Goal: Task Accomplishment & Management: Manage account settings

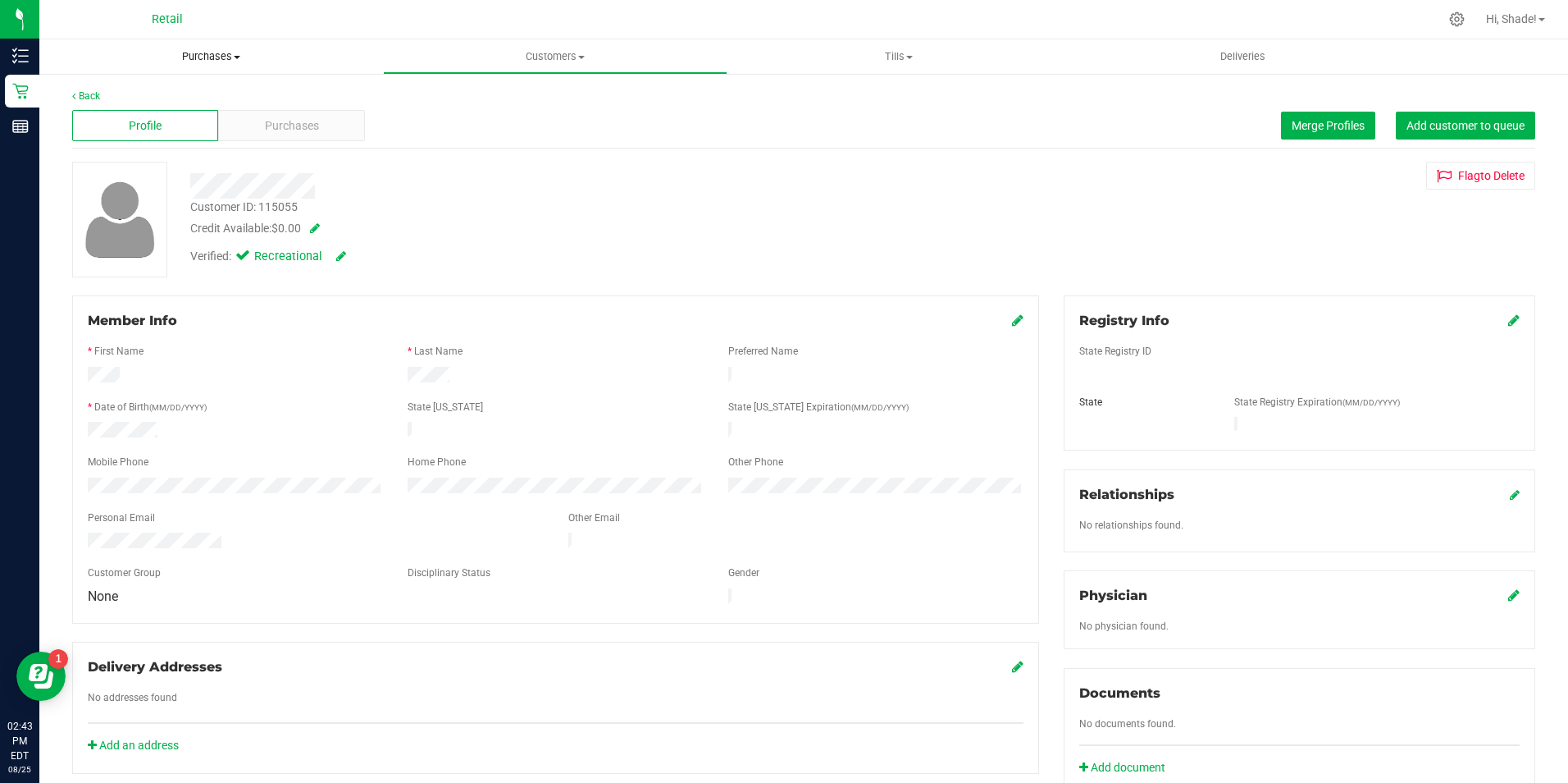
click at [216, 54] on span "Purchases" at bounding box center [211, 56] width 344 height 15
click at [119, 90] on li "Summary of purchases" at bounding box center [211, 99] width 344 height 20
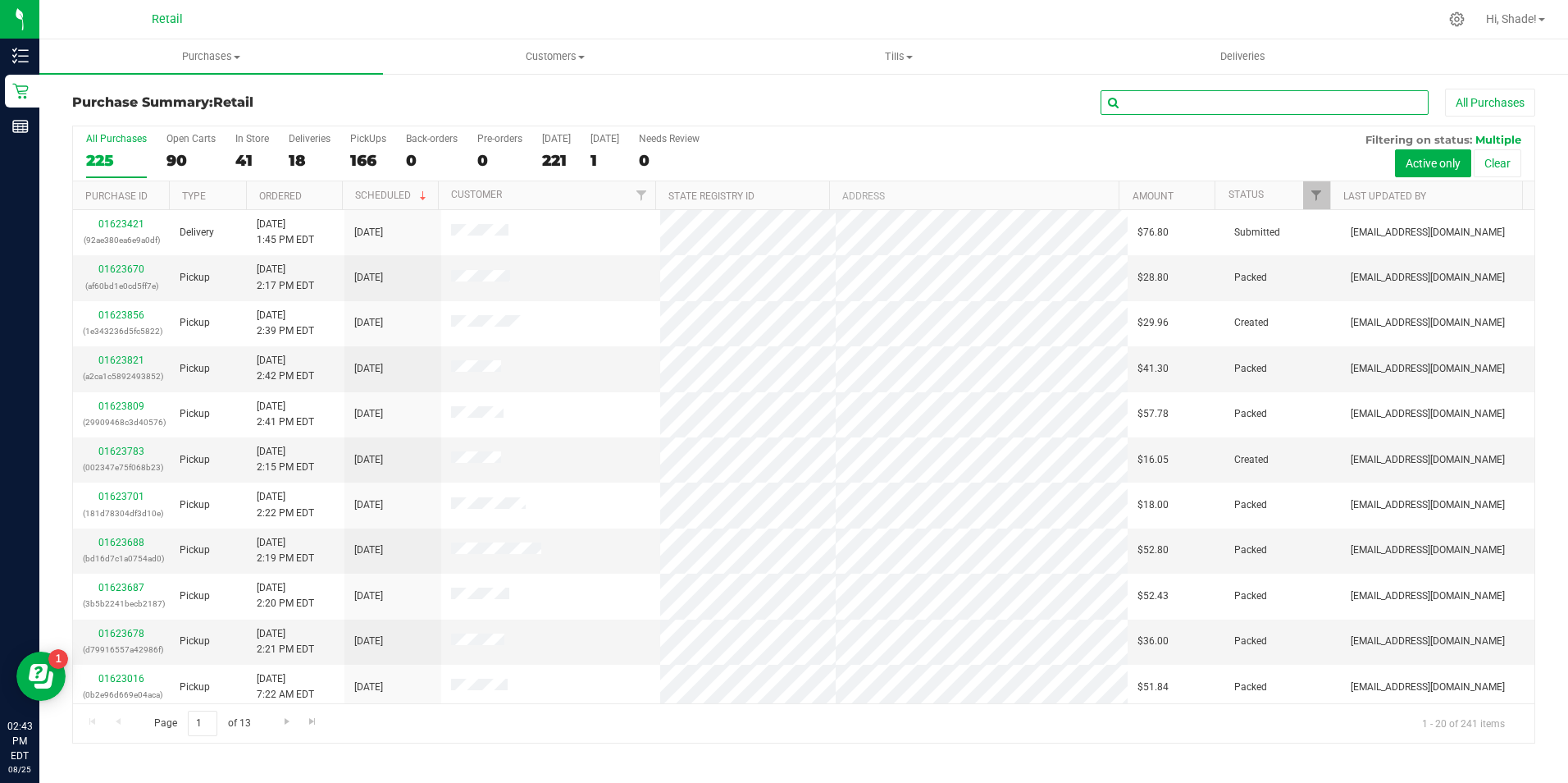
click at [1208, 95] on input "text" at bounding box center [1265, 102] width 328 height 25
type input "[PERSON_NAME]"
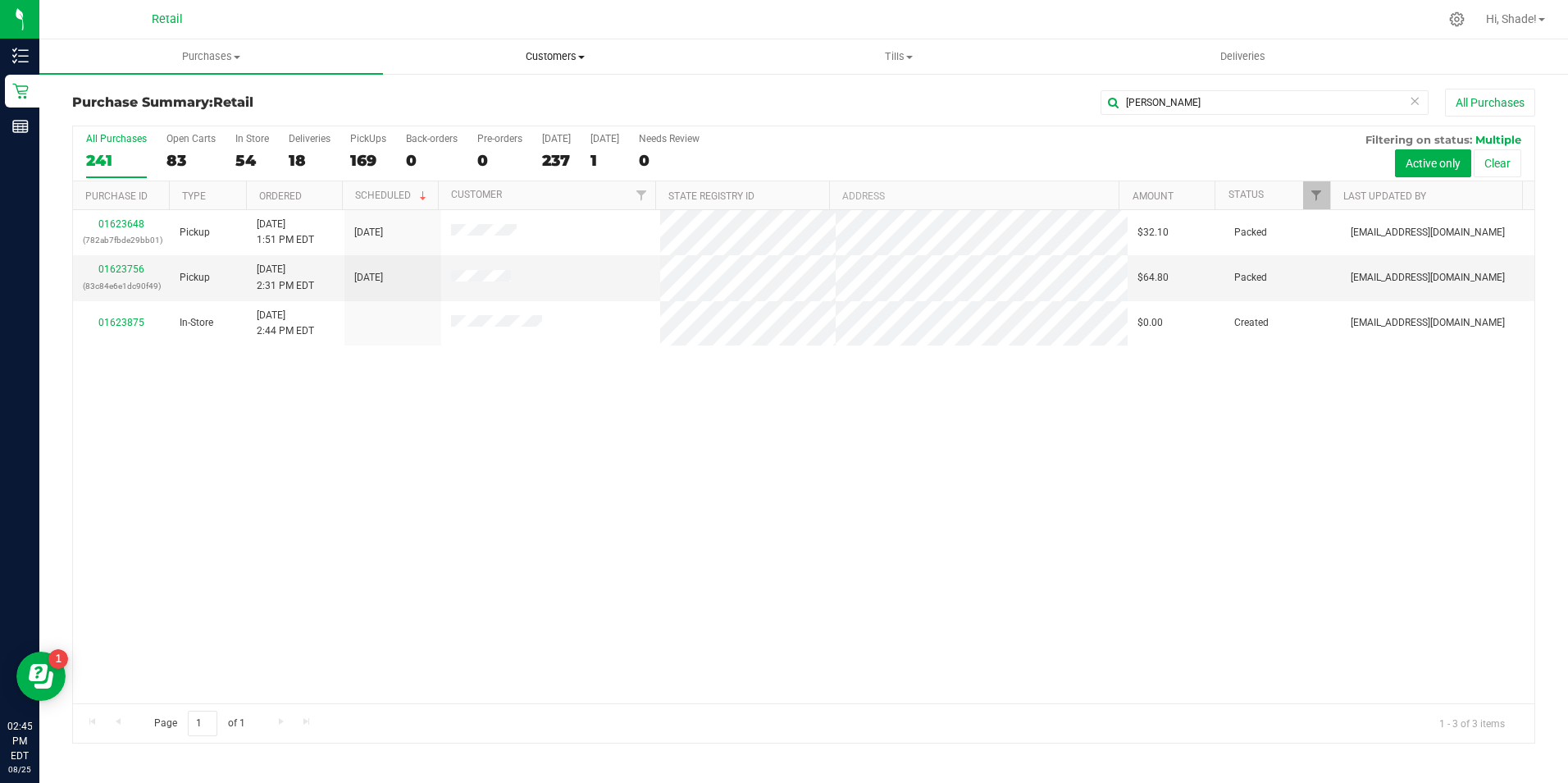
drag, startPoint x: 553, startPoint y: 52, endPoint x: 519, endPoint y: 63, distance: 35.7
click at [553, 52] on span "Customers" at bounding box center [555, 56] width 342 height 15
click at [422, 105] on span "All customers" at bounding box center [442, 98] width 118 height 14
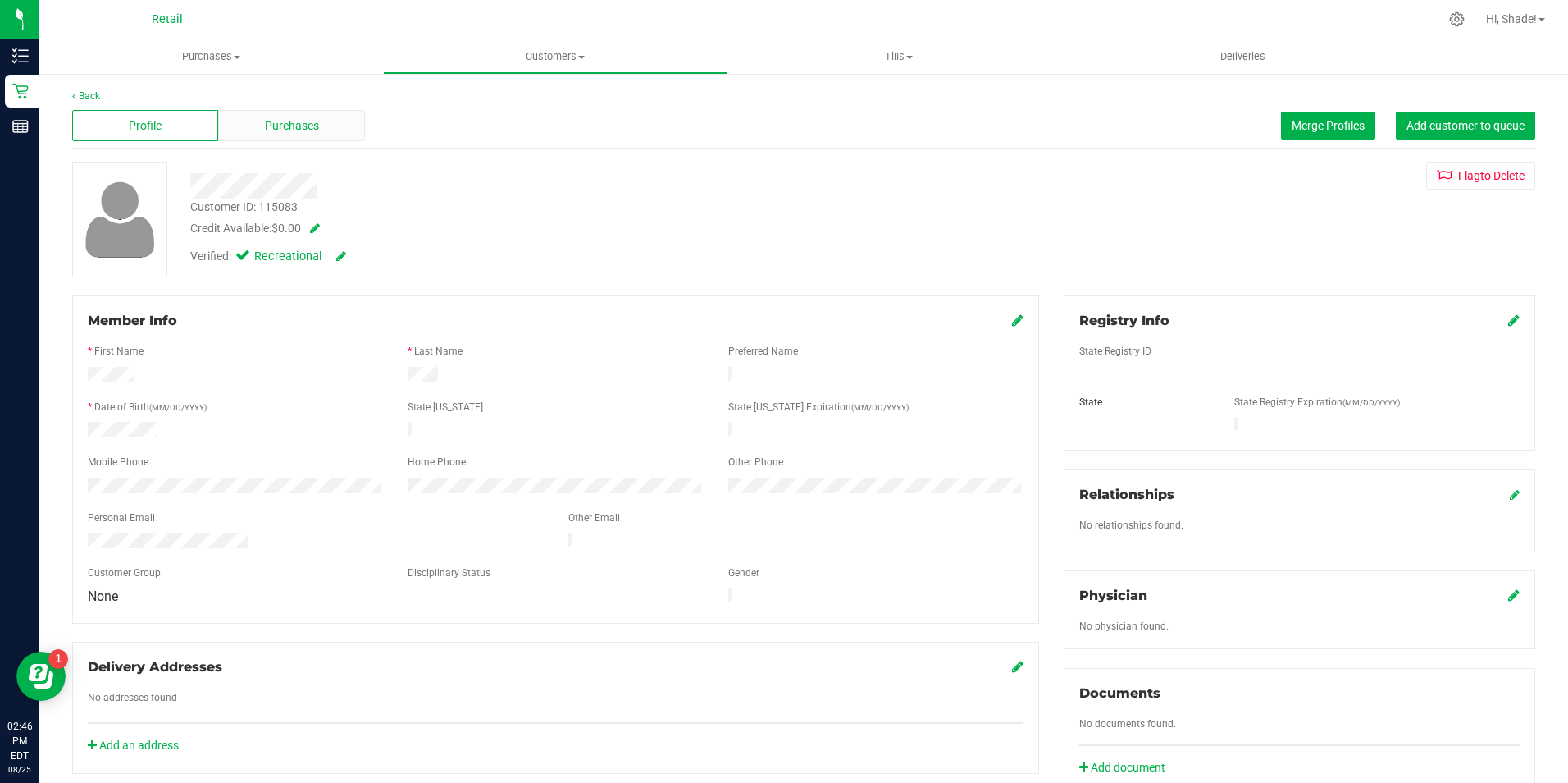
click at [274, 122] on span "Purchases" at bounding box center [292, 126] width 54 height 17
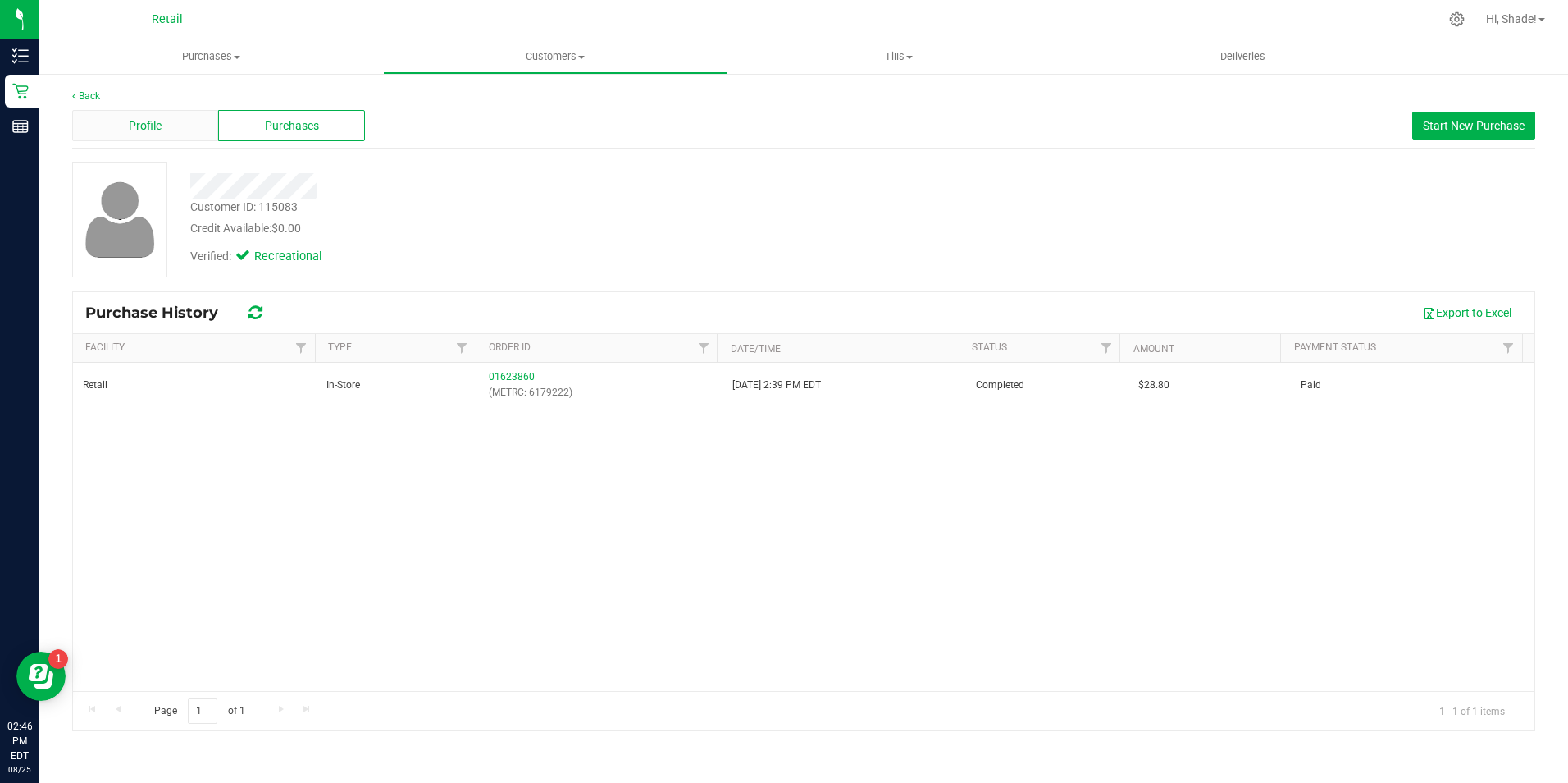
click at [132, 118] on span "Profile" at bounding box center [145, 126] width 33 height 17
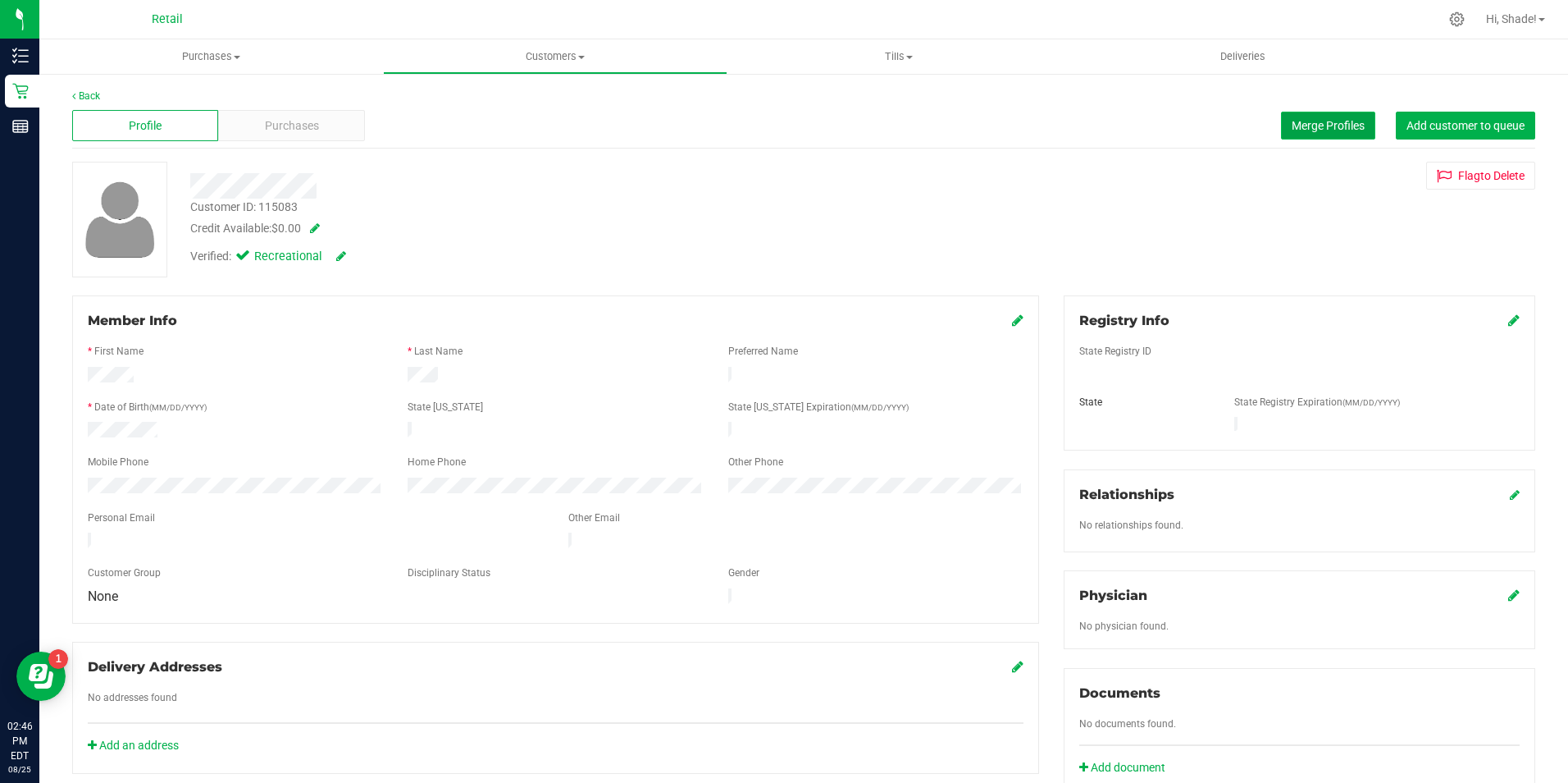
click at [1308, 132] on button "Merge Profiles" at bounding box center [1328, 125] width 94 height 28
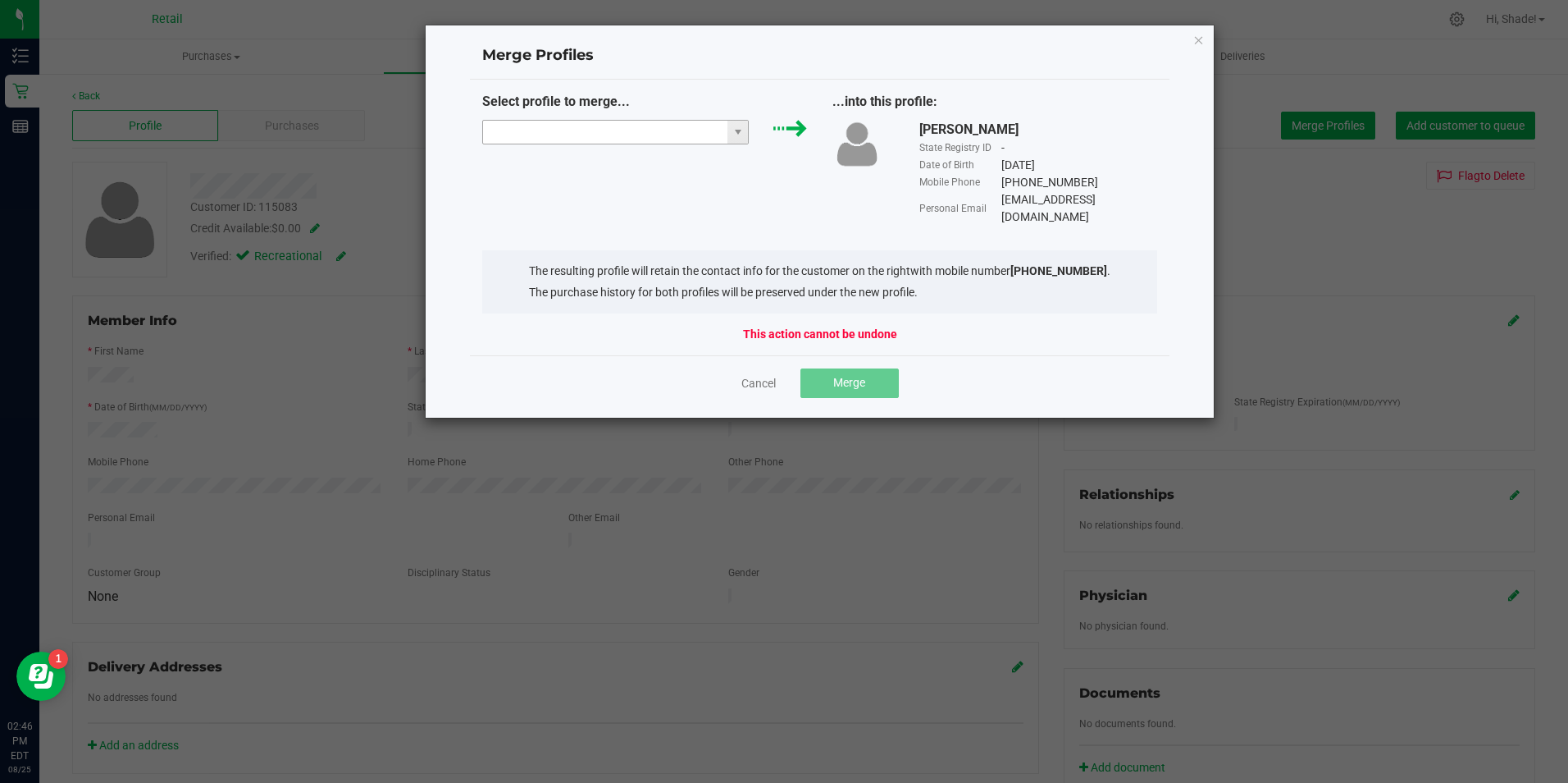
click at [682, 130] on input "NO DATA FOUND" at bounding box center [606, 132] width 246 height 23
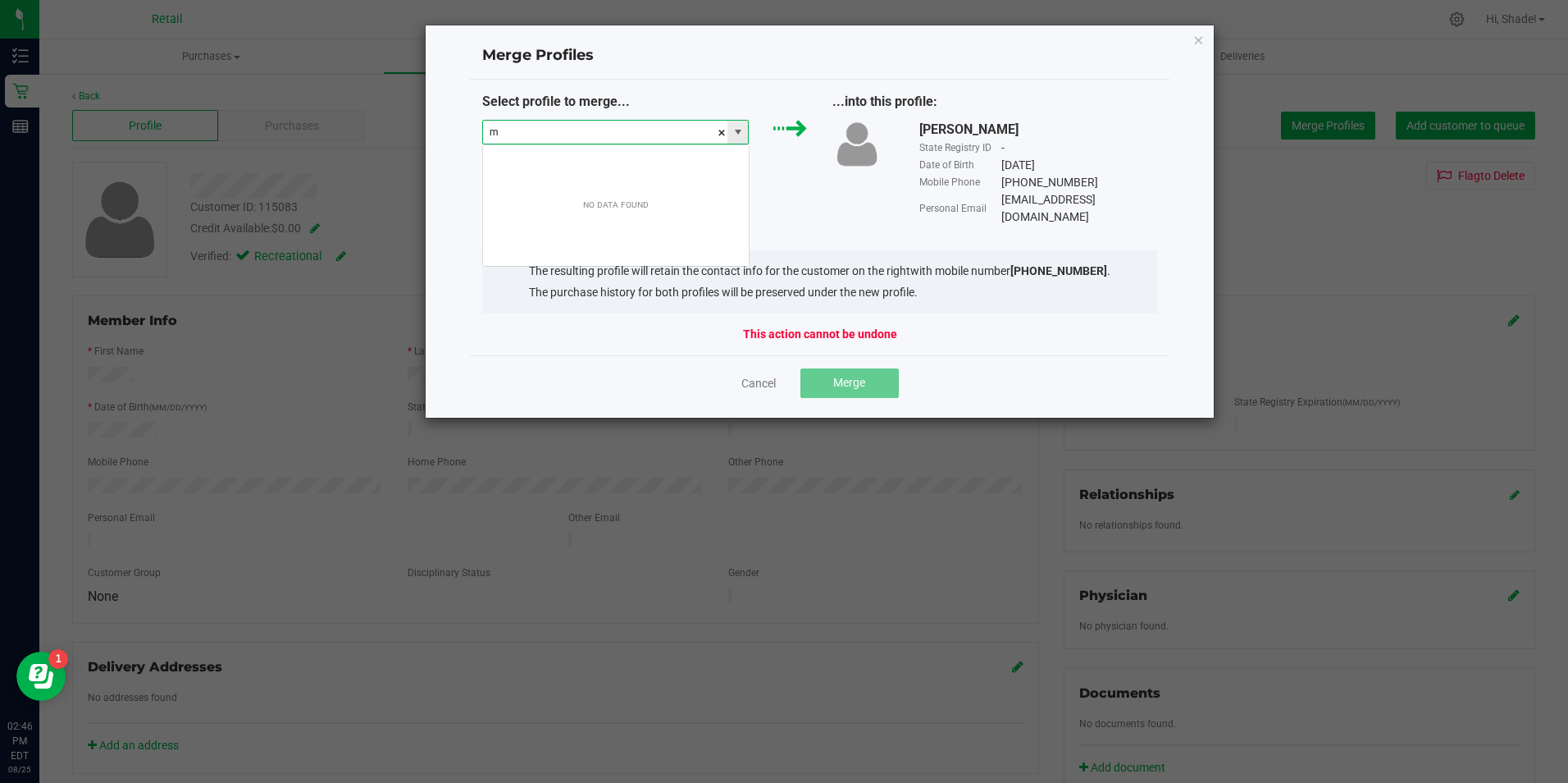
scroll to position [25, 267]
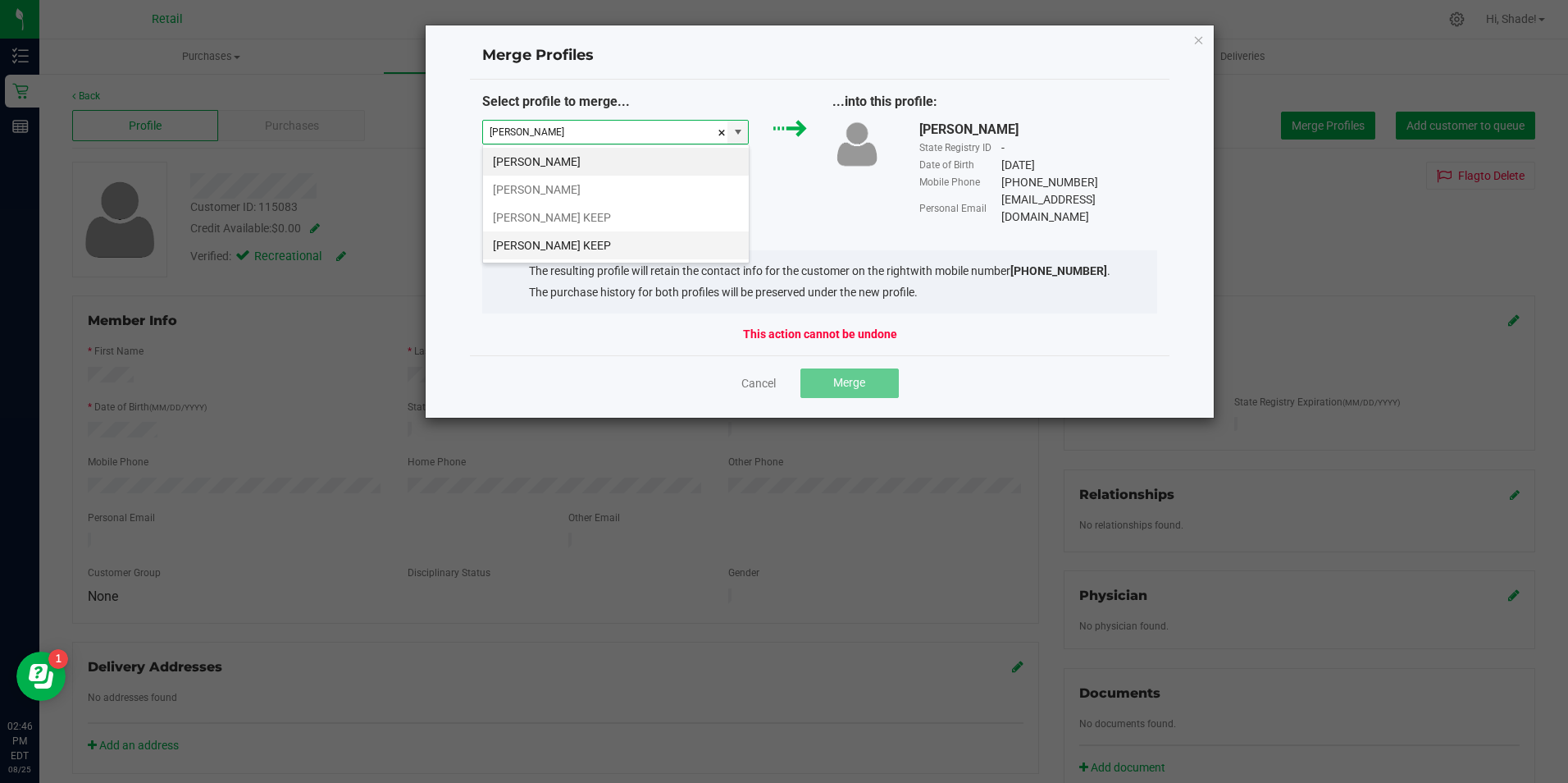
click at [604, 252] on li "[PERSON_NAME] KEEP" at bounding box center [616, 245] width 266 height 28
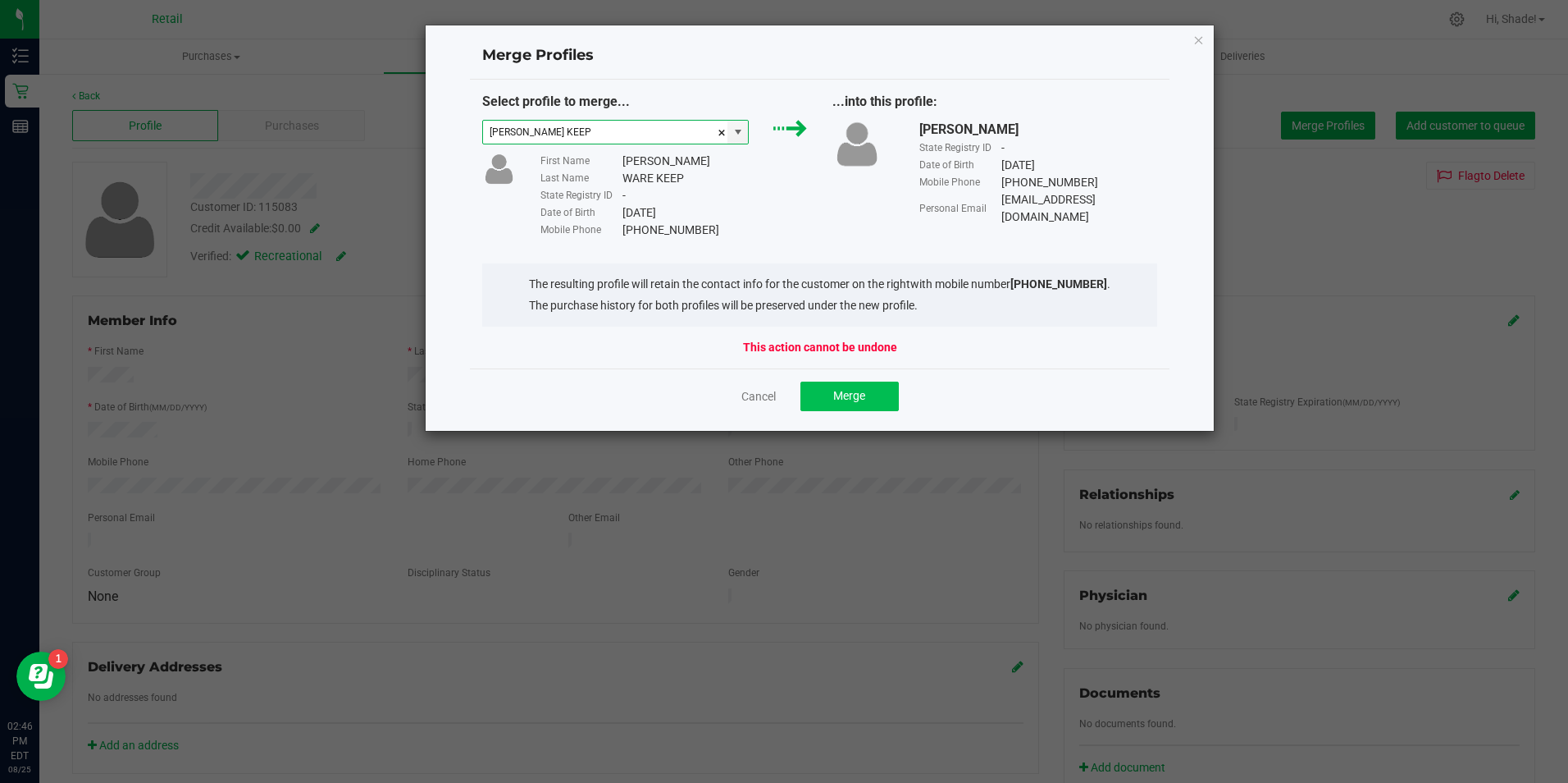
type input "[PERSON_NAME] KEEP"
click at [837, 391] on span "Merge" at bounding box center [849, 395] width 32 height 13
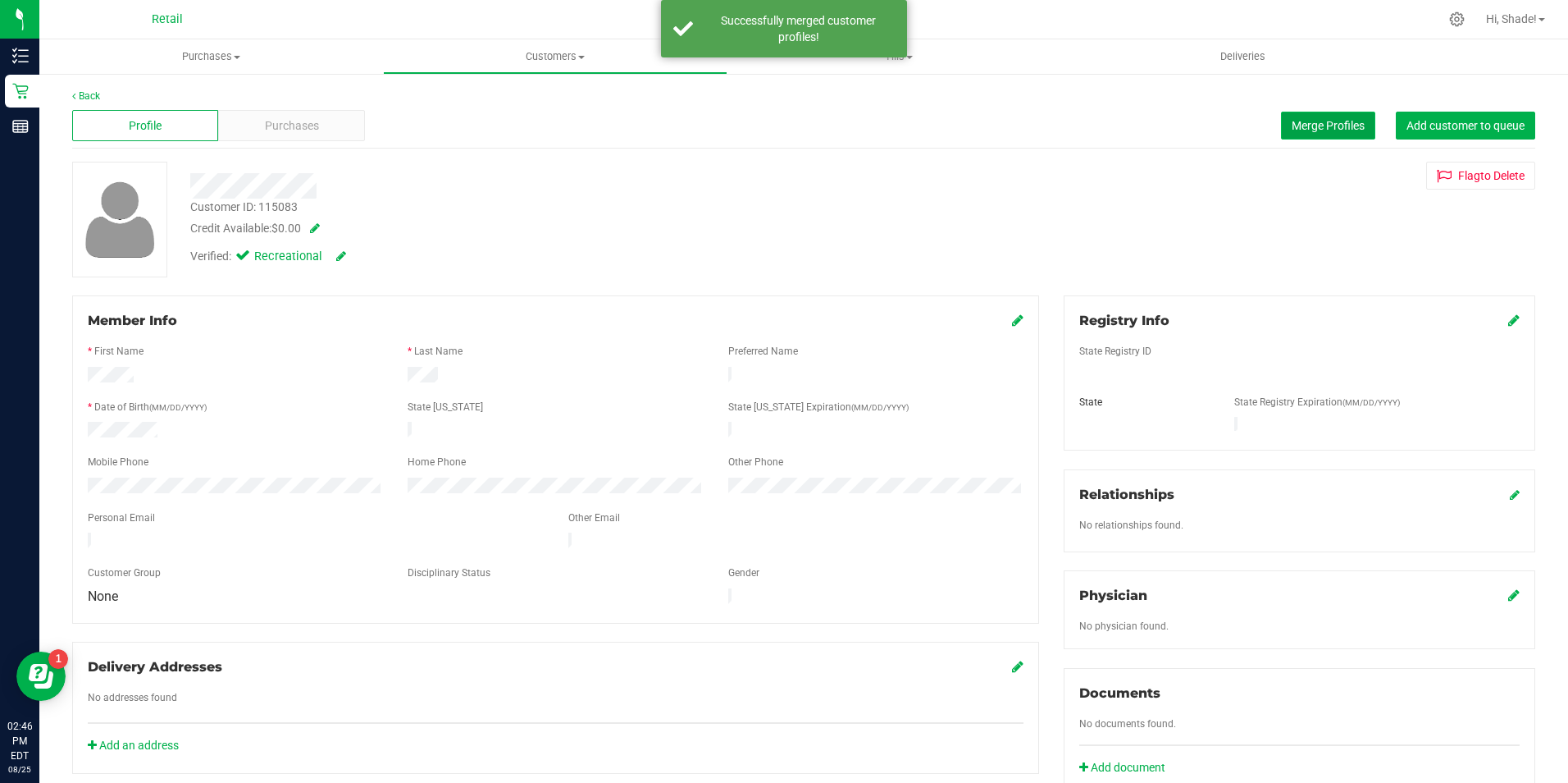
click at [1300, 115] on button "Merge Profiles" at bounding box center [1328, 125] width 94 height 28
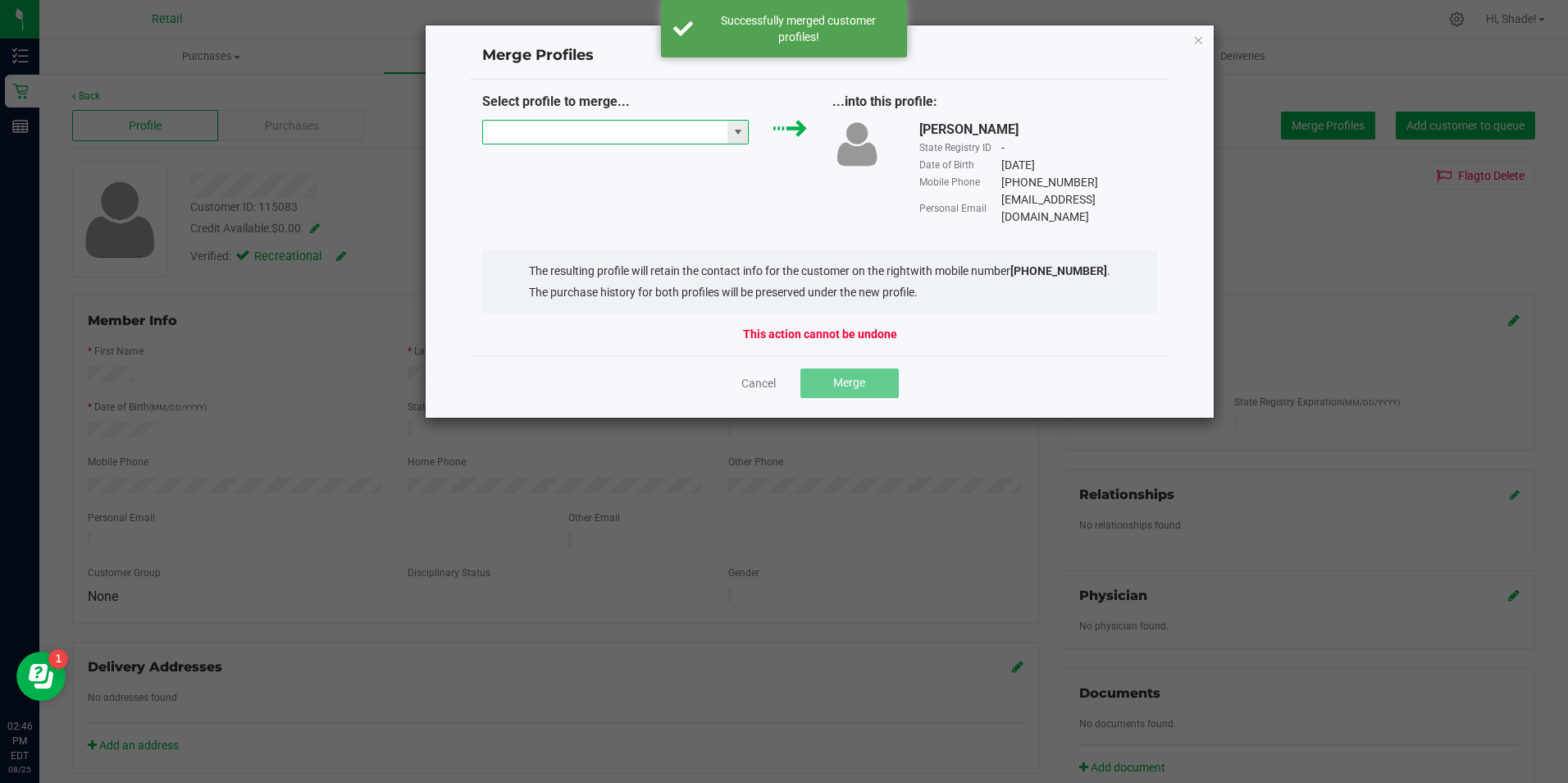
click at [671, 130] on input "NO DATA FOUND" at bounding box center [606, 132] width 246 height 23
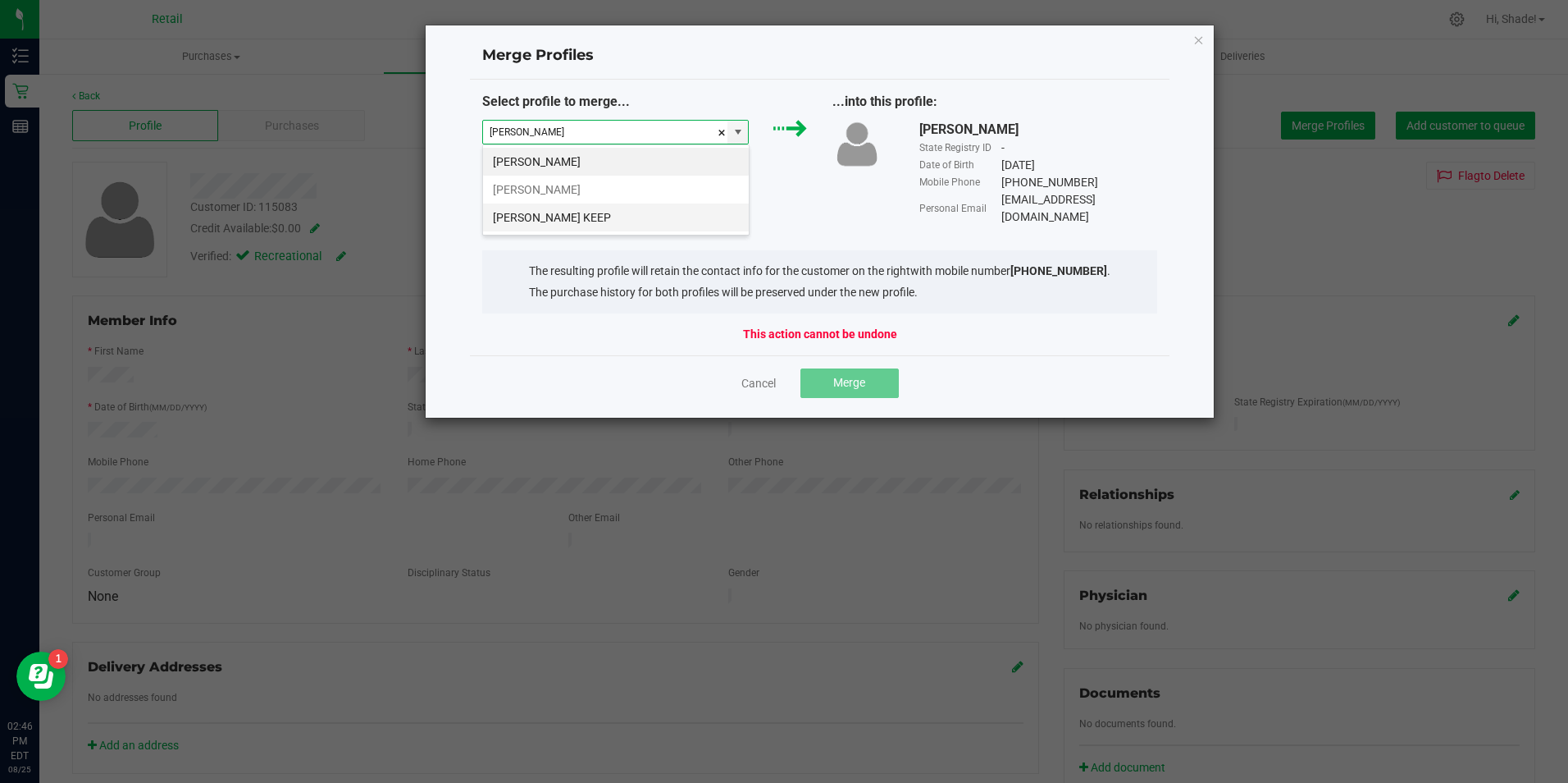
click at [648, 212] on li "[PERSON_NAME] KEEP" at bounding box center [616, 217] width 266 height 28
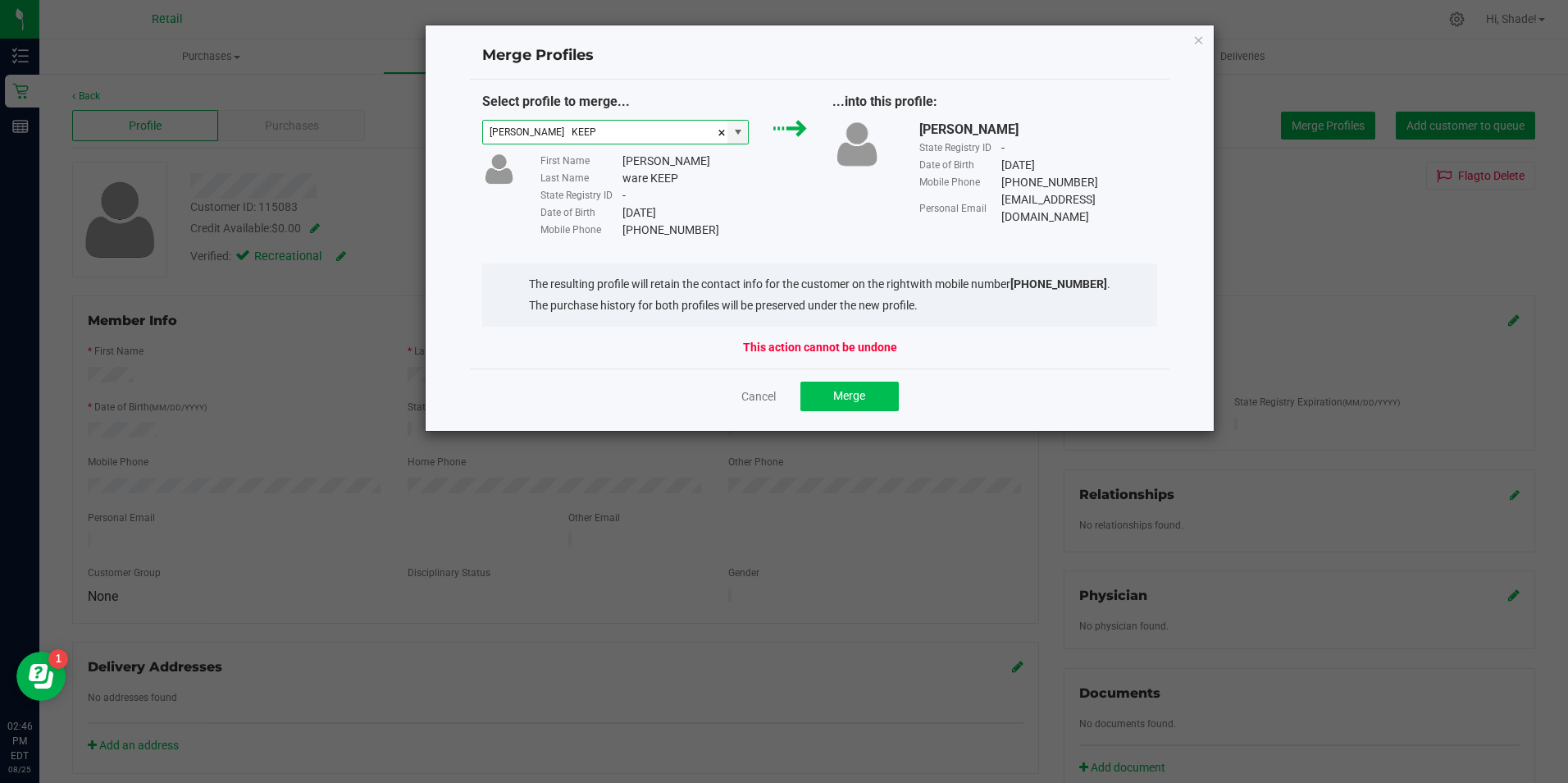
type input "[PERSON_NAME] KEEP"
click at [859, 383] on button "Merge" at bounding box center [849, 396] width 98 height 30
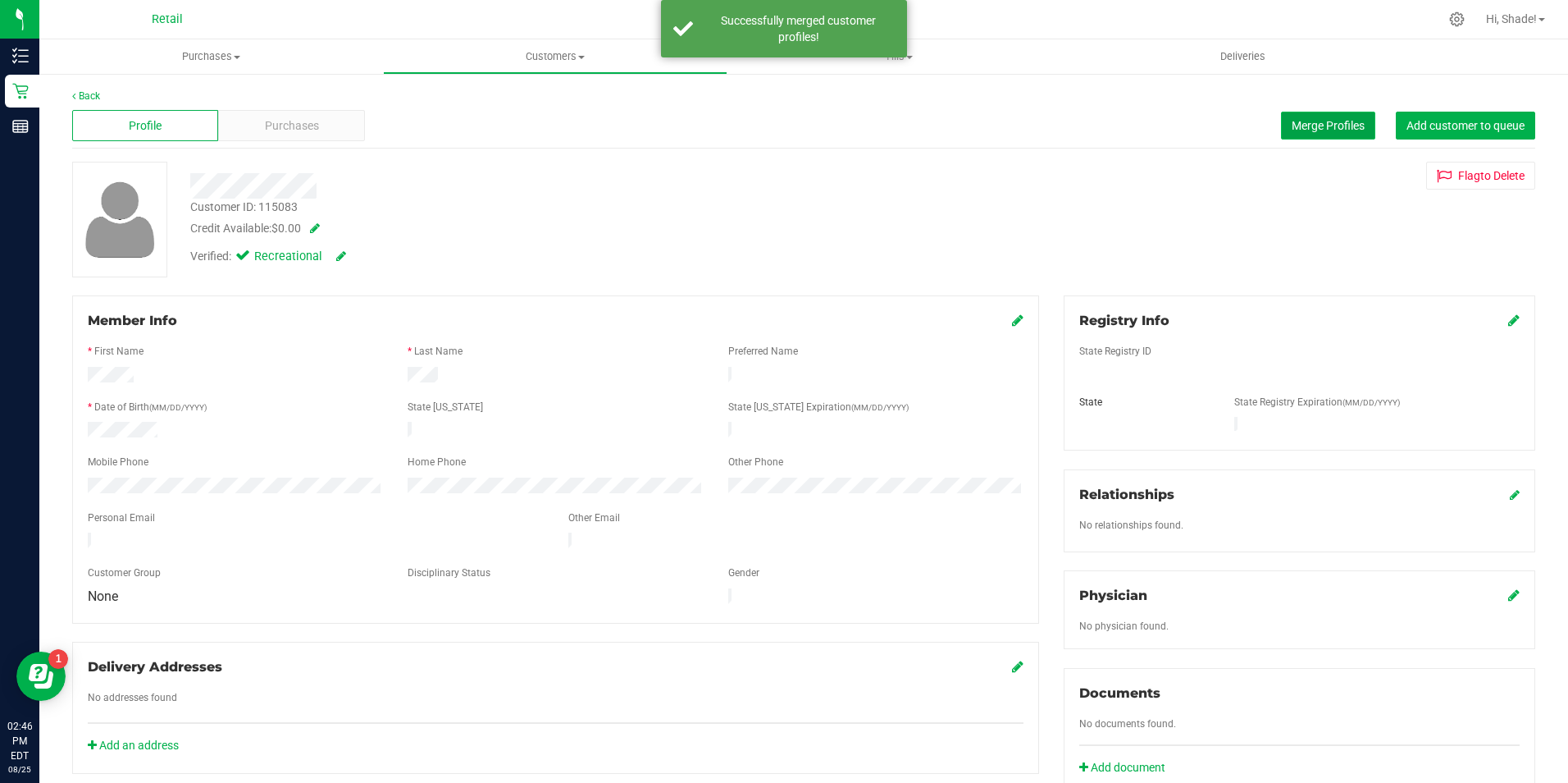
click at [1295, 119] on span "Merge Profiles" at bounding box center [1328, 125] width 73 height 13
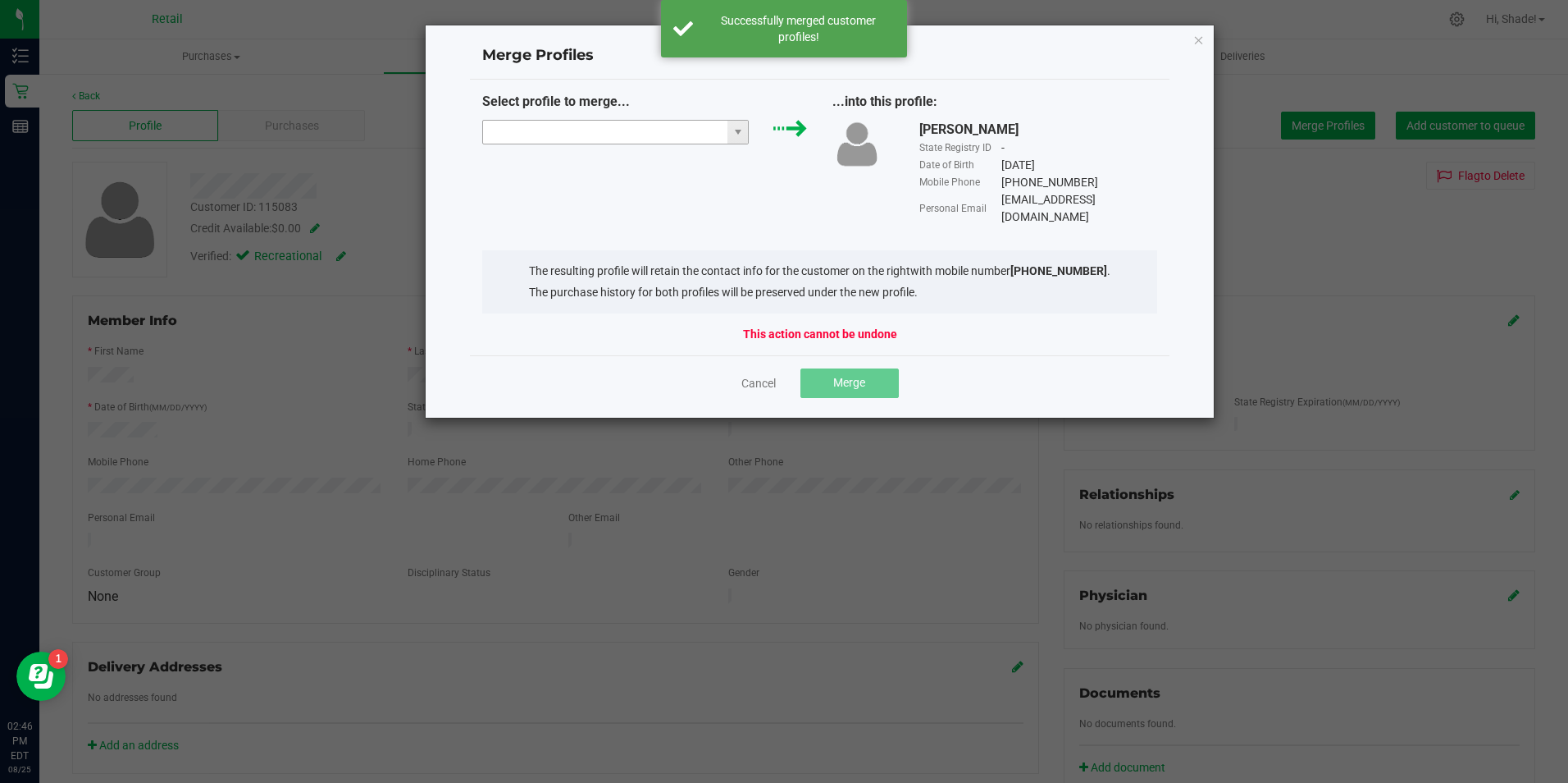
click at [644, 129] on input "NO DATA FOUND" at bounding box center [606, 132] width 246 height 23
click at [607, 188] on li "[PERSON_NAME]" at bounding box center [616, 189] width 266 height 28
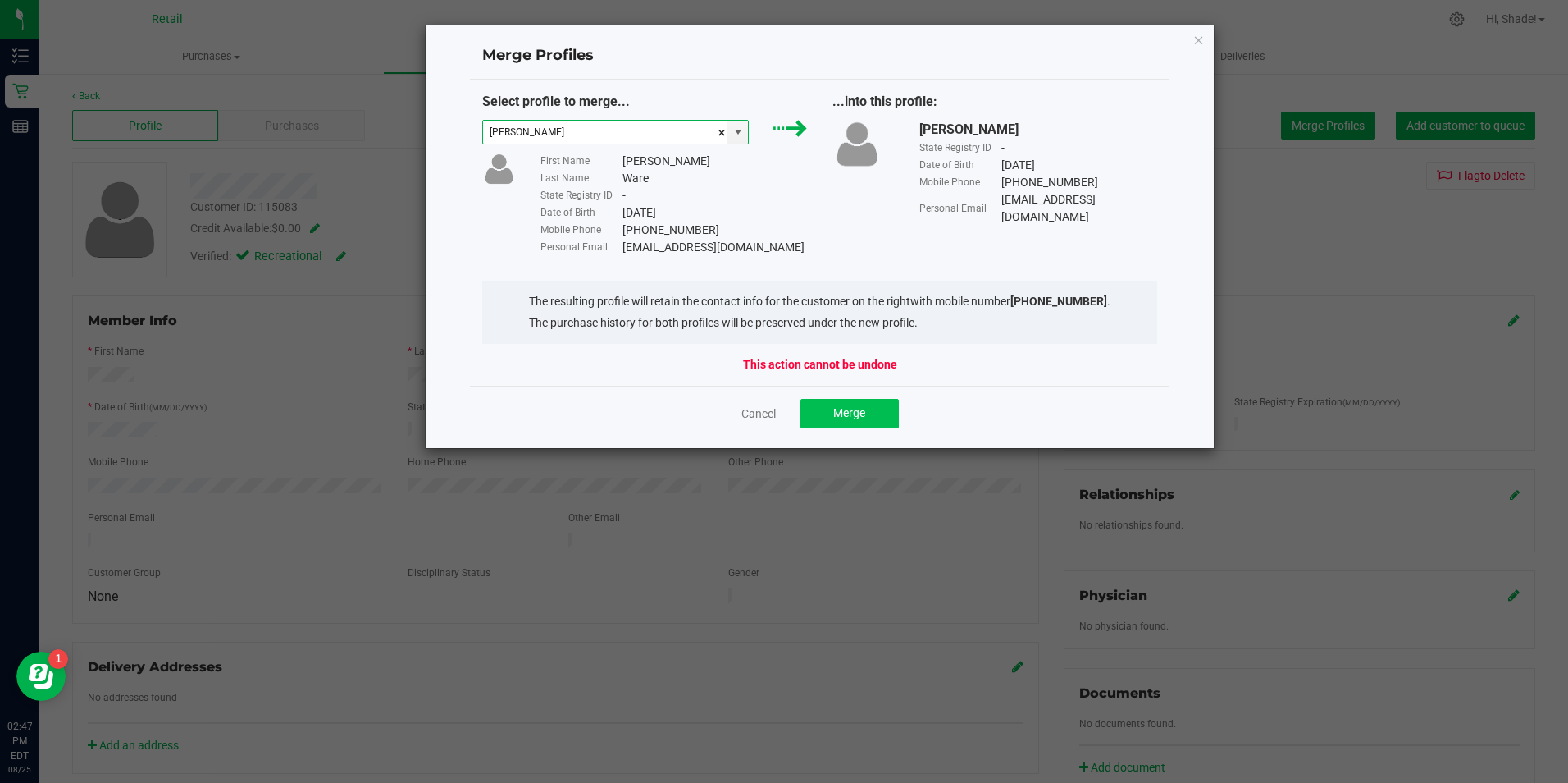
type input "[PERSON_NAME]"
click at [846, 410] on span "Merge" at bounding box center [849, 412] width 32 height 13
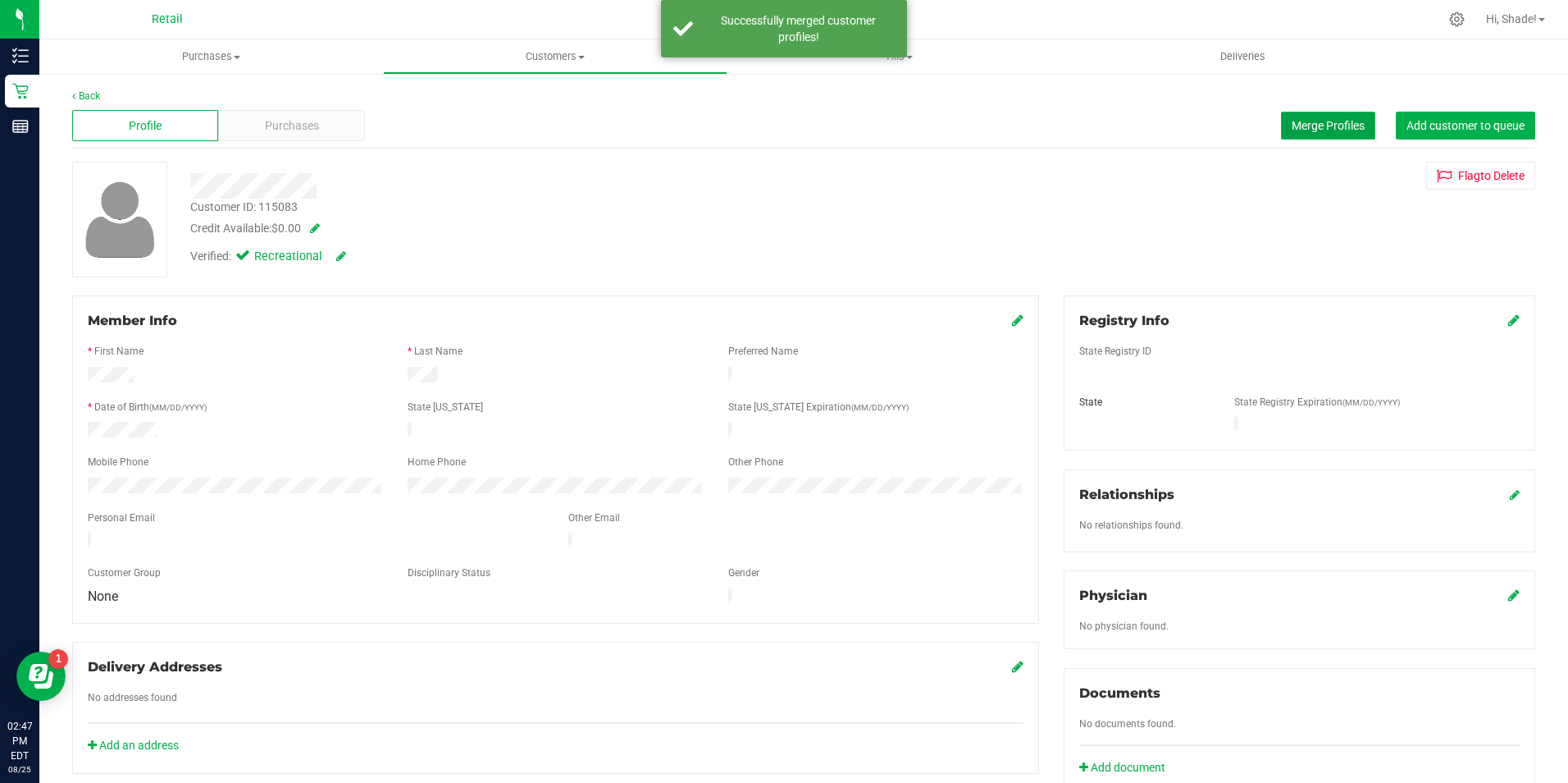
click at [1294, 116] on button "Merge Profiles" at bounding box center [1328, 125] width 94 height 28
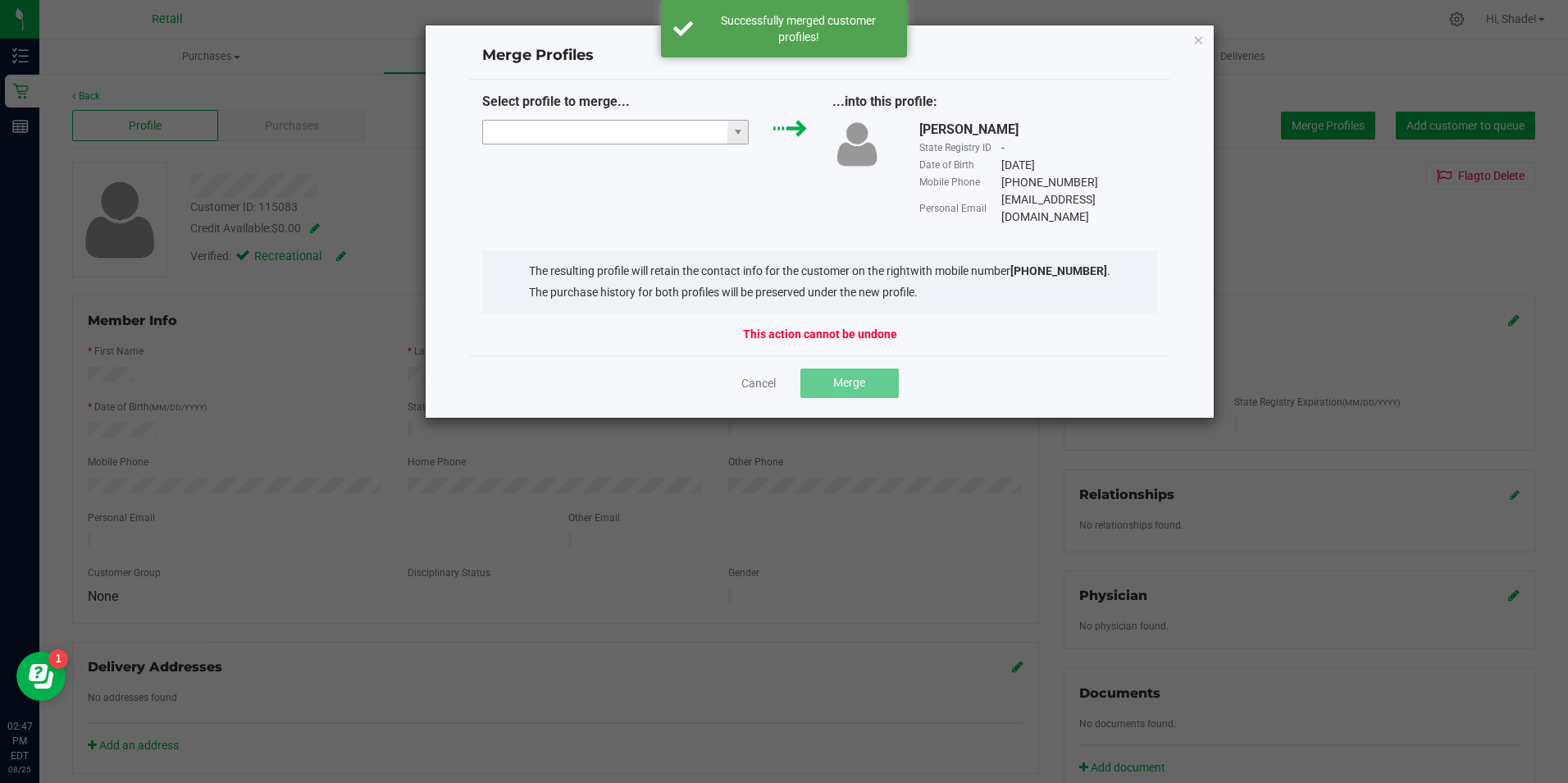
click at [669, 128] on input "NO DATA FOUND" at bounding box center [606, 132] width 246 height 23
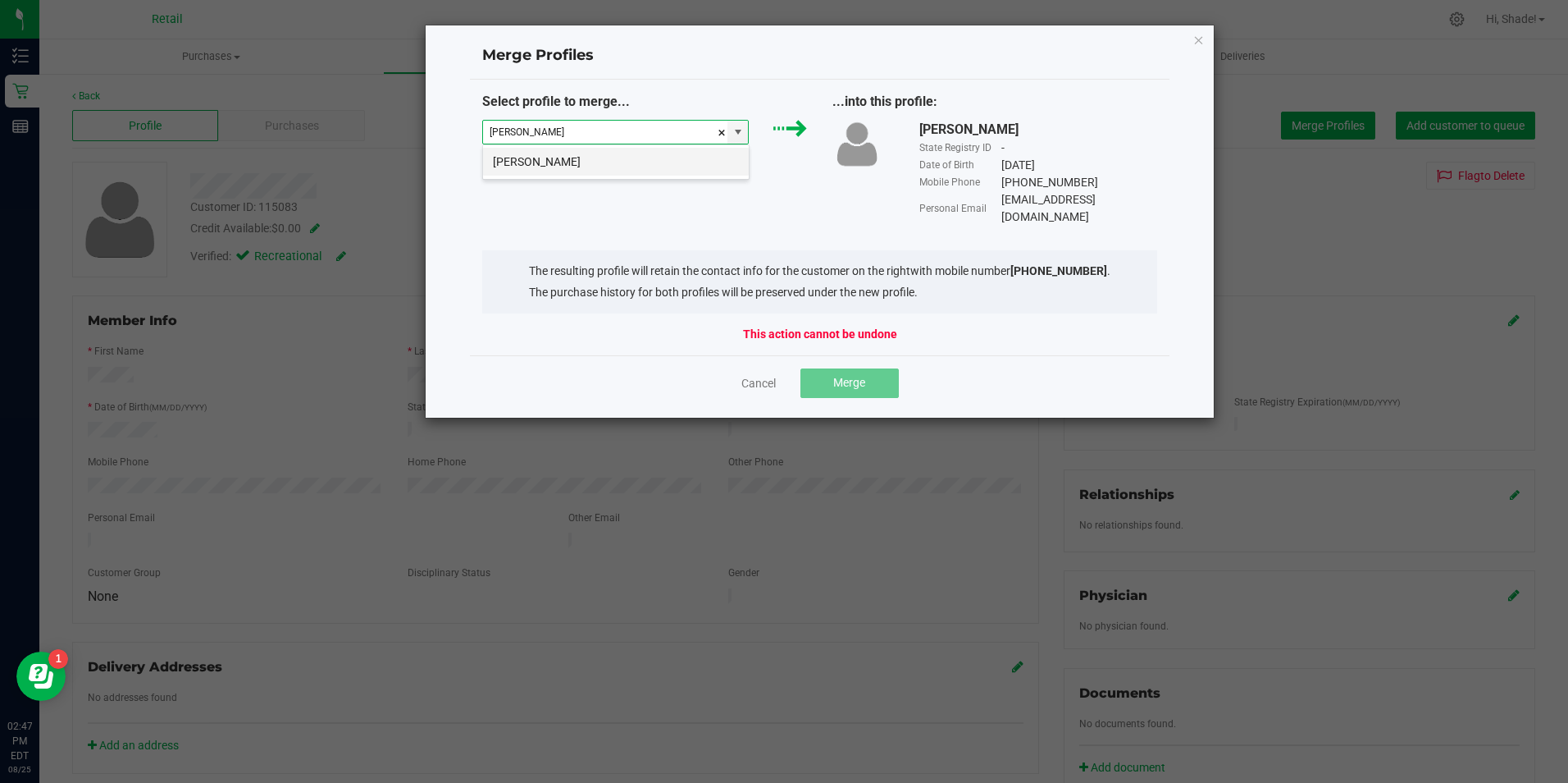
click at [672, 164] on li "[PERSON_NAME]" at bounding box center [616, 162] width 266 height 28
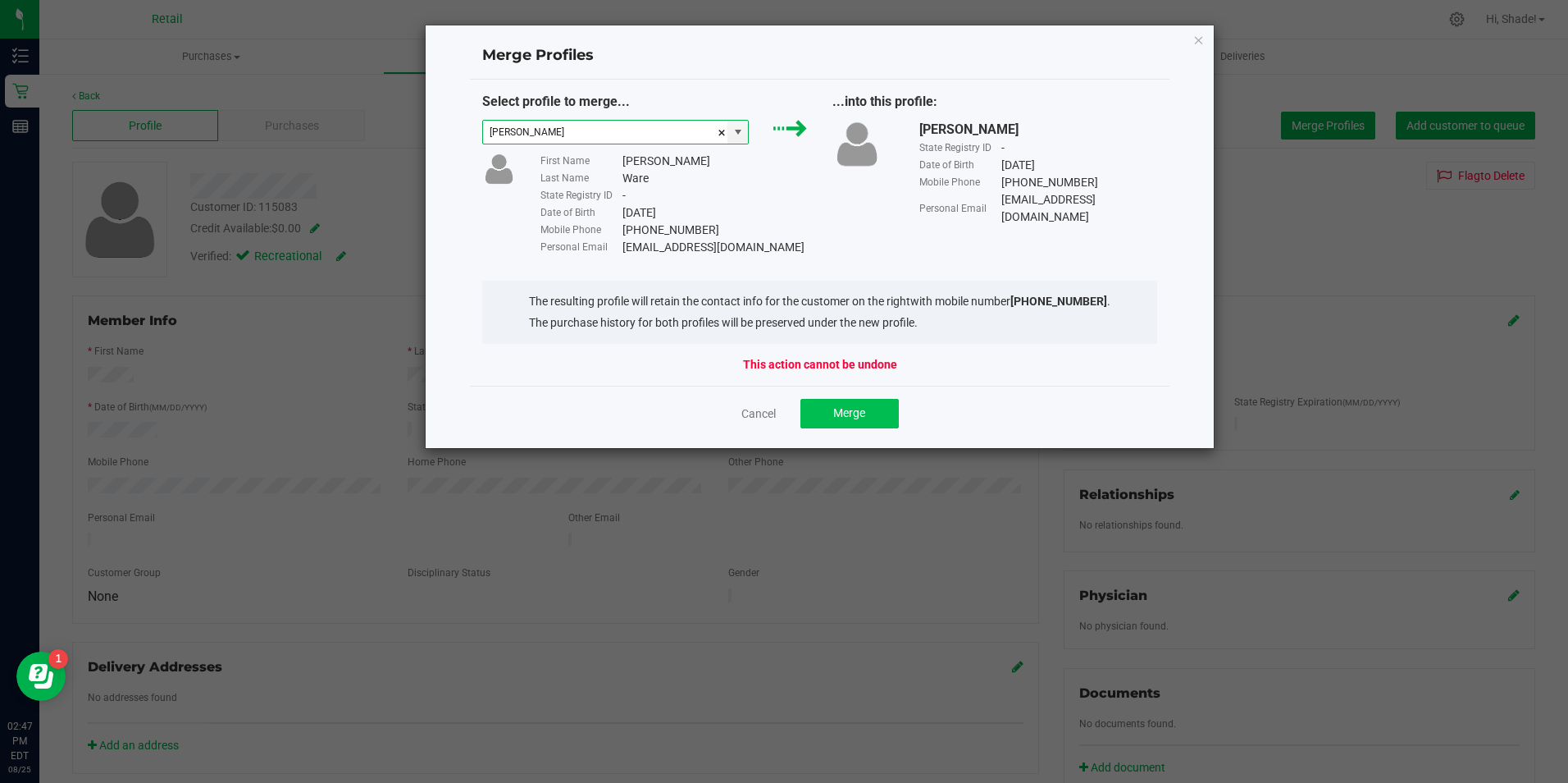
type input "[PERSON_NAME]"
click at [875, 406] on button "Merge" at bounding box center [849, 413] width 98 height 30
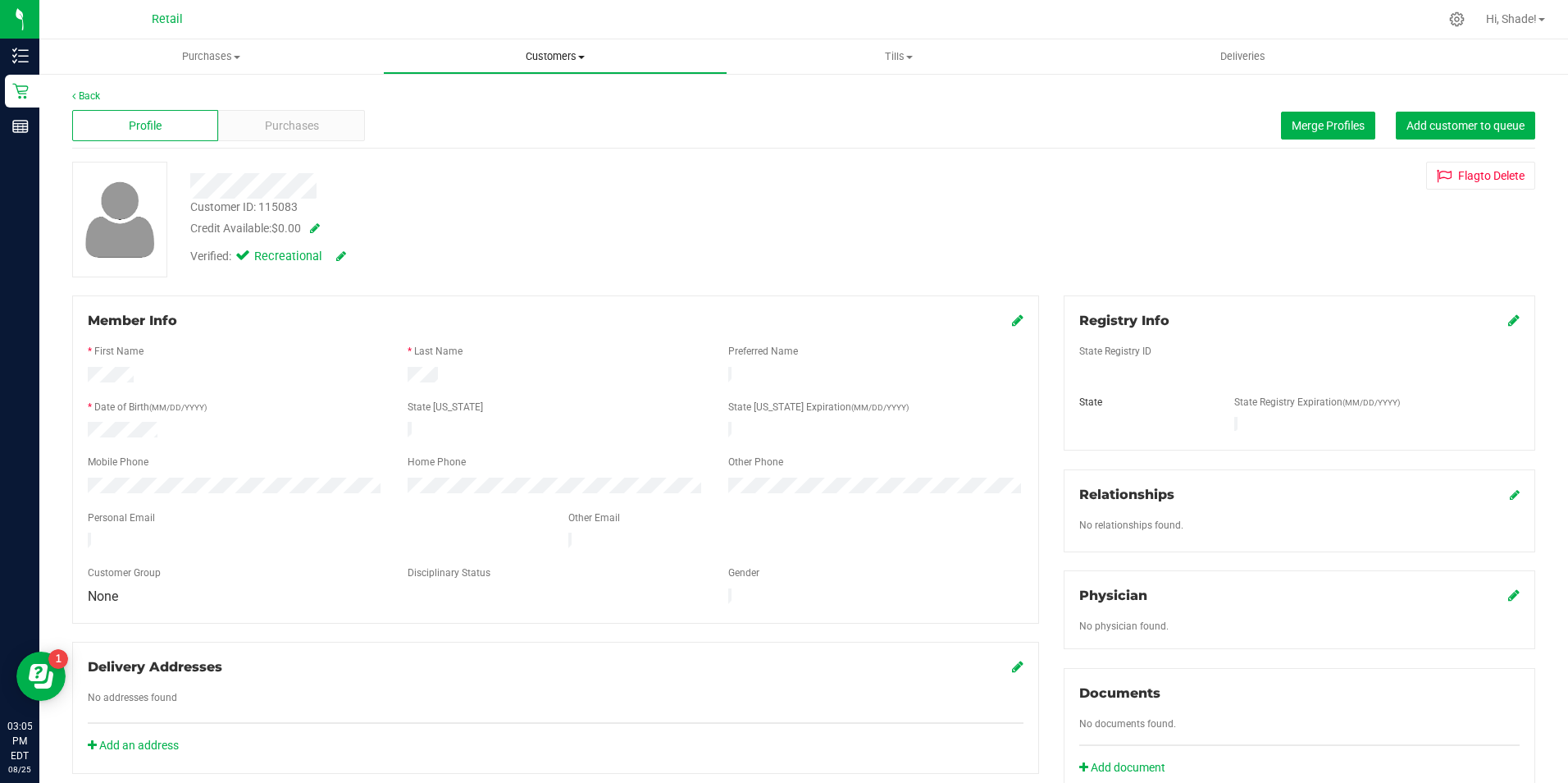
click at [532, 49] on uib-tab-heading "Customers All customers Add a new customer All physicians" at bounding box center [555, 56] width 342 height 33
click at [483, 92] on span "All customers" at bounding box center [442, 98] width 118 height 14
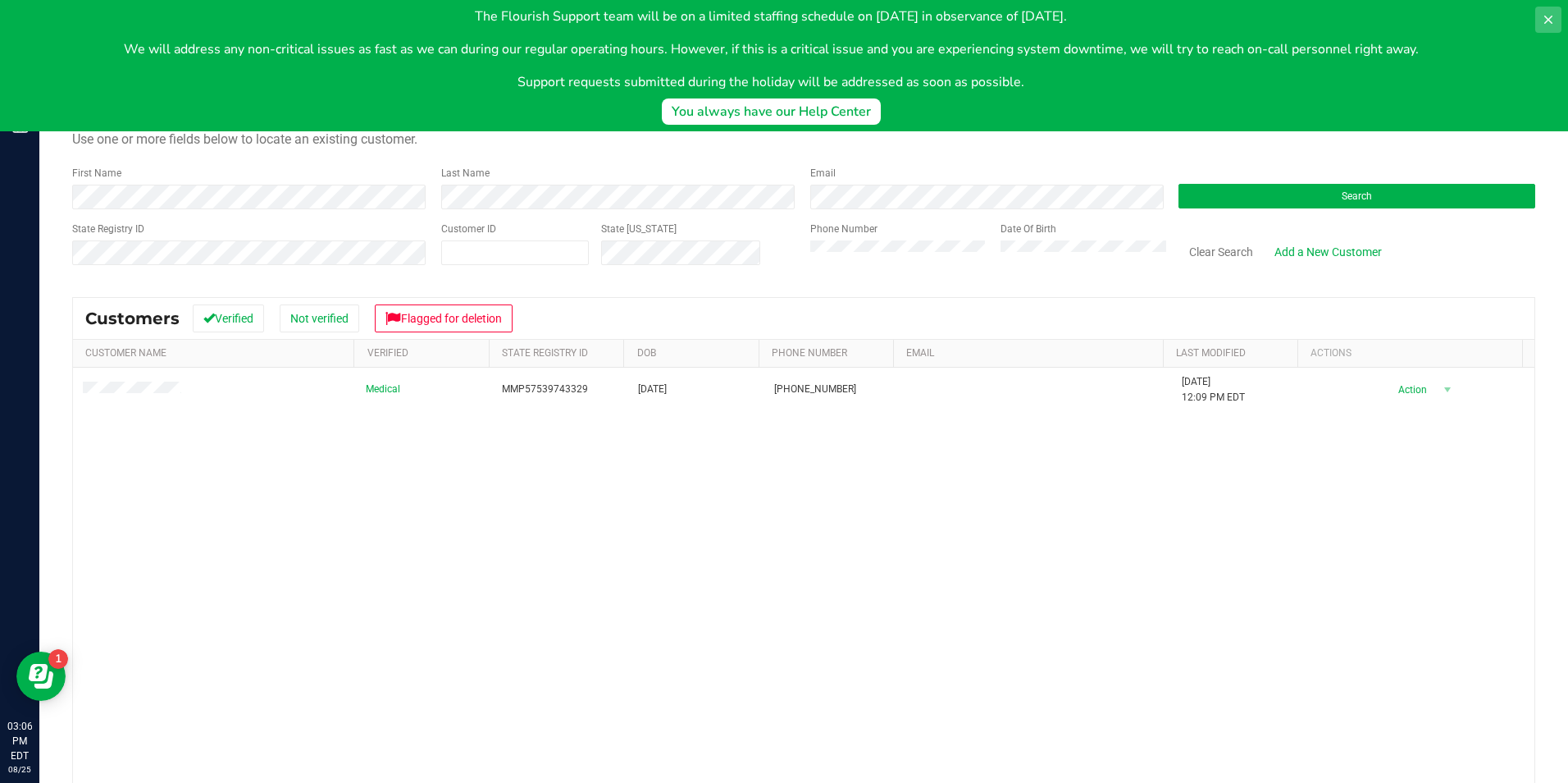
click at [1549, 17] on icon at bounding box center [1548, 19] width 13 height 13
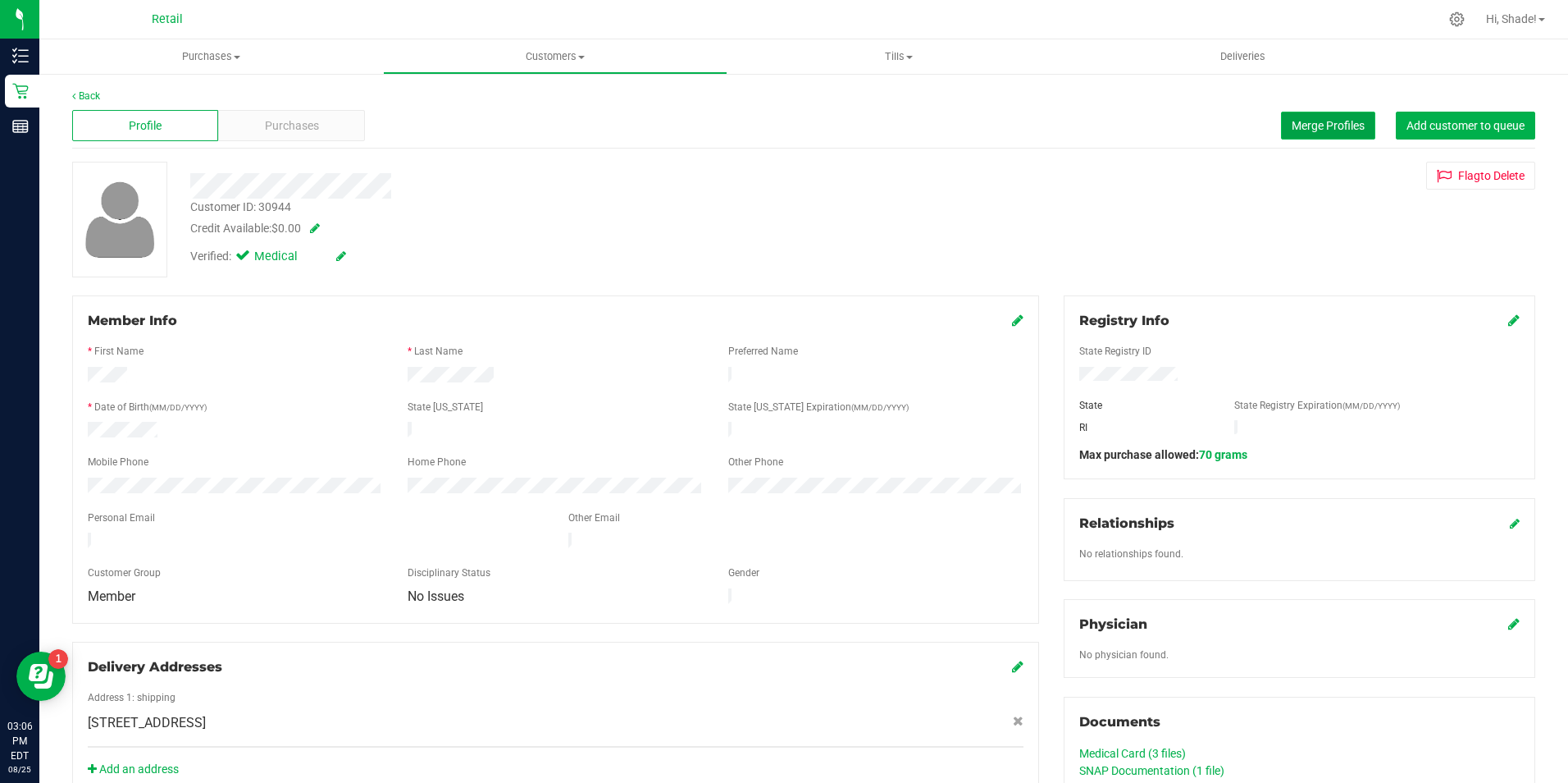
click at [1287, 116] on button "Merge Profiles" at bounding box center [1328, 125] width 94 height 28
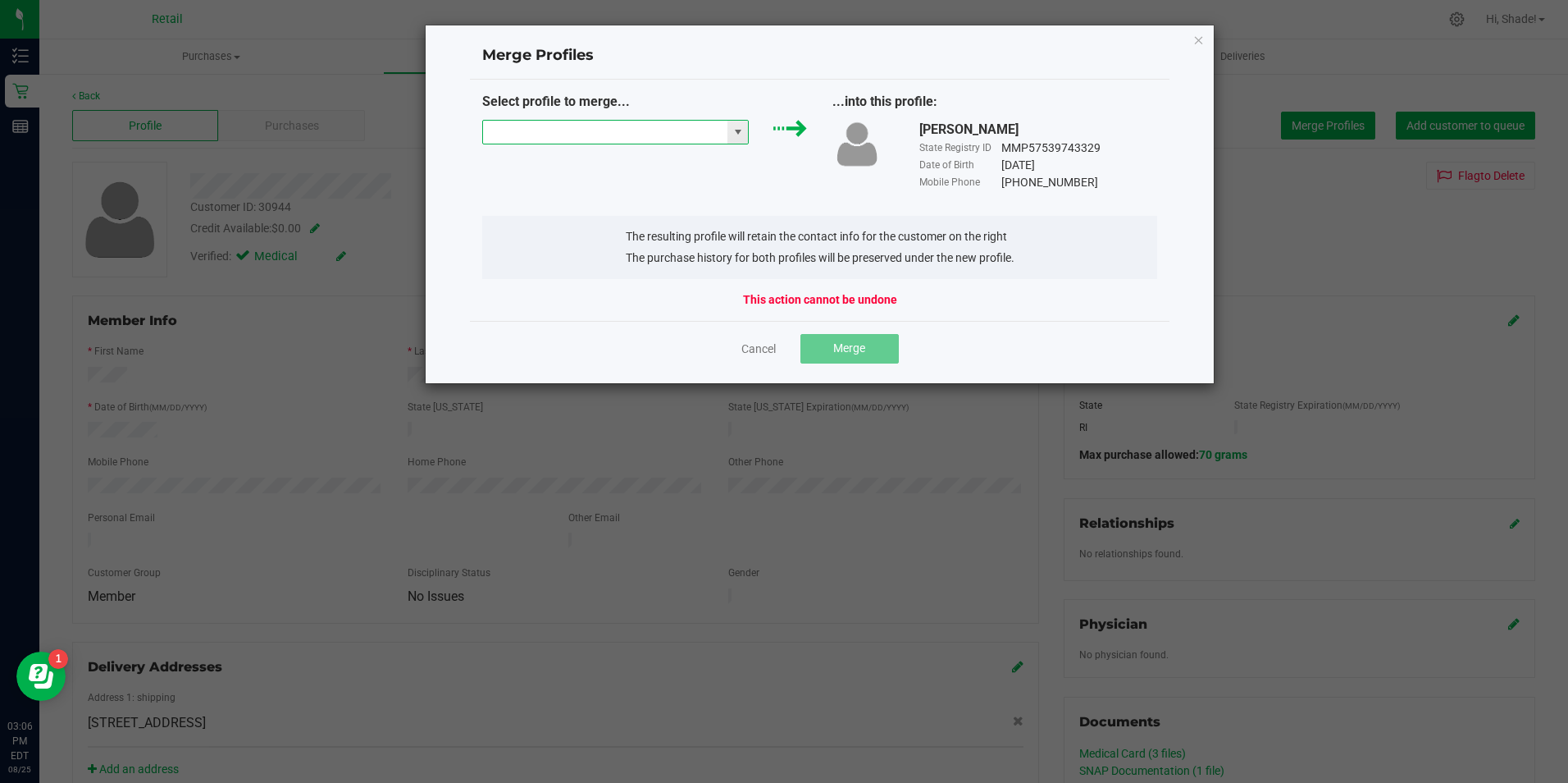
click at [679, 128] on input "NO DATA FOUND" at bounding box center [606, 132] width 246 height 23
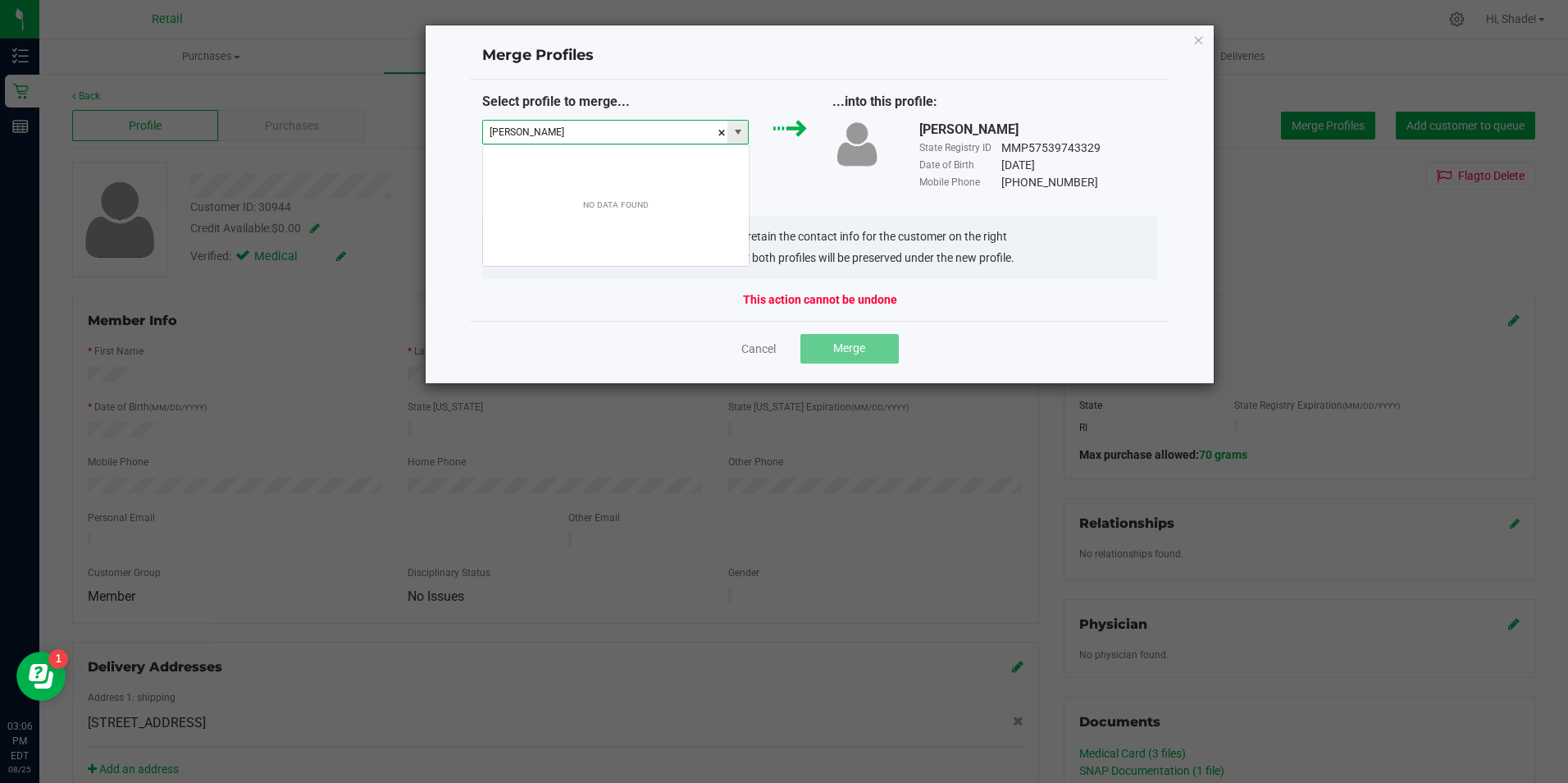
scroll to position [25, 267]
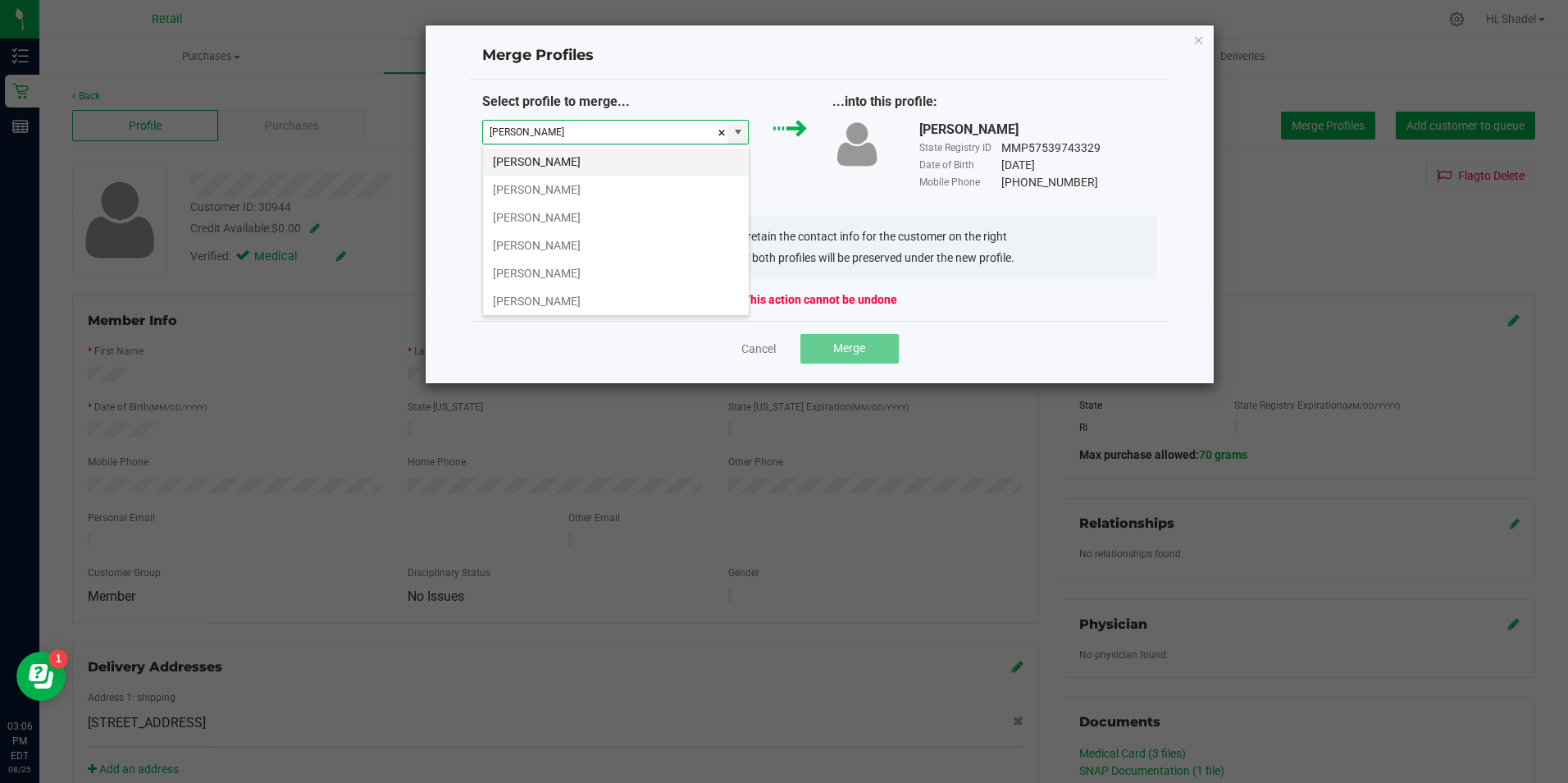
click at [589, 169] on li "[PERSON_NAME]" at bounding box center [616, 162] width 266 height 28
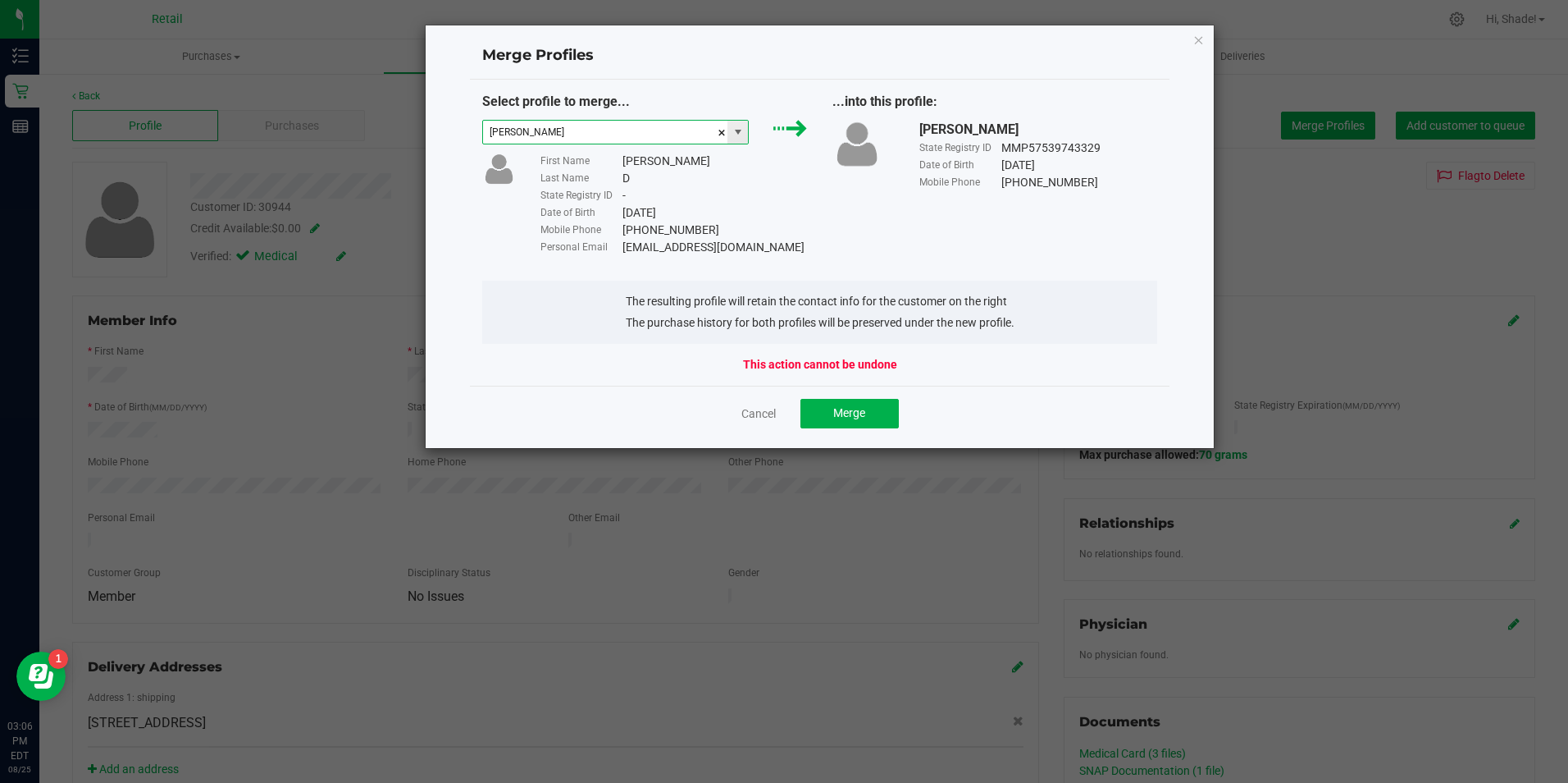
click at [738, 133] on span at bounding box center [737, 132] width 13 height 13
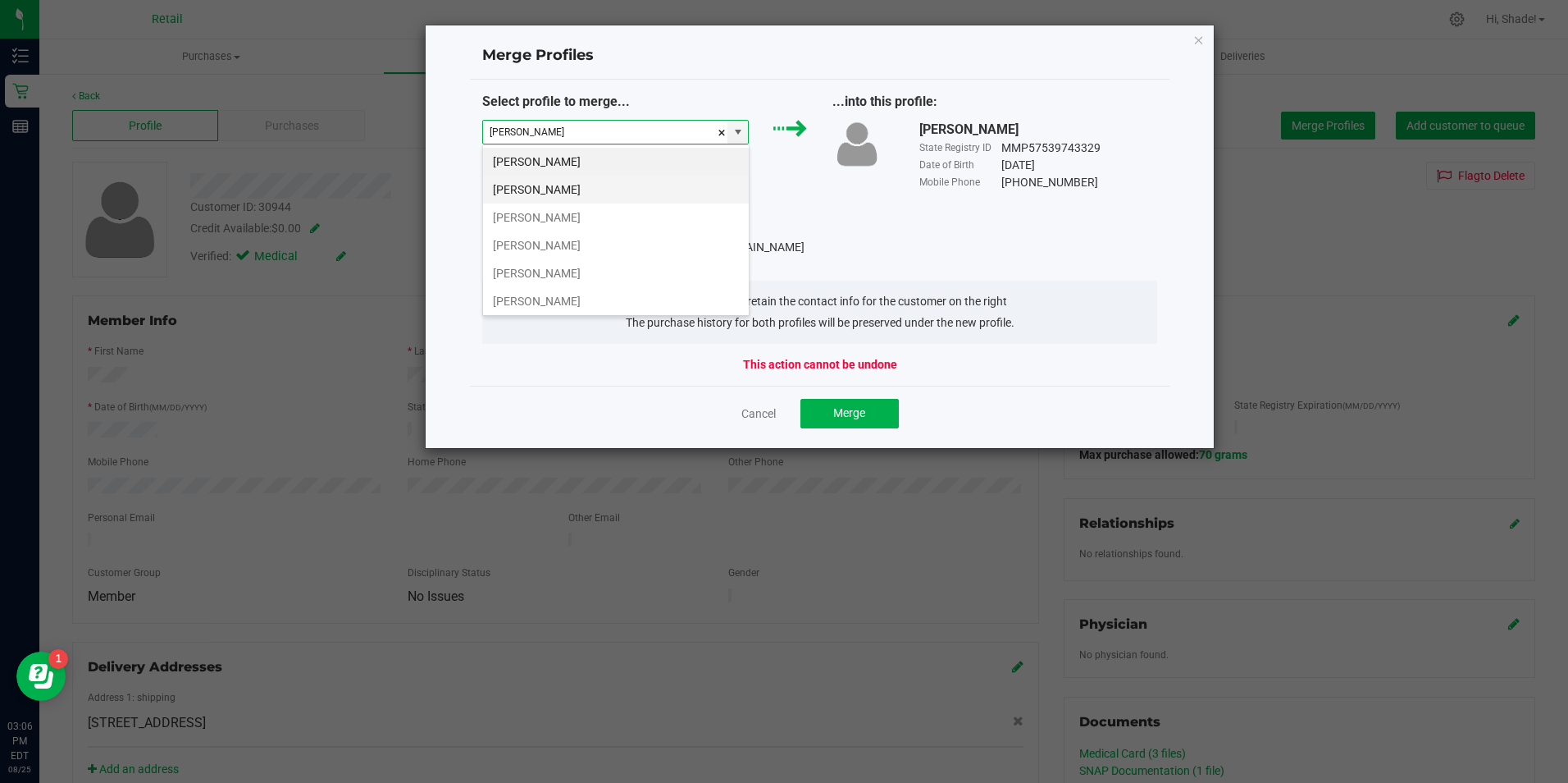
click at [587, 193] on li "[PERSON_NAME]" at bounding box center [616, 189] width 266 height 28
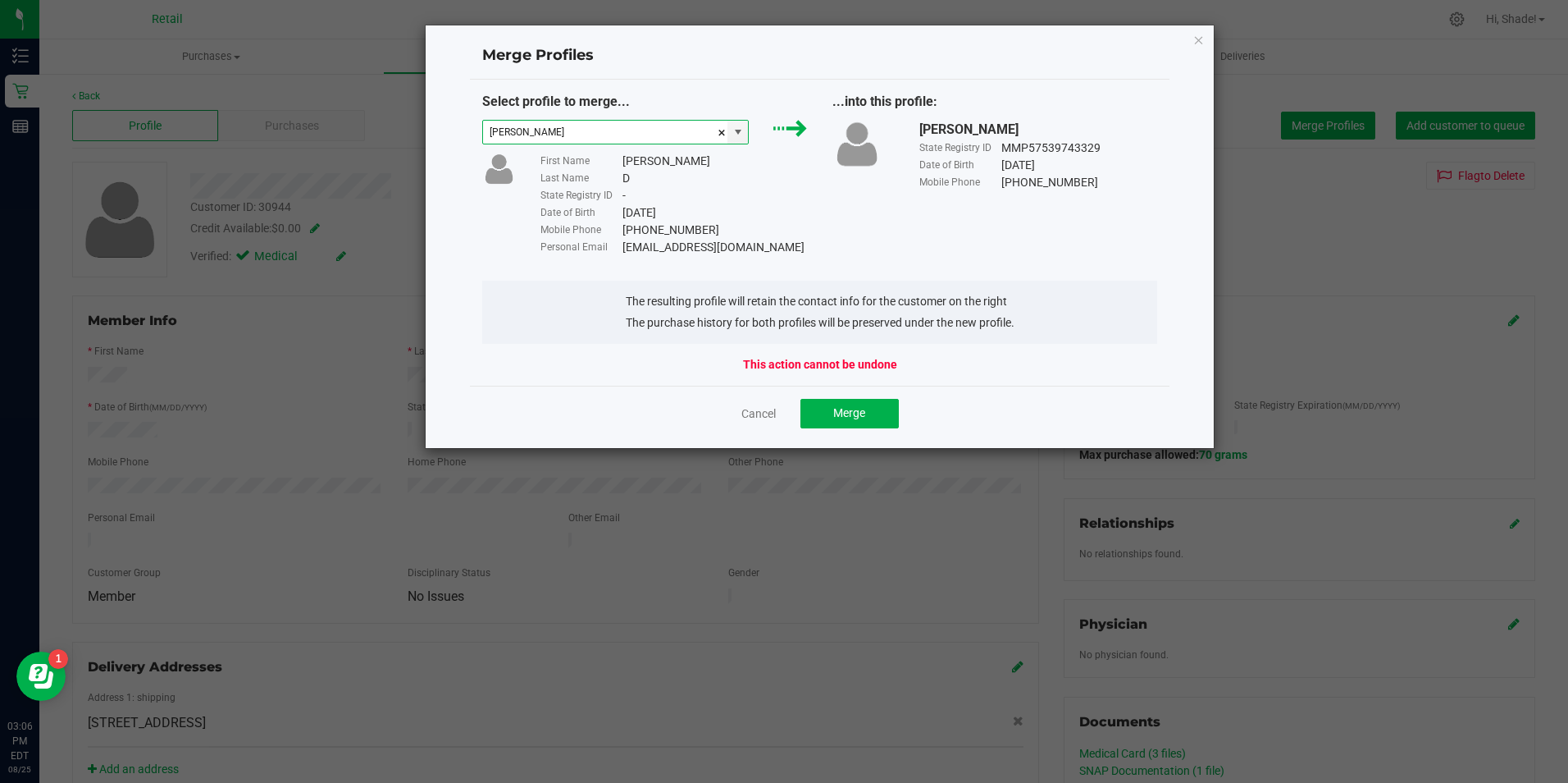
type input "[PERSON_NAME]"
drag, startPoint x: 803, startPoint y: 235, endPoint x: 654, endPoint y: 251, distance: 149.9
click at [654, 251] on div "First Name [PERSON_NAME] Name D State Registry ID - Date of Birth [DEMOGRAPHIC_…" at bounding box center [674, 204] width 292 height 104
drag, startPoint x: 654, startPoint y: 251, endPoint x: 802, endPoint y: 255, distance: 148.1
click at [866, 254] on div "Select profile to merge... [PERSON_NAME] First Name [PERSON_NAME] Name D State …" at bounding box center [820, 174] width 701 height 164
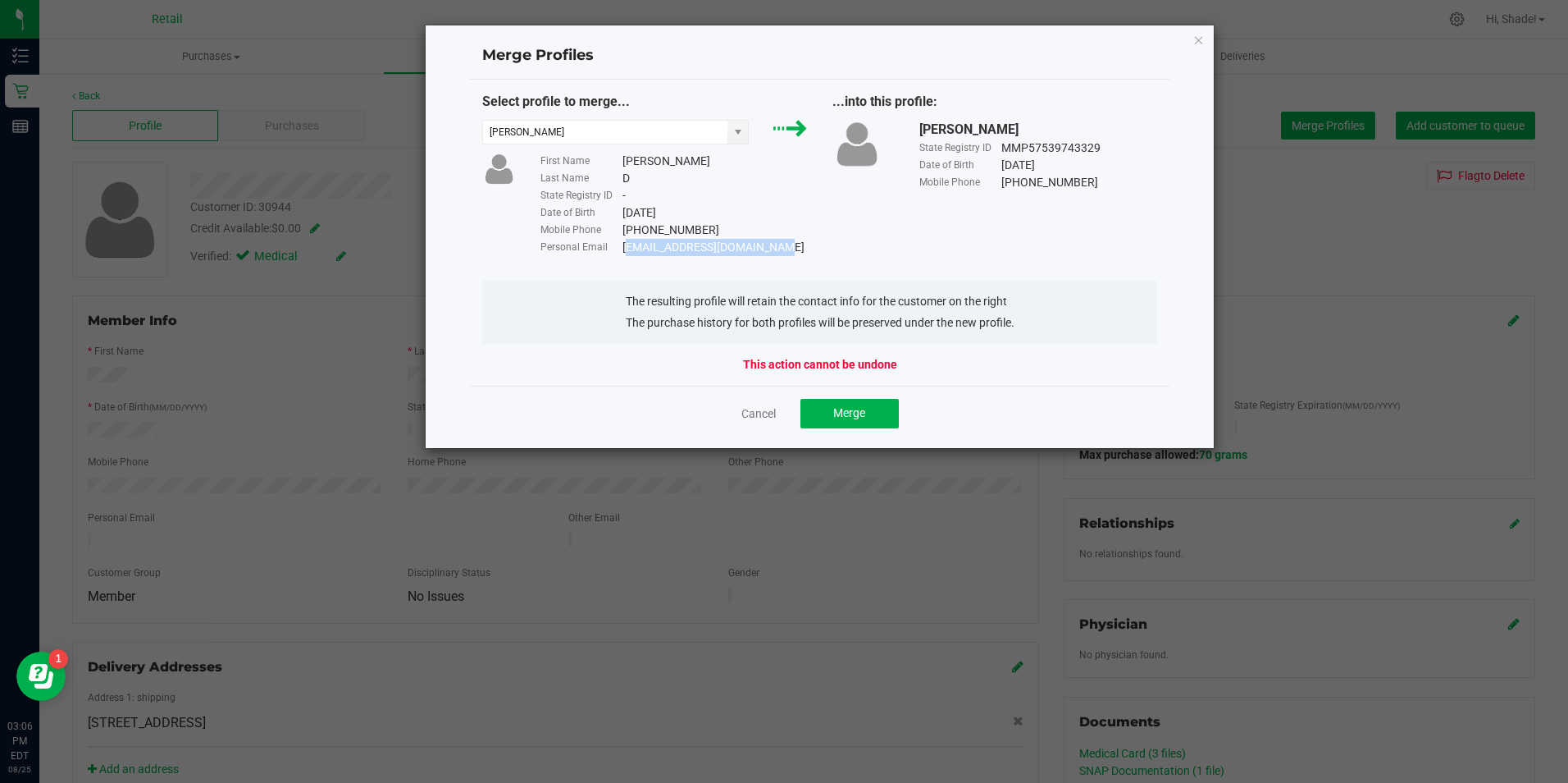
drag, startPoint x: 791, startPoint y: 255, endPoint x: 623, endPoint y: 244, distance: 168.4
click at [623, 244] on div "Personal Email [EMAIL_ADDRESS][DOMAIN_NAME]" at bounding box center [674, 247] width 268 height 17
copy div "[EMAIL_ADDRESS][DOMAIN_NAME]"
click at [848, 412] on span "Merge" at bounding box center [849, 412] width 32 height 13
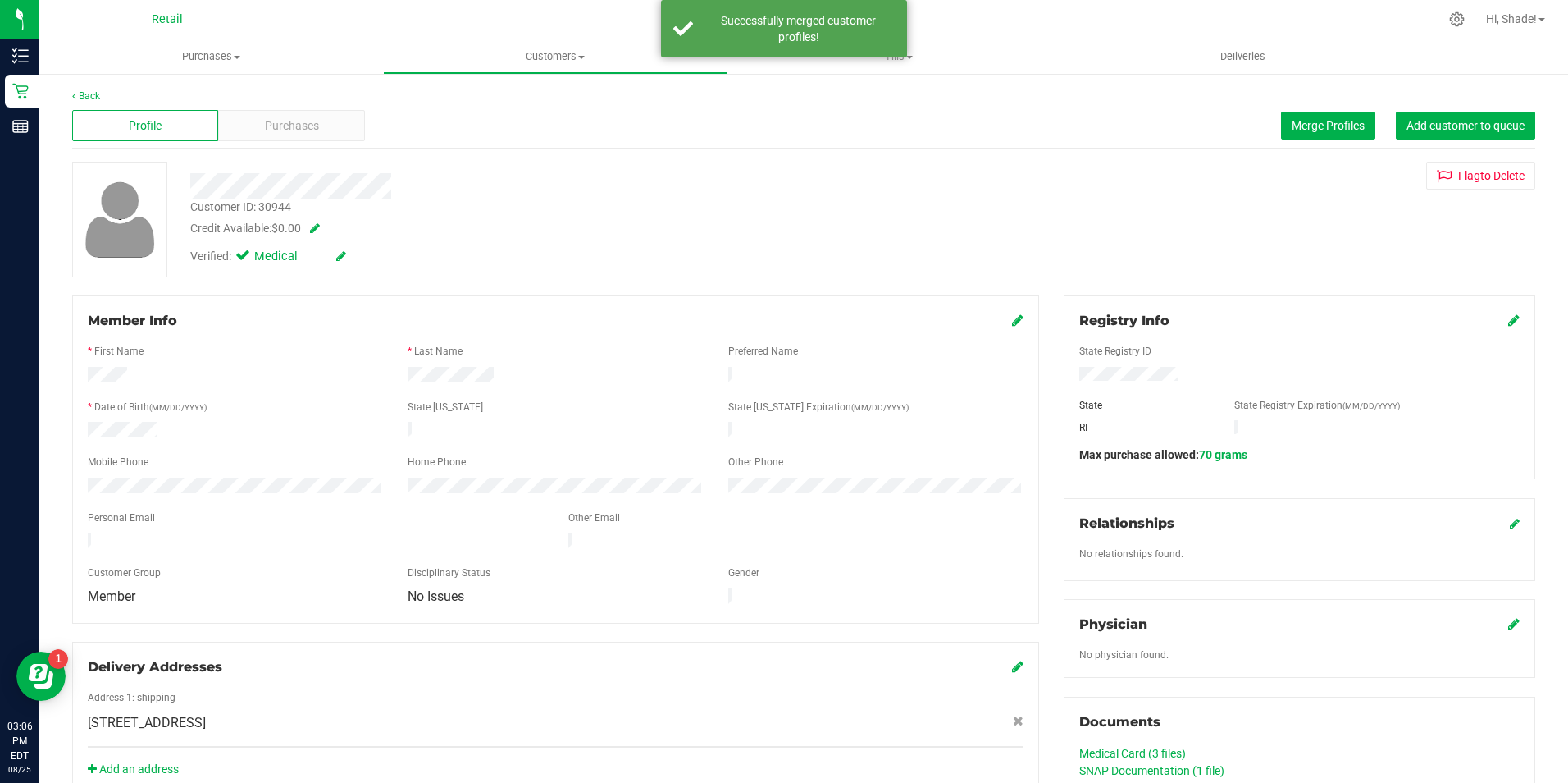
click at [1012, 319] on icon at bounding box center [1017, 319] width 11 height 13
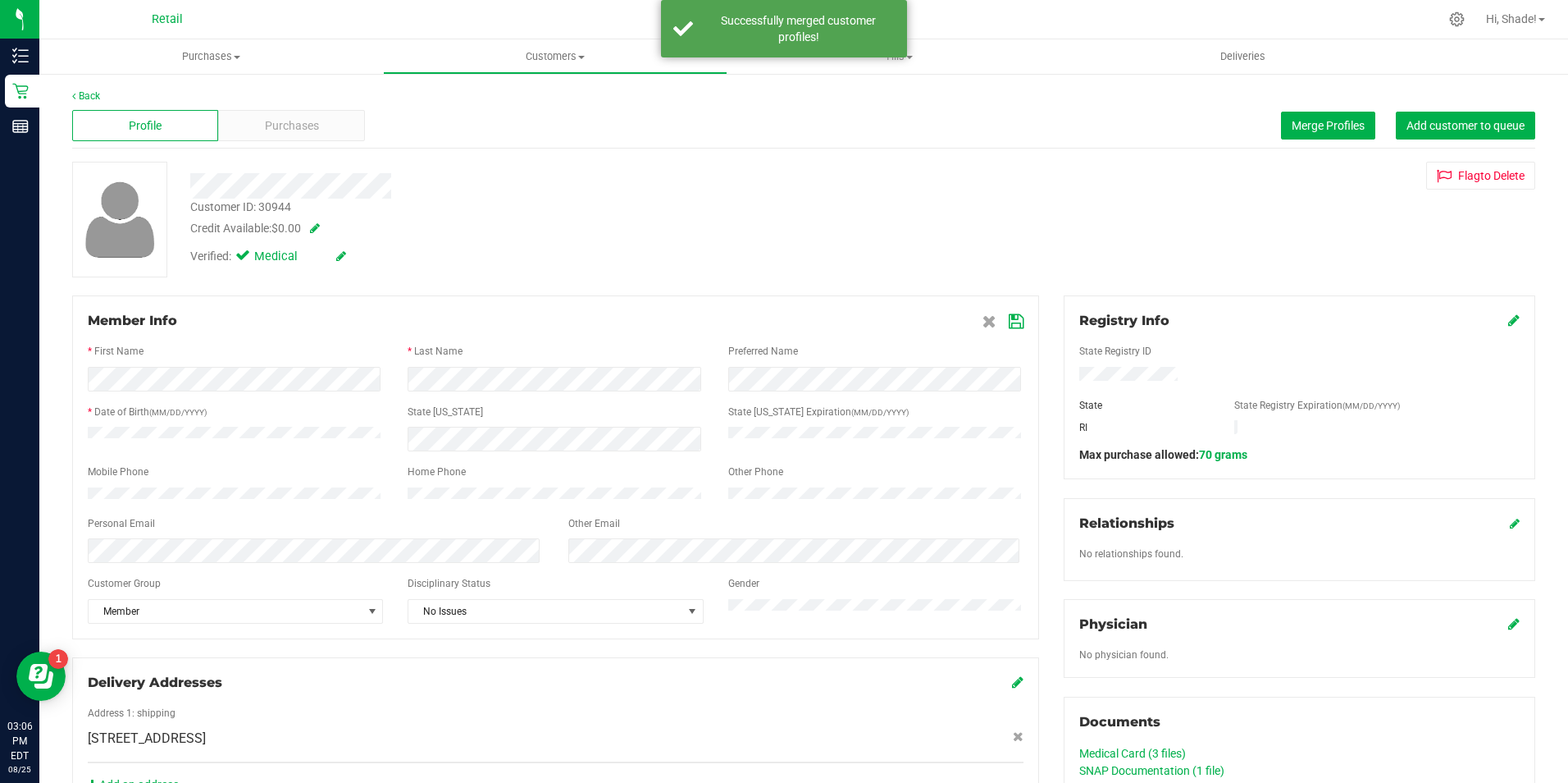
click at [1009, 323] on icon at bounding box center [1015, 321] width 15 height 13
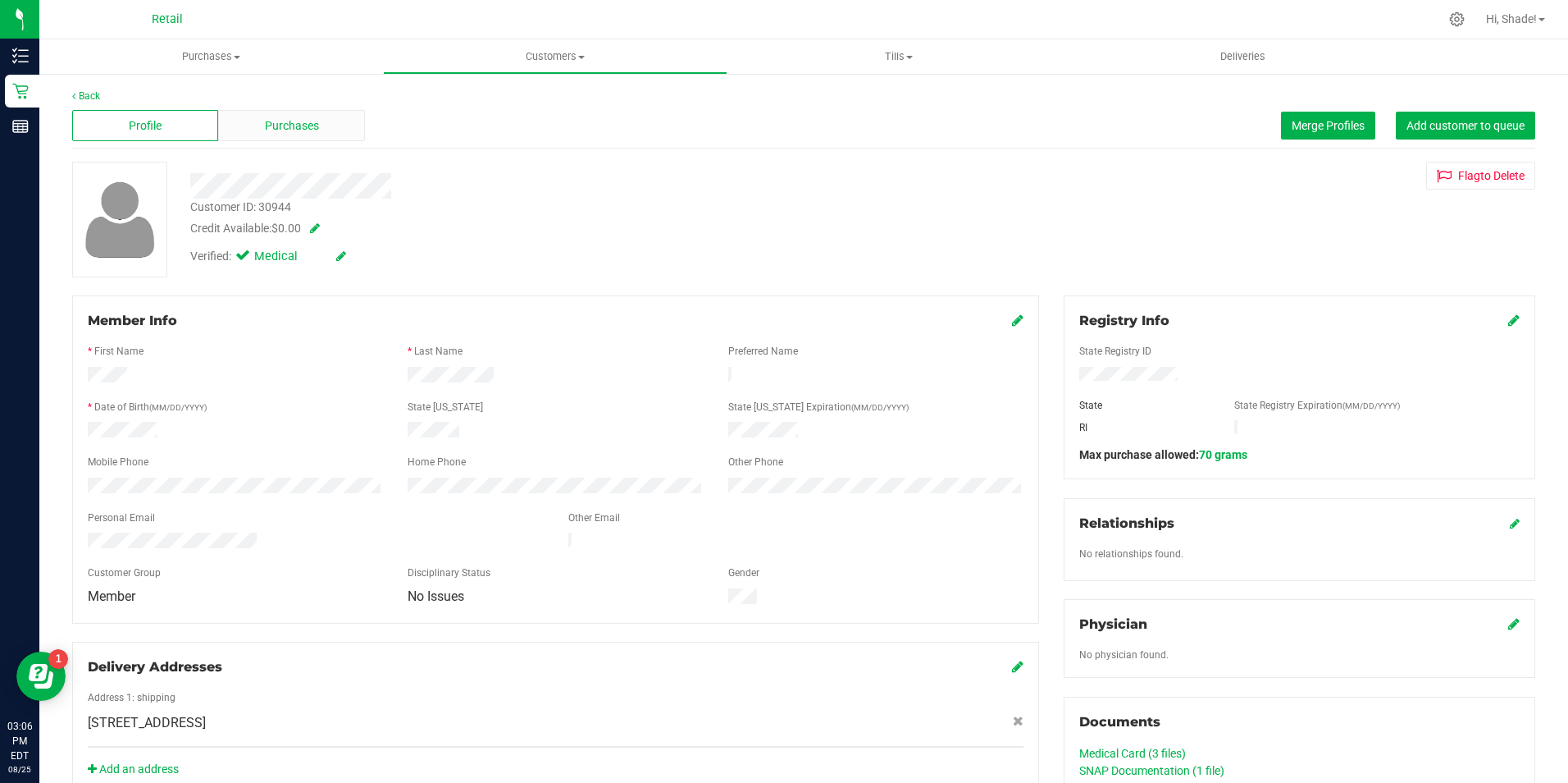
click at [291, 120] on span "Purchases" at bounding box center [292, 126] width 54 height 17
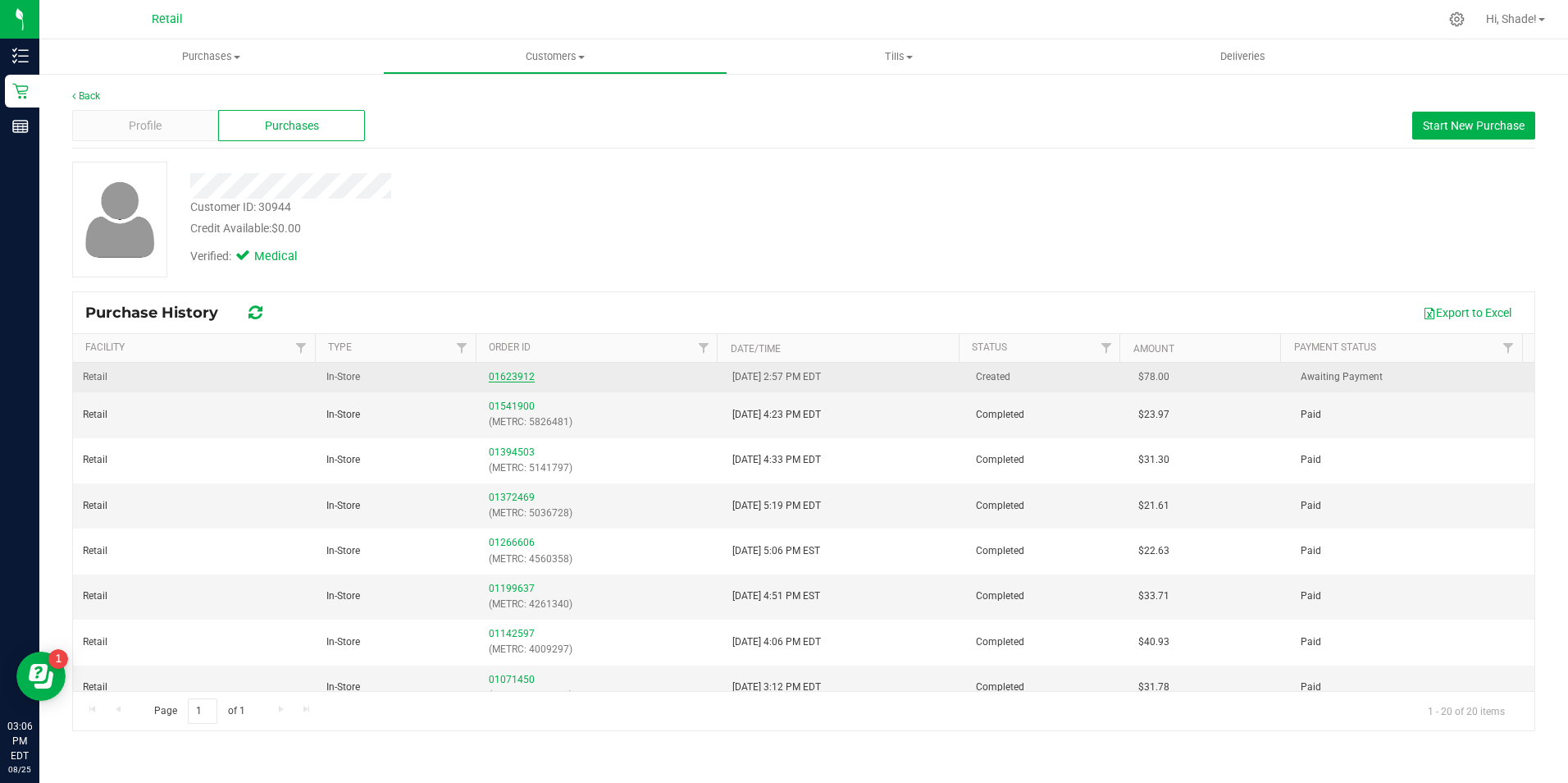
click at [498, 380] on link "01623912" at bounding box center [512, 376] width 46 height 11
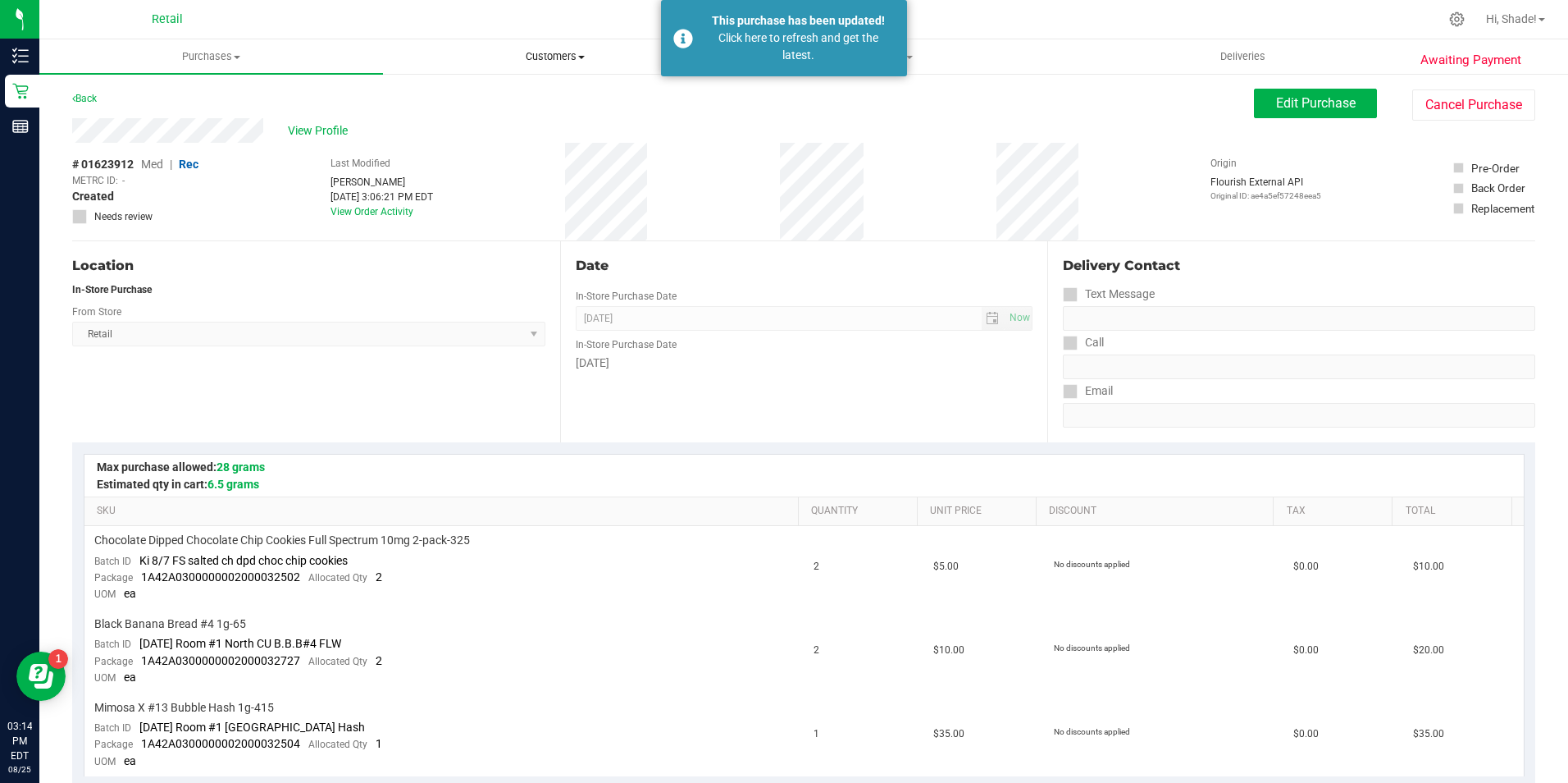
click at [526, 46] on uib-tab-heading "Customers All customers Add a new customer All physicians" at bounding box center [555, 56] width 342 height 33
click at [483, 95] on span "All customers" at bounding box center [442, 98] width 118 height 14
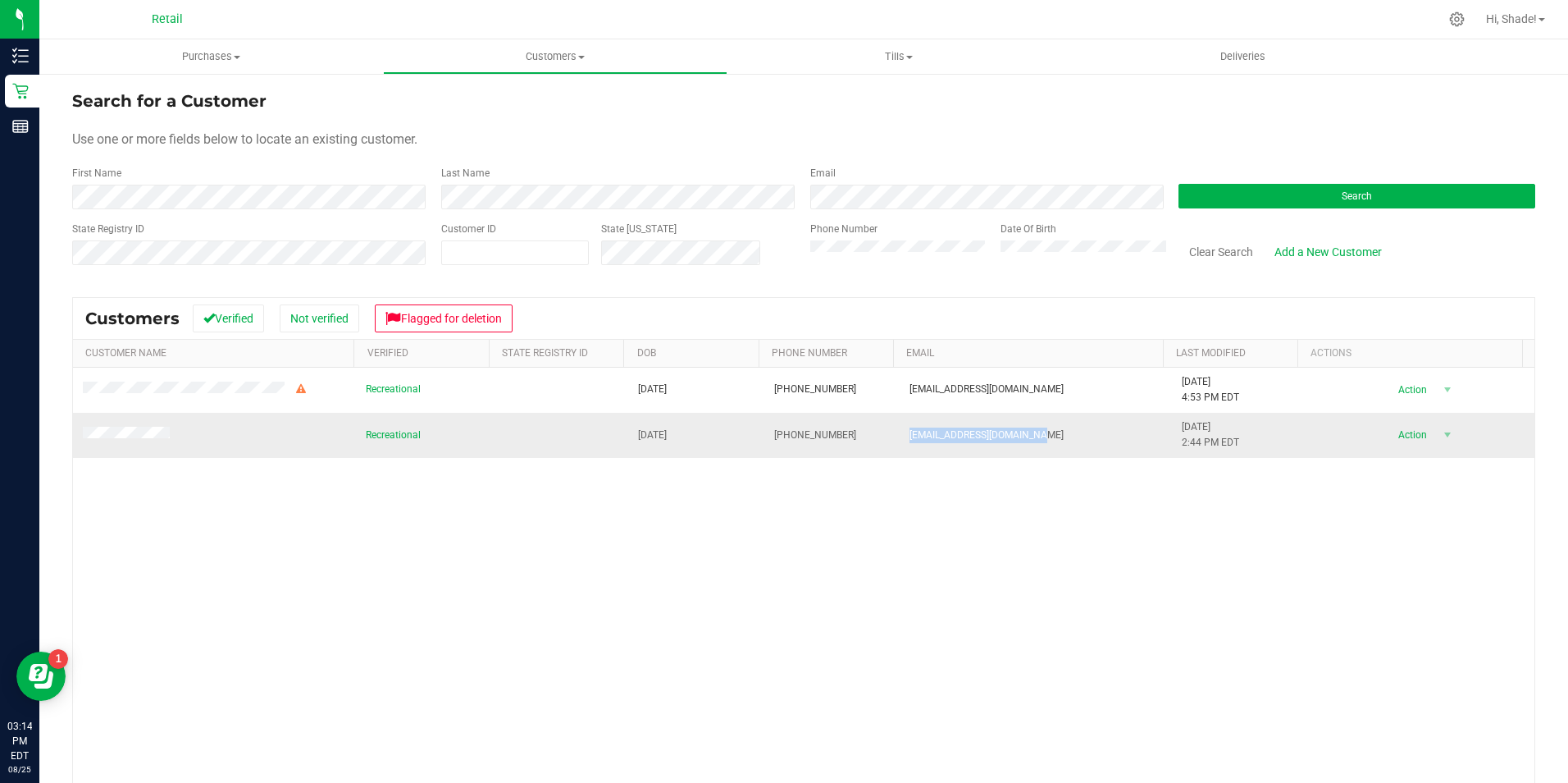
drag, startPoint x: 1058, startPoint y: 432, endPoint x: 914, endPoint y: 443, distance: 144.4
click at [914, 443] on td "[EMAIL_ADDRESS][DOMAIN_NAME]" at bounding box center [1036, 435] width 272 height 44
copy span "[EMAIL_ADDRESS][DOMAIN_NAME]"
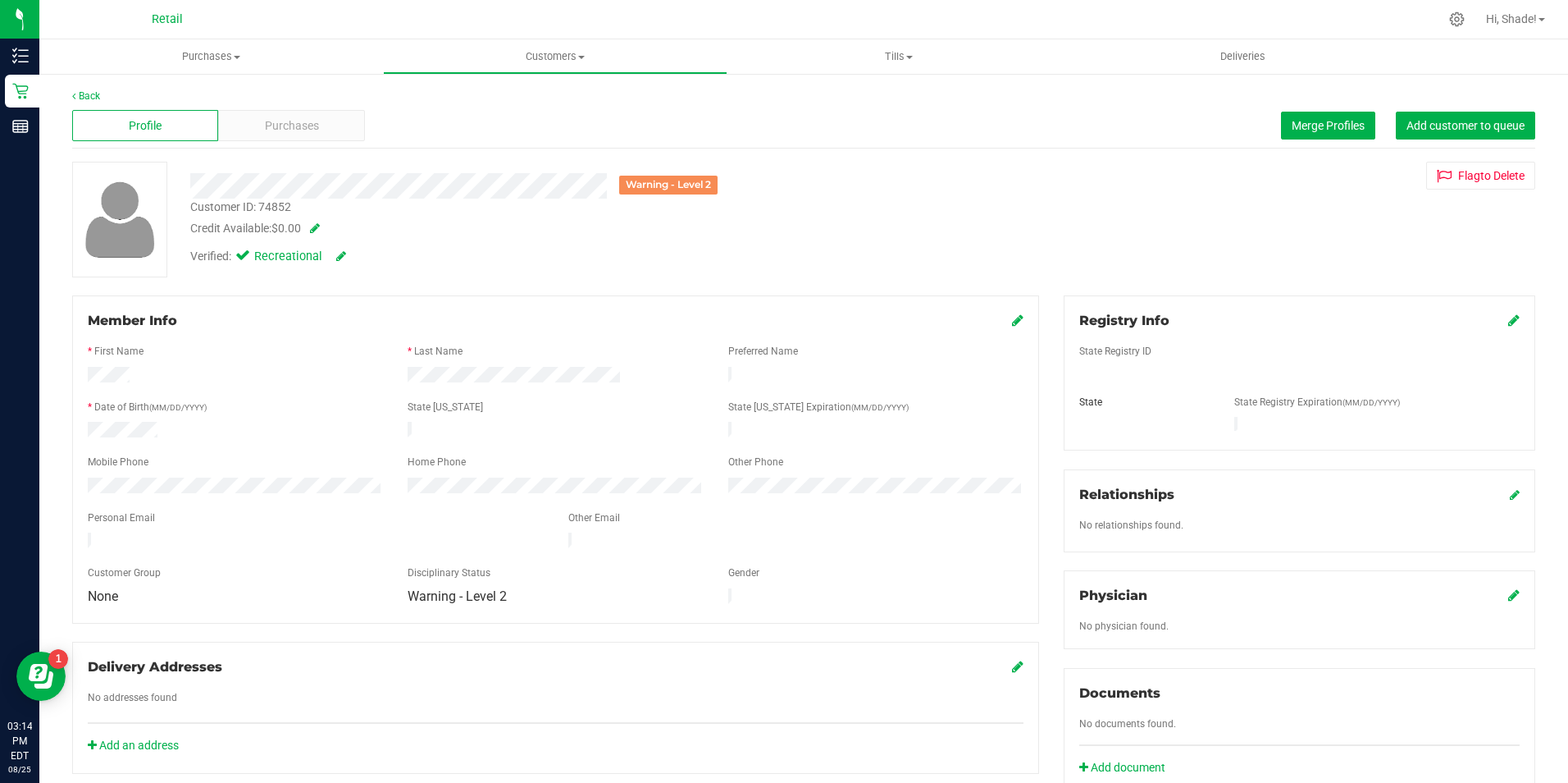
click at [1012, 321] on icon at bounding box center [1017, 319] width 11 height 13
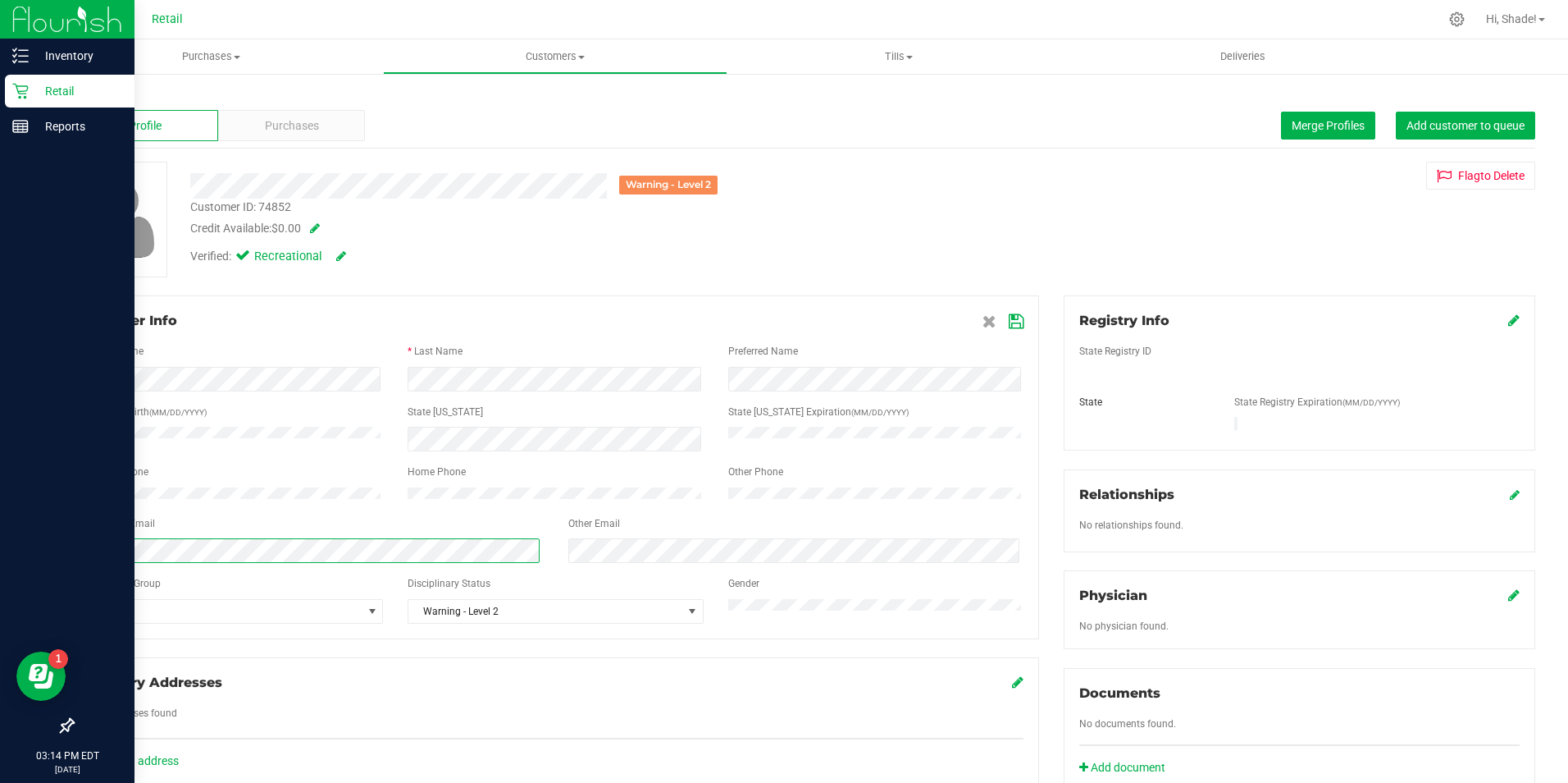
click at [0, 561] on html "Inventory Retail Reports 03:14 PM EDT [DATE] 08/25 Retail Hi, Shade! Purchases …" at bounding box center [784, 391] width 1568 height 783
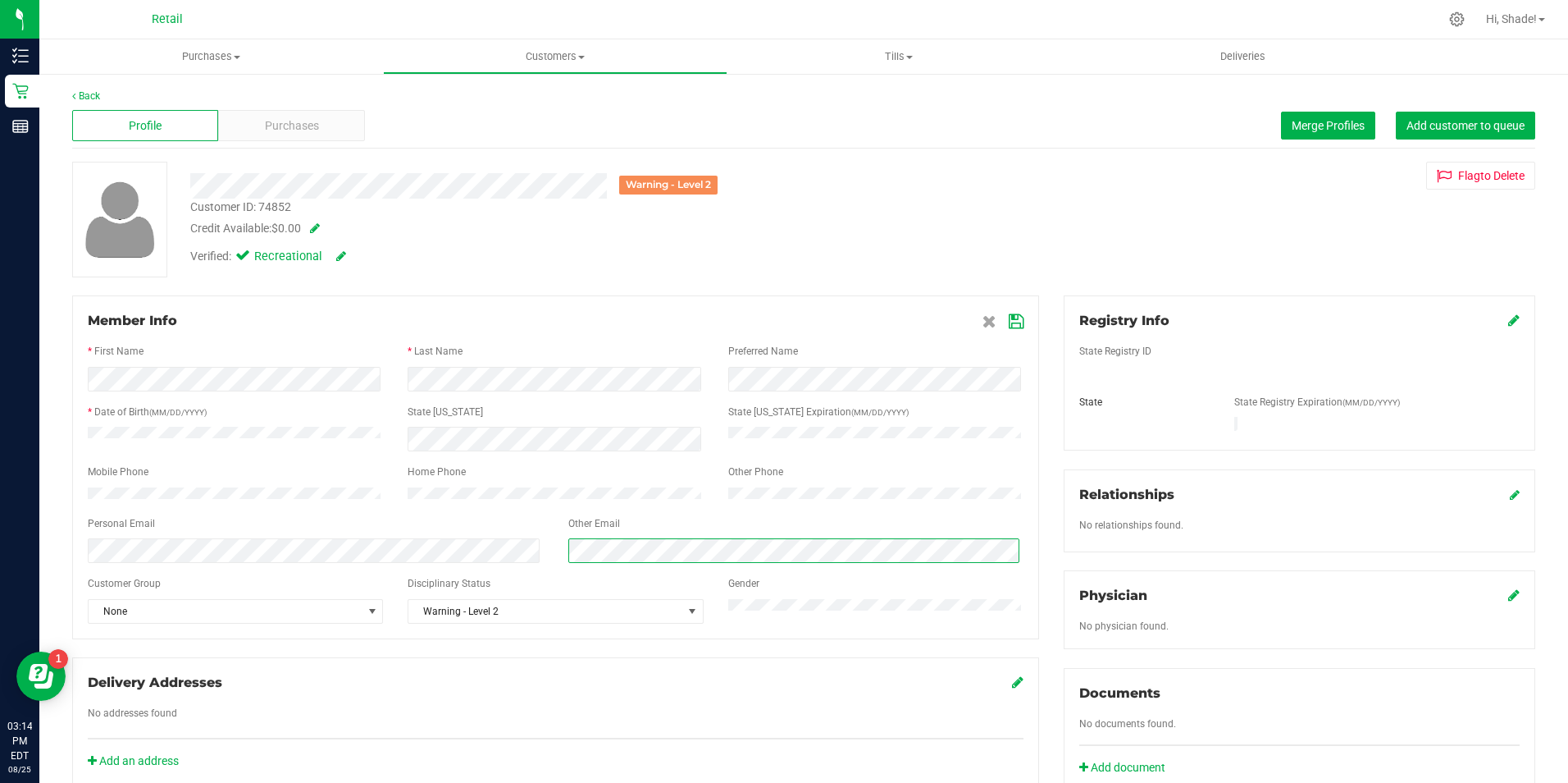
click at [556, 548] on div at bounding box center [796, 550] width 481 height 25
click at [1012, 323] on icon at bounding box center [1015, 321] width 15 height 13
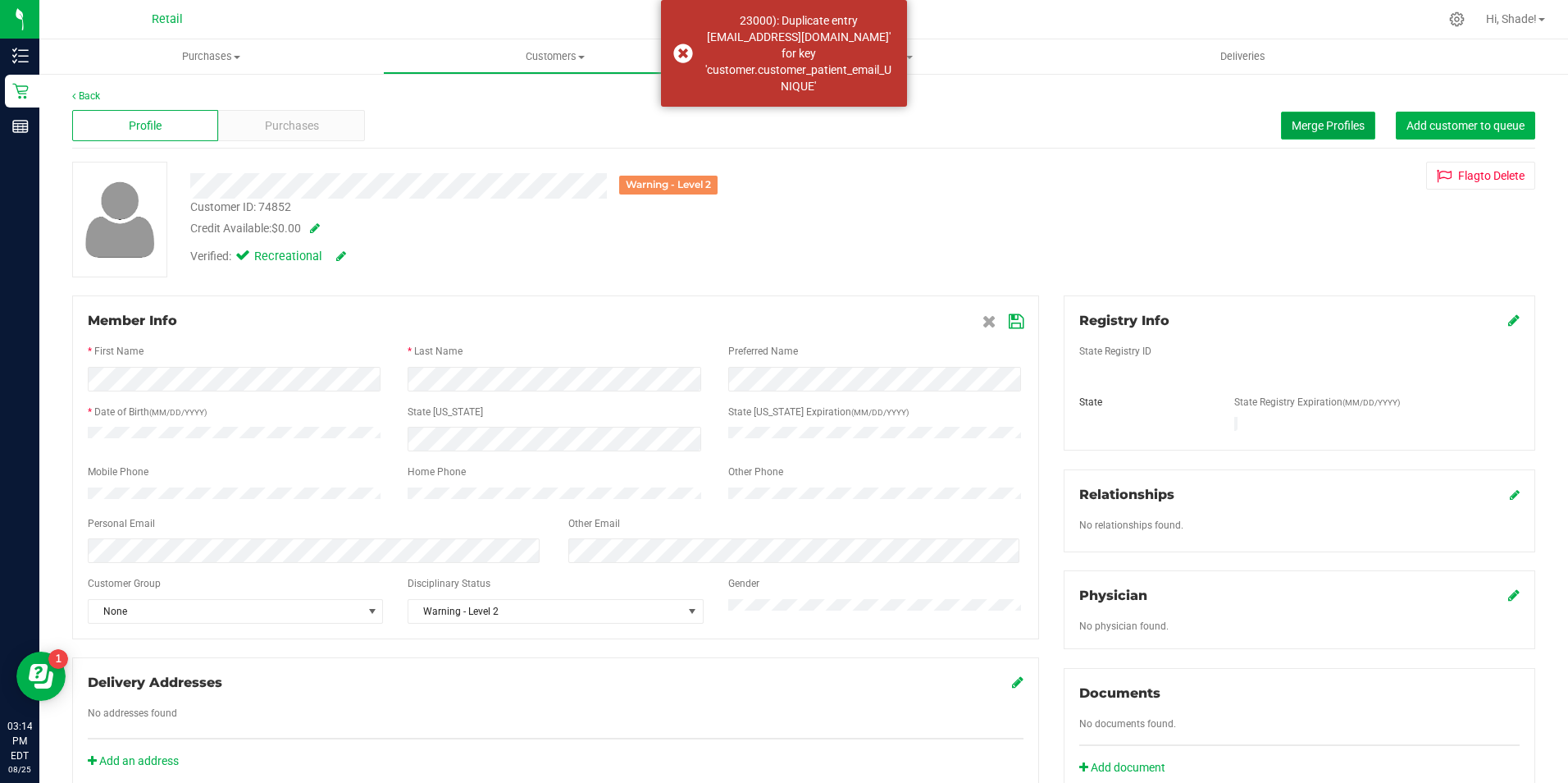
click at [1311, 127] on span "Merge Profiles" at bounding box center [1328, 125] width 73 height 13
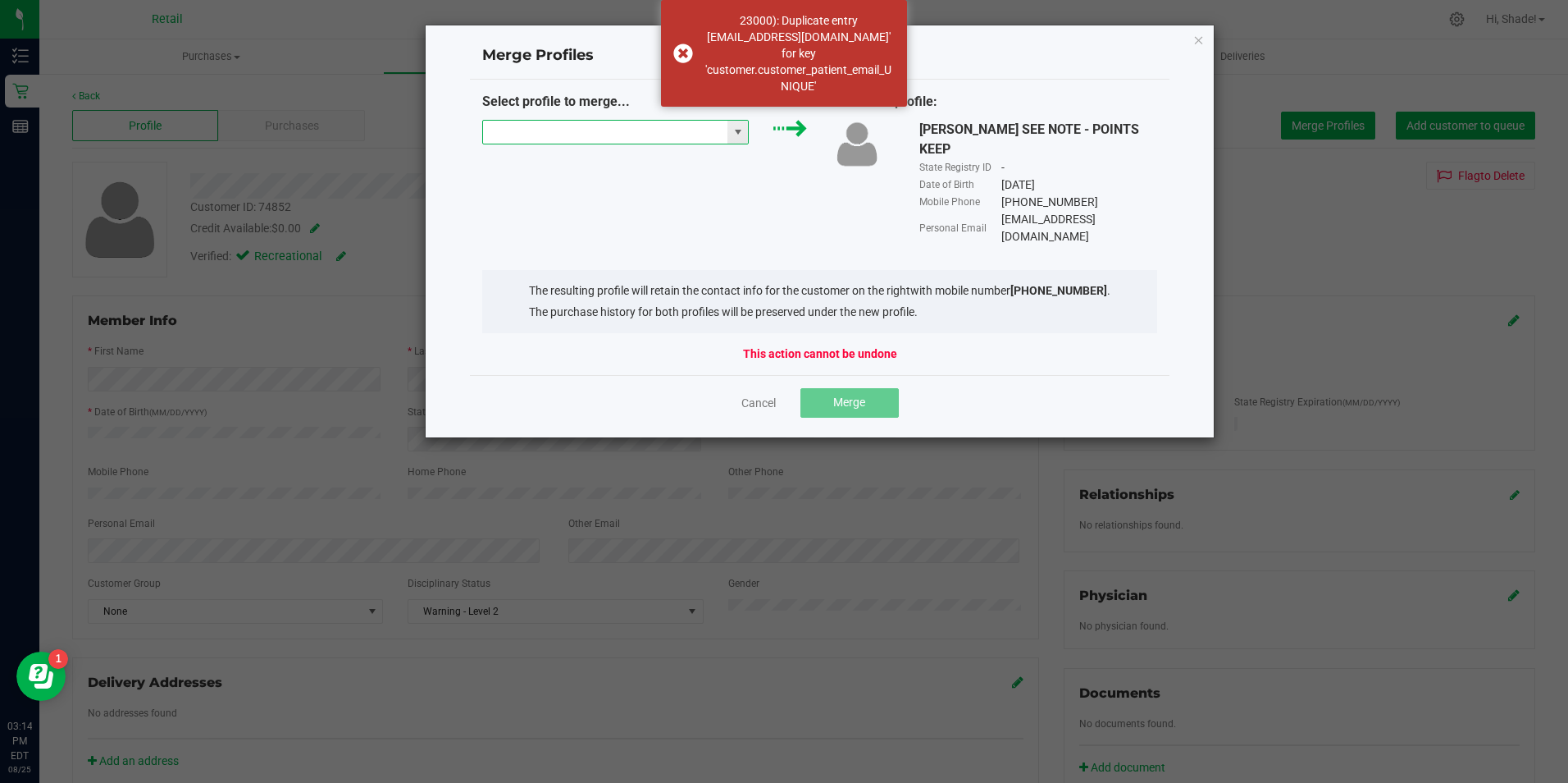
click at [647, 136] on input "NO DATA FOUND" at bounding box center [606, 132] width 246 height 23
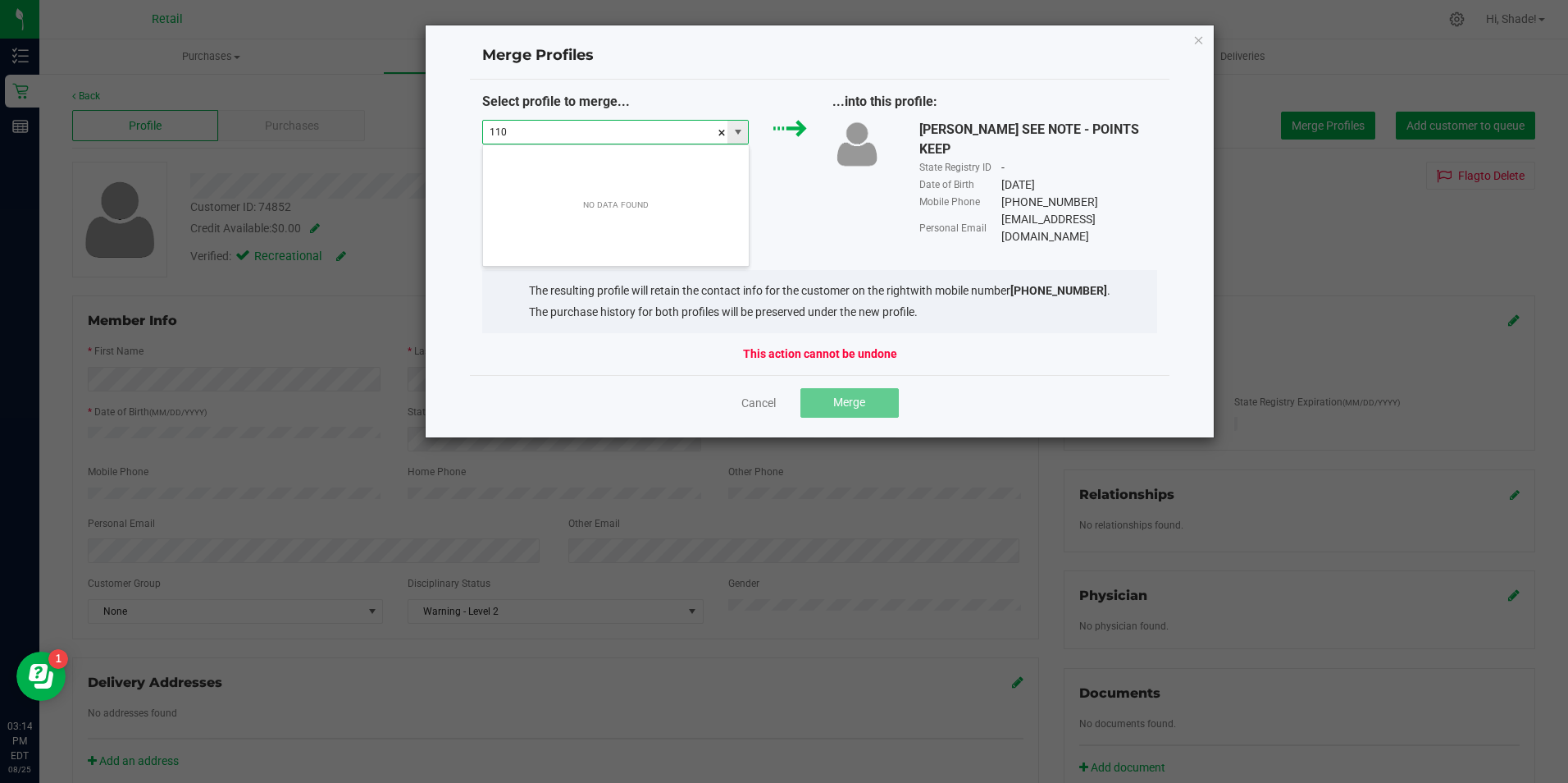
scroll to position [25, 267]
type input "1"
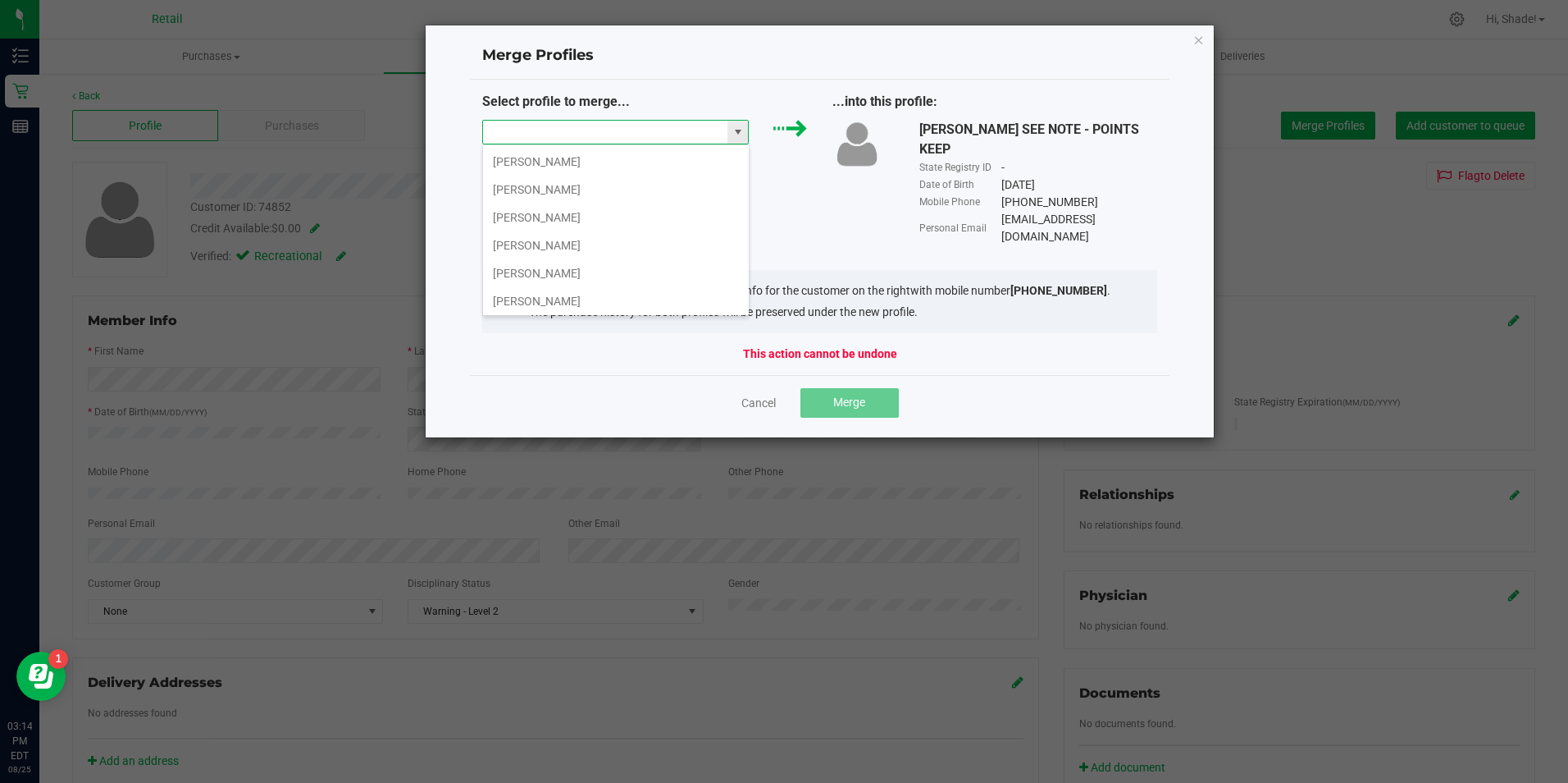
type input "b"
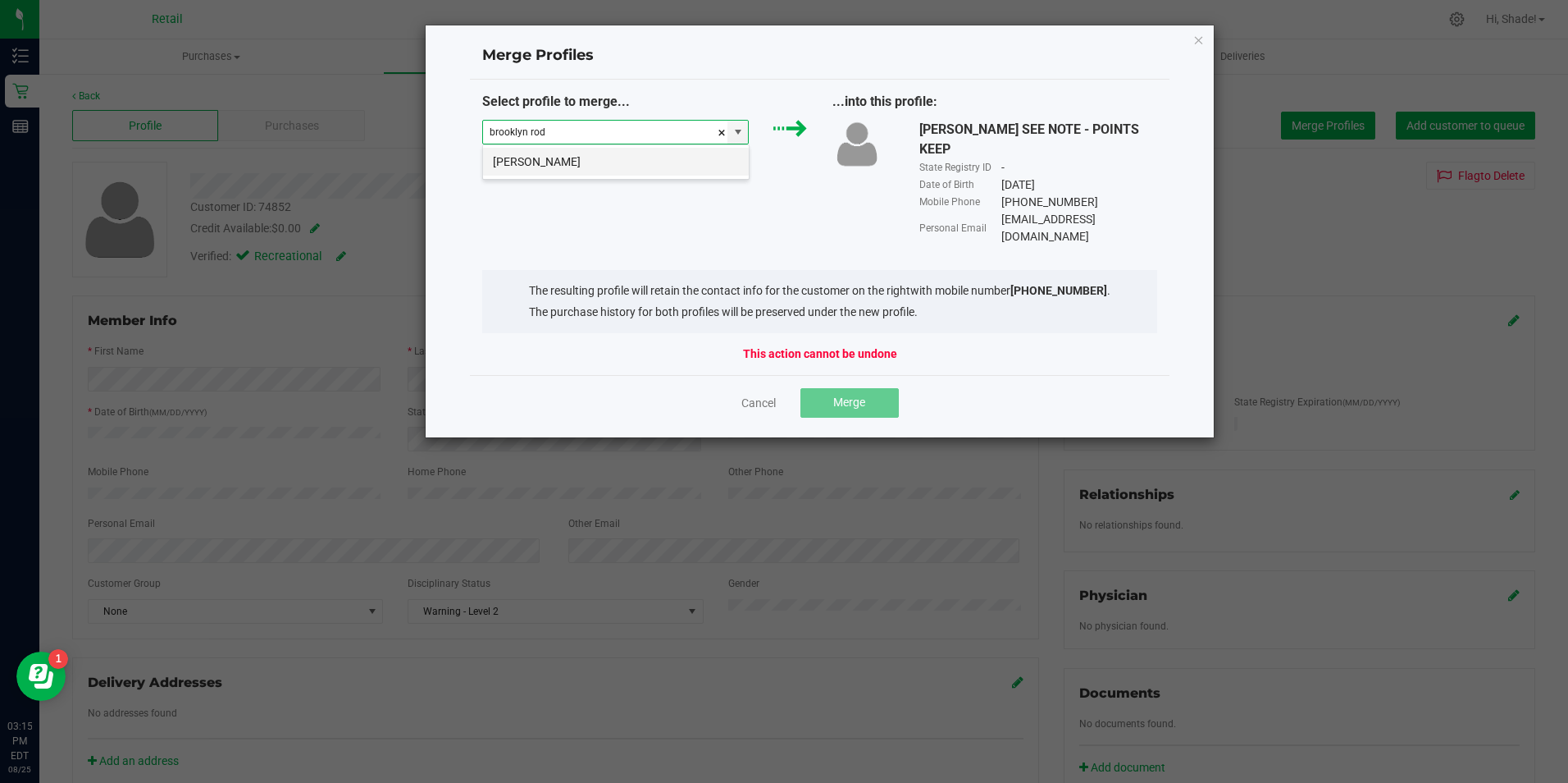
click at [649, 156] on li "[PERSON_NAME]" at bounding box center [616, 162] width 266 height 28
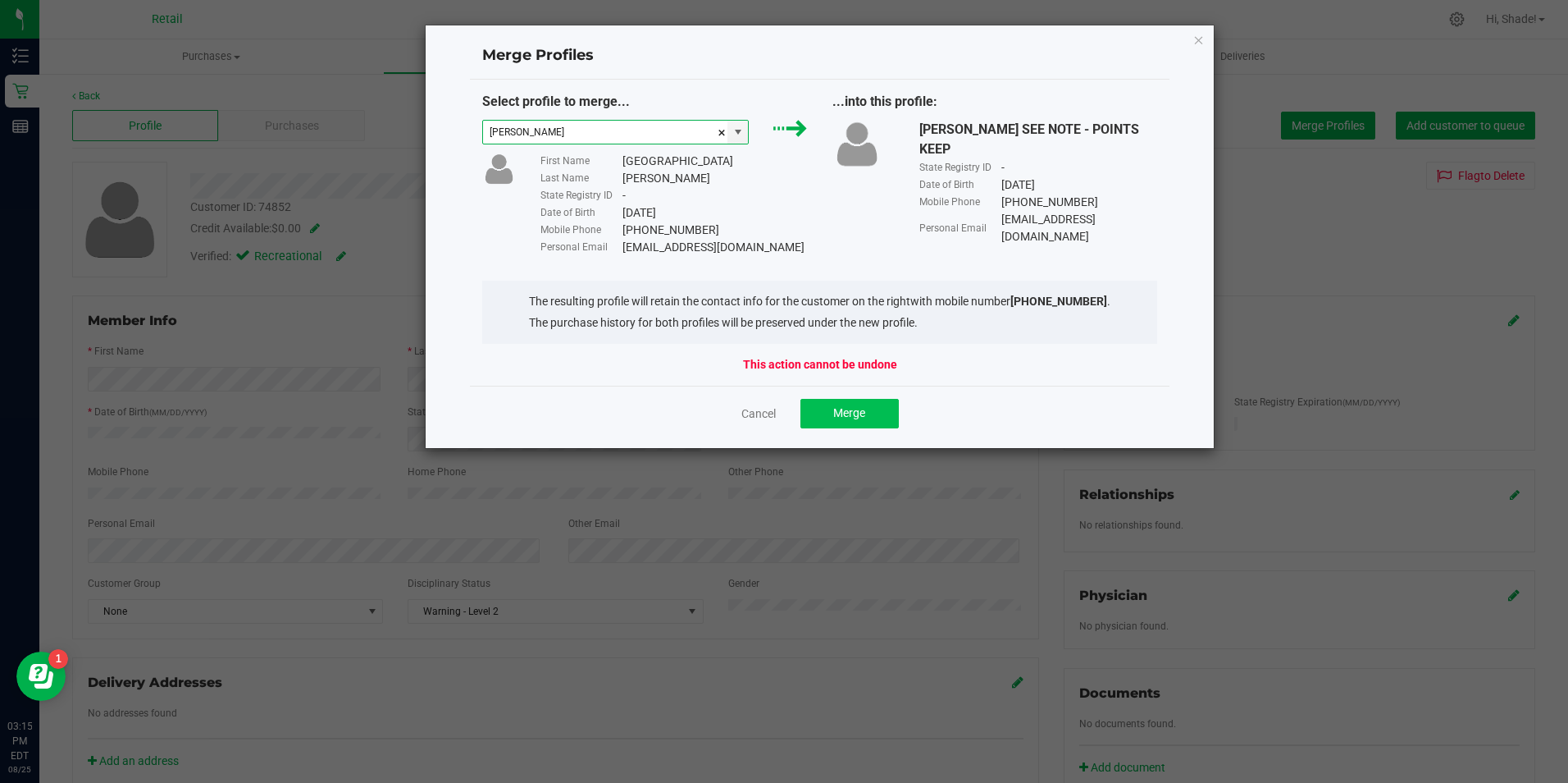
type input "[PERSON_NAME]"
click at [833, 406] on button "Merge" at bounding box center [849, 413] width 98 height 30
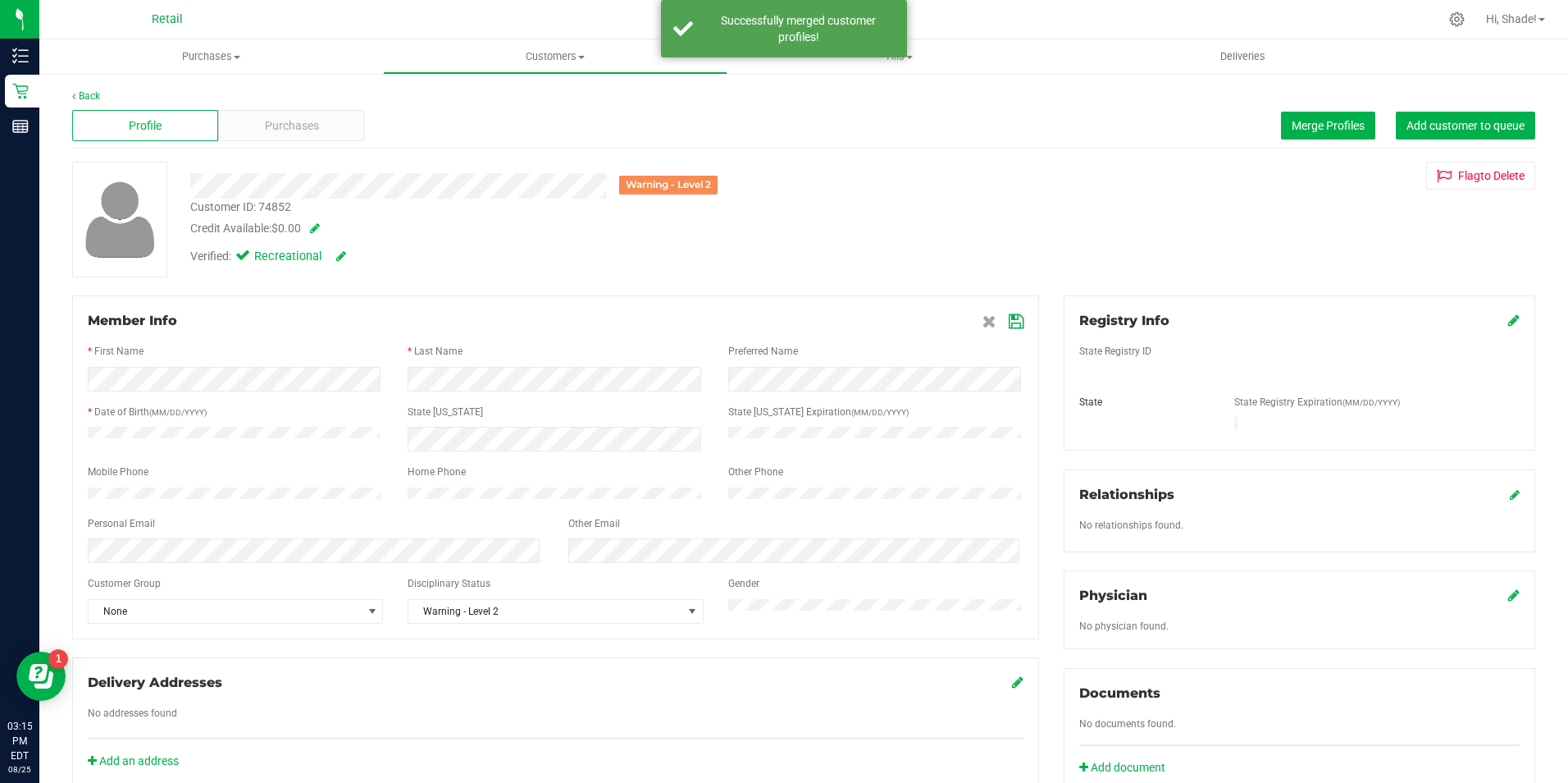
click at [1009, 317] on icon at bounding box center [1015, 321] width 15 height 13
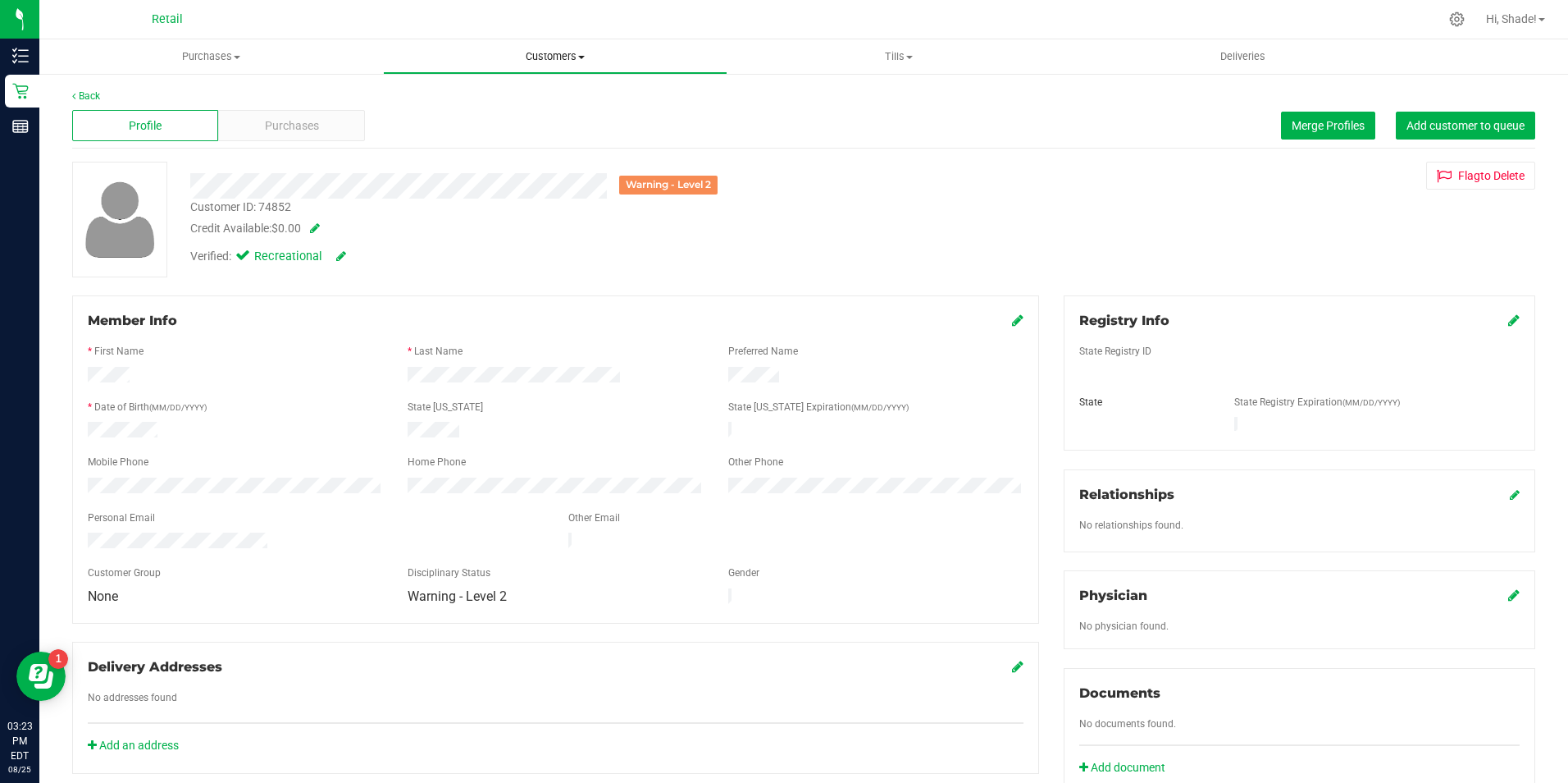
click at [543, 55] on span "Customers" at bounding box center [555, 56] width 342 height 15
click at [468, 100] on span "All customers" at bounding box center [442, 98] width 118 height 14
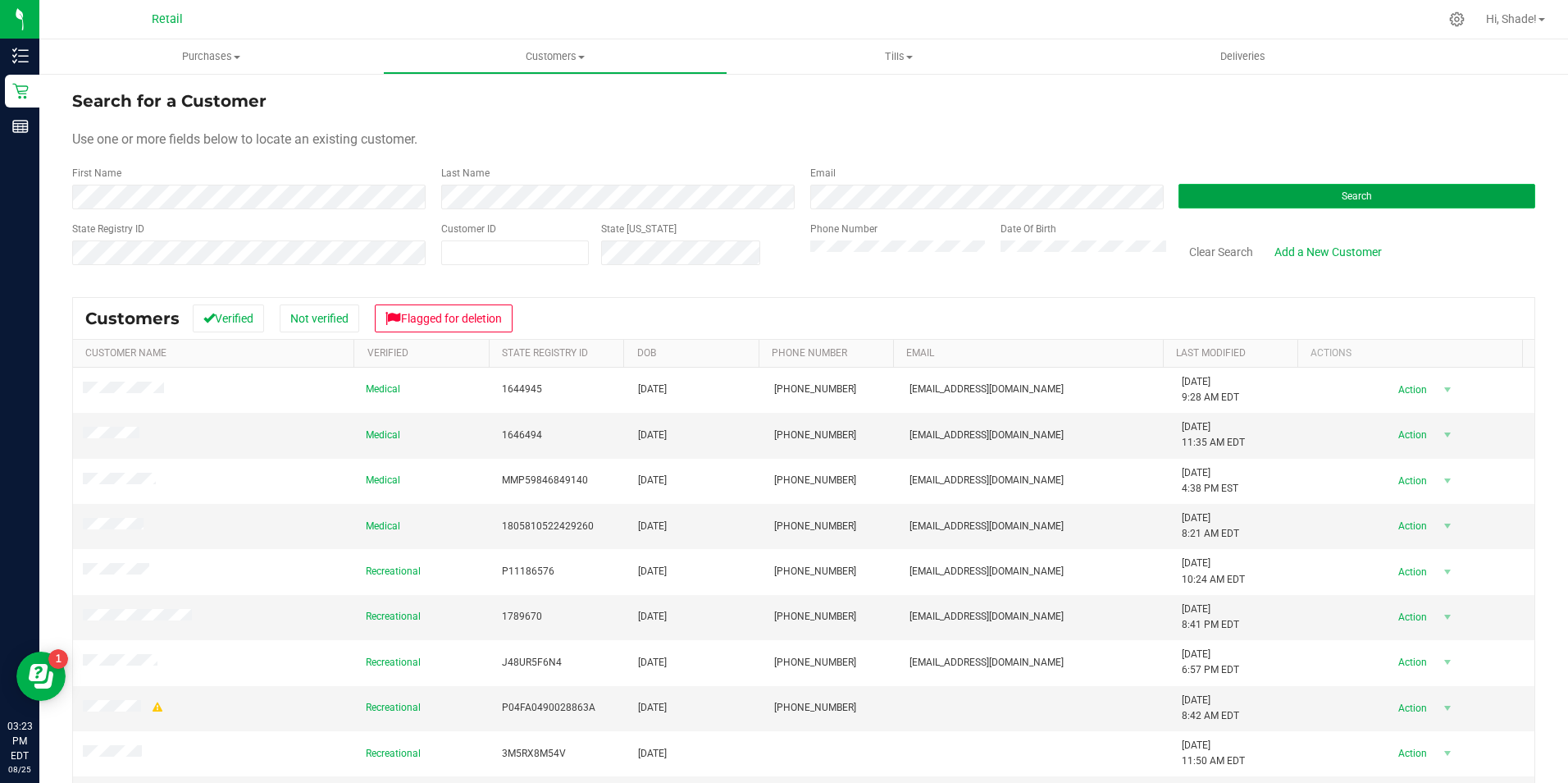
click at [1244, 198] on button "Search" at bounding box center [1357, 196] width 357 height 25
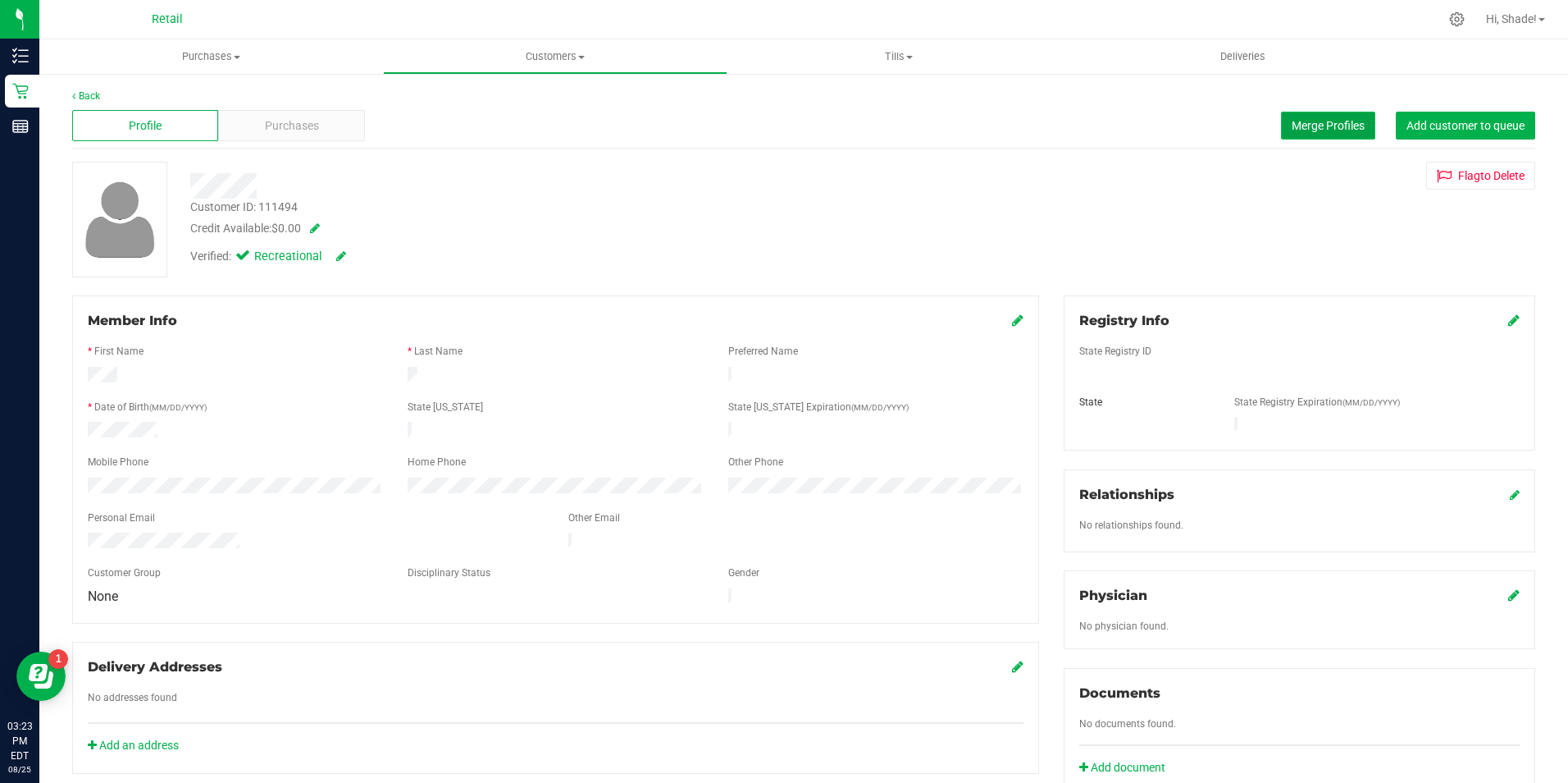
click at [1301, 122] on span "Merge Profiles" at bounding box center [1328, 125] width 73 height 13
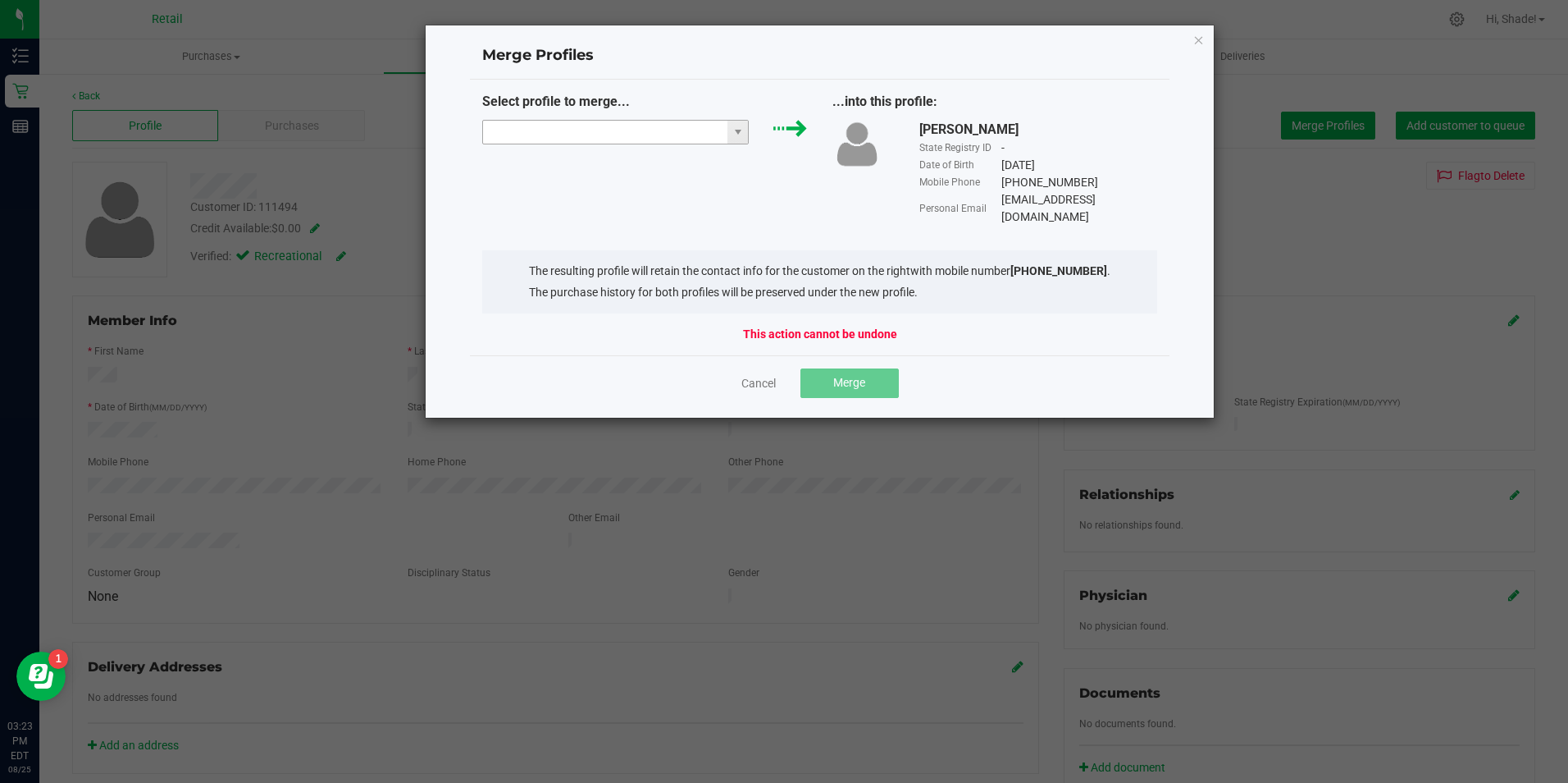
click at [662, 134] on input "NO DATA FOUND" at bounding box center [606, 132] width 246 height 23
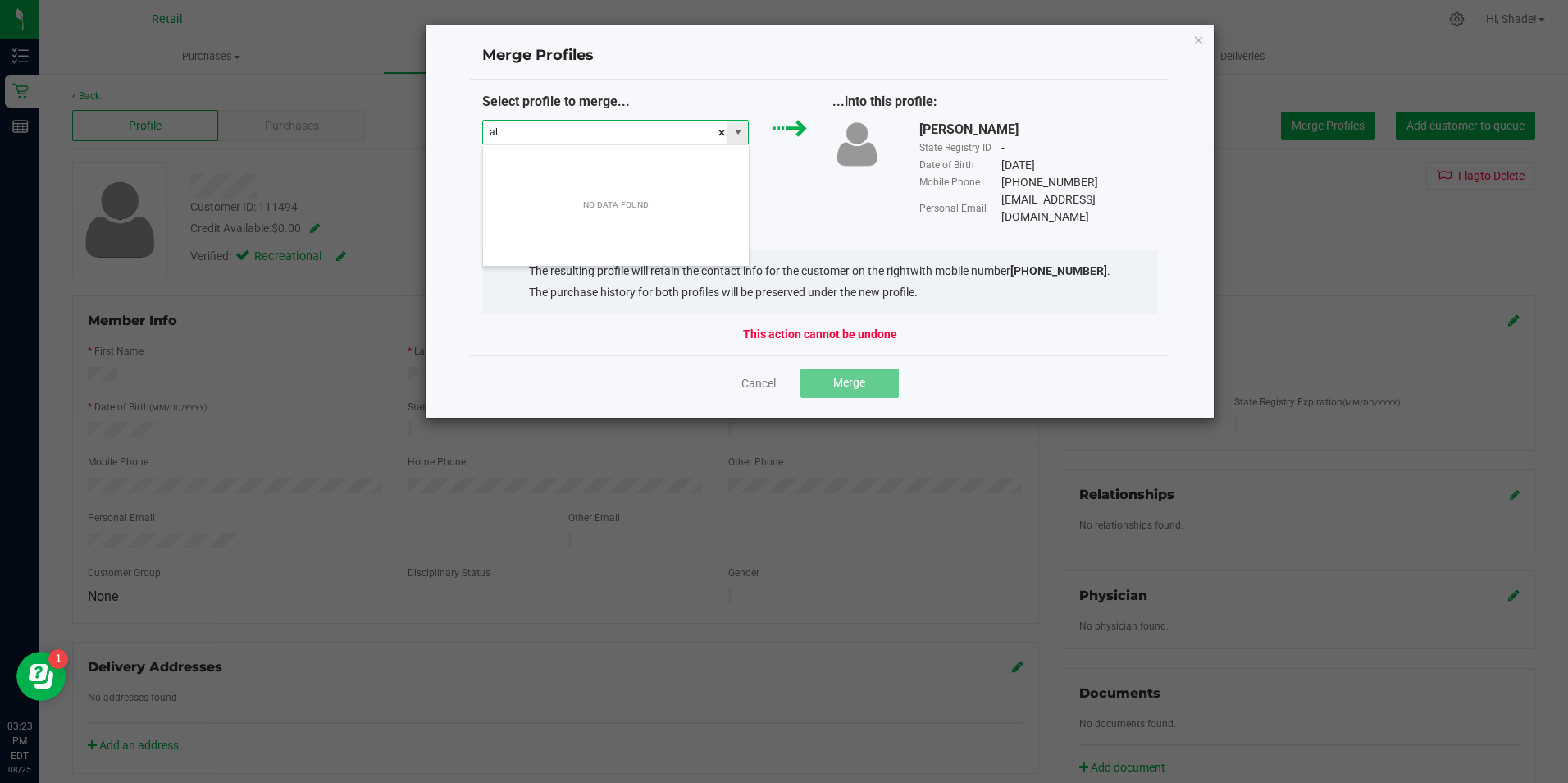
scroll to position [25, 267]
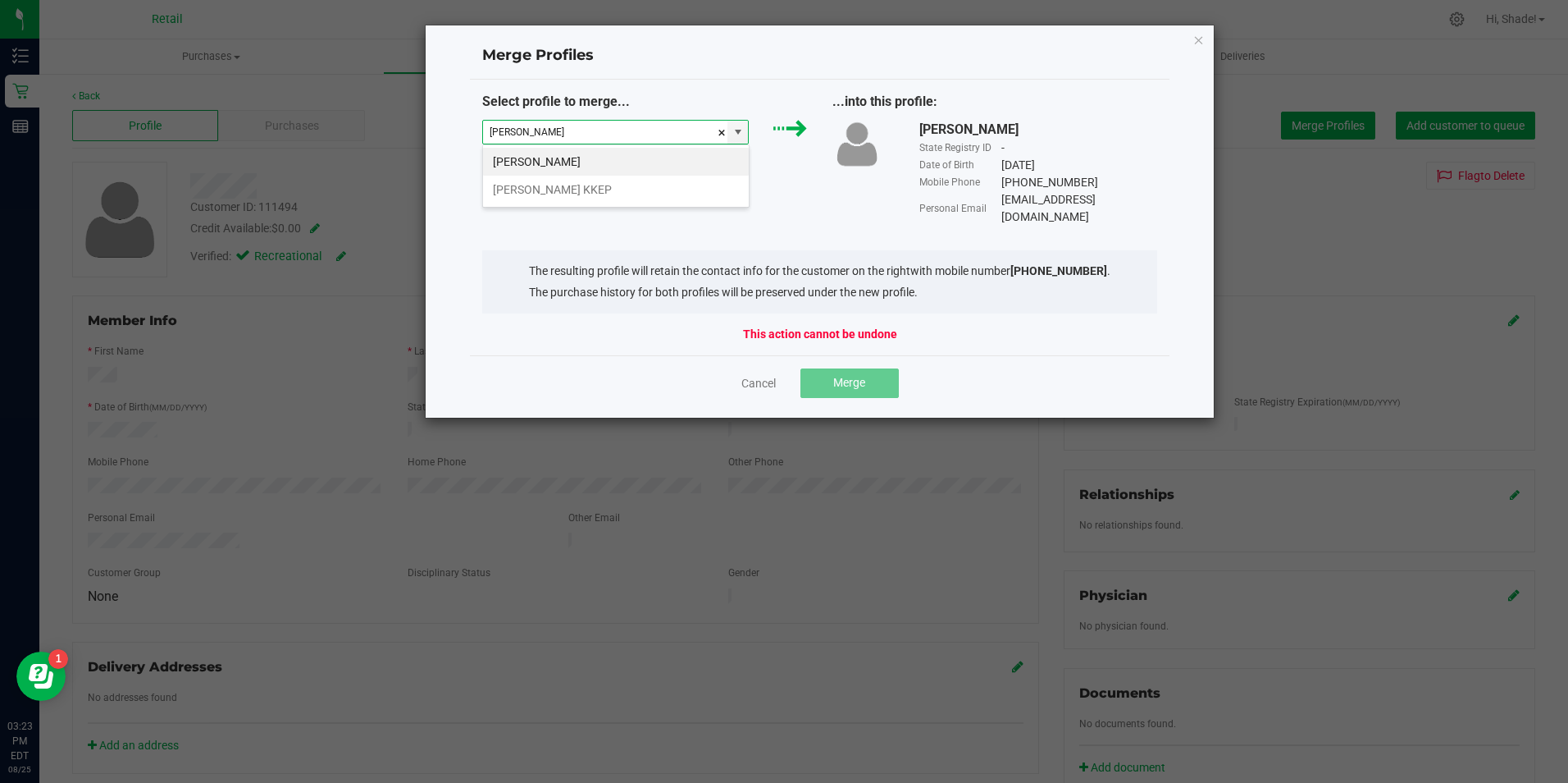
click at [545, 186] on li "[PERSON_NAME] KKEP" at bounding box center [616, 189] width 266 height 28
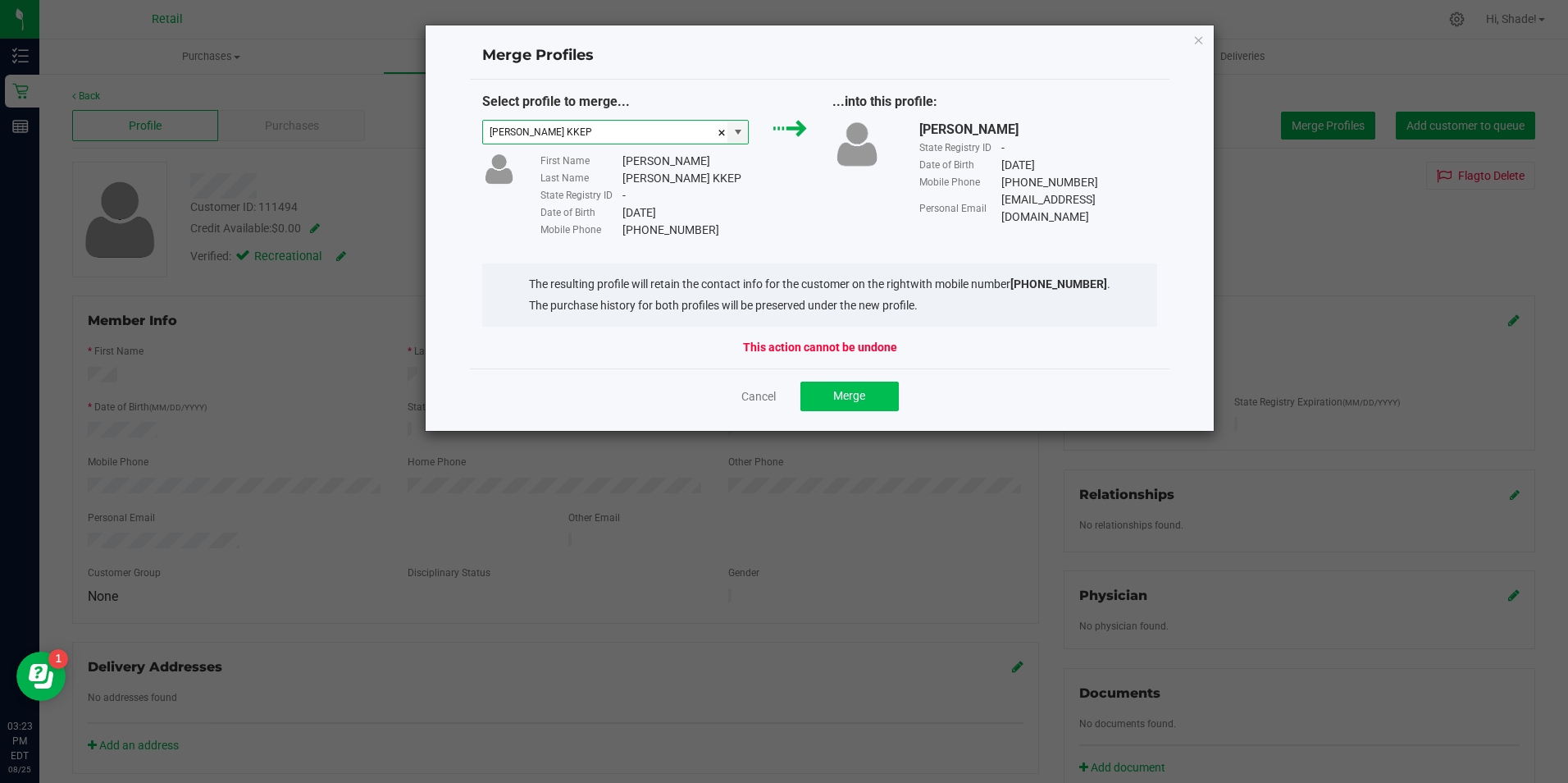
type input "[PERSON_NAME] KKEP"
click at [863, 390] on span "Merge" at bounding box center [849, 395] width 32 height 13
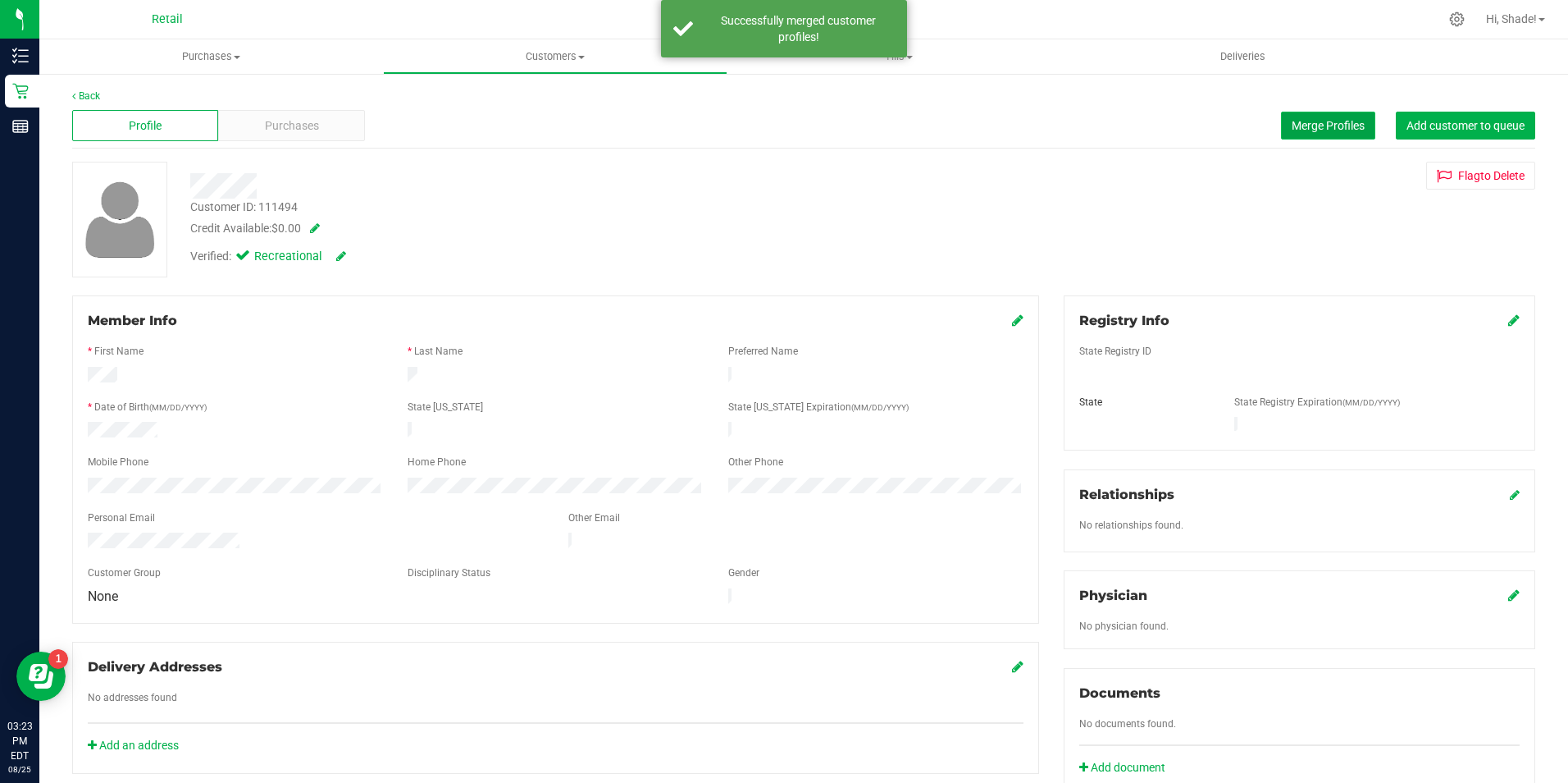
click at [1306, 120] on span "Merge Profiles" at bounding box center [1328, 125] width 73 height 13
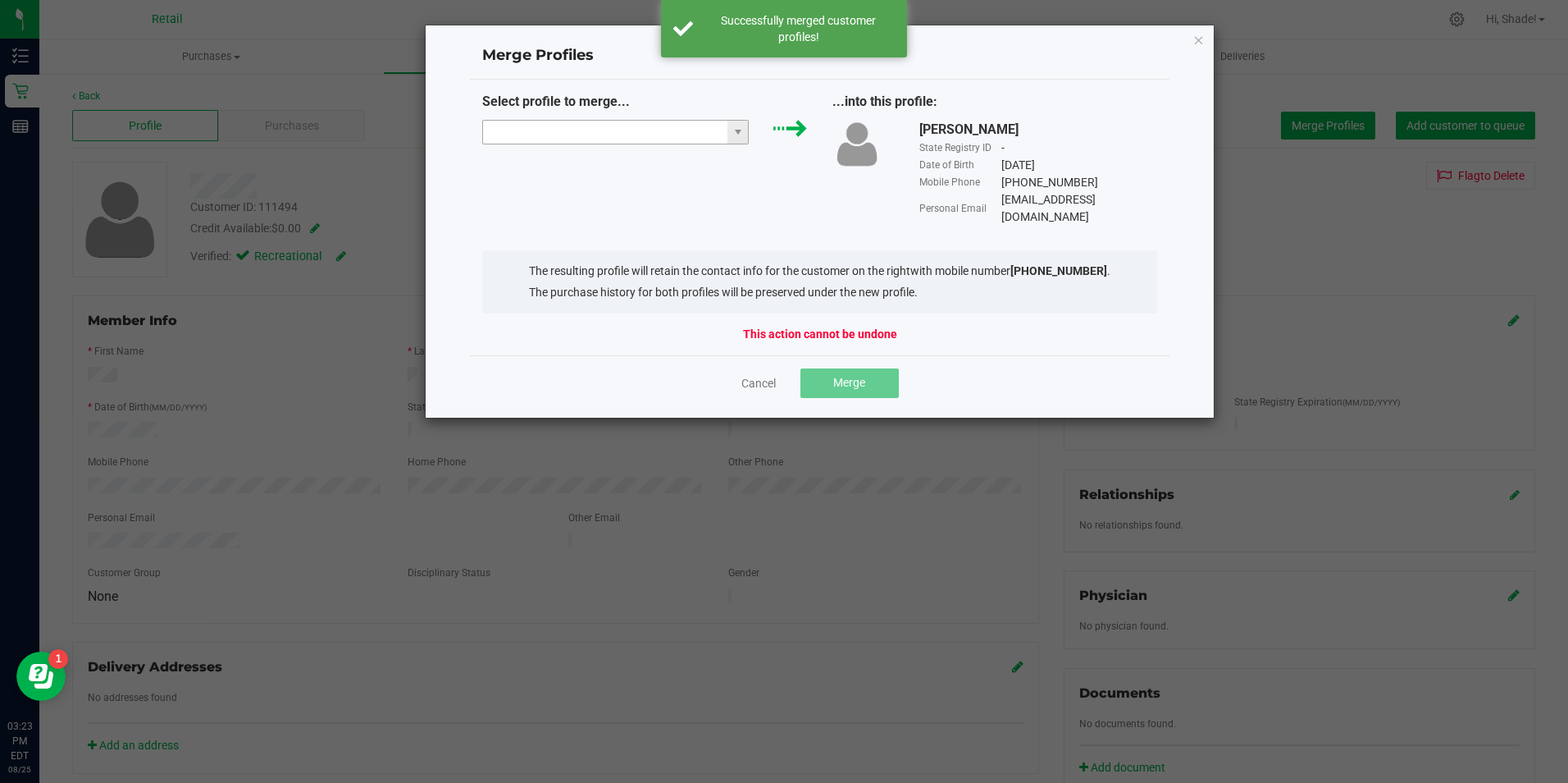
click at [583, 139] on input "NO DATA FOUND" at bounding box center [606, 132] width 246 height 23
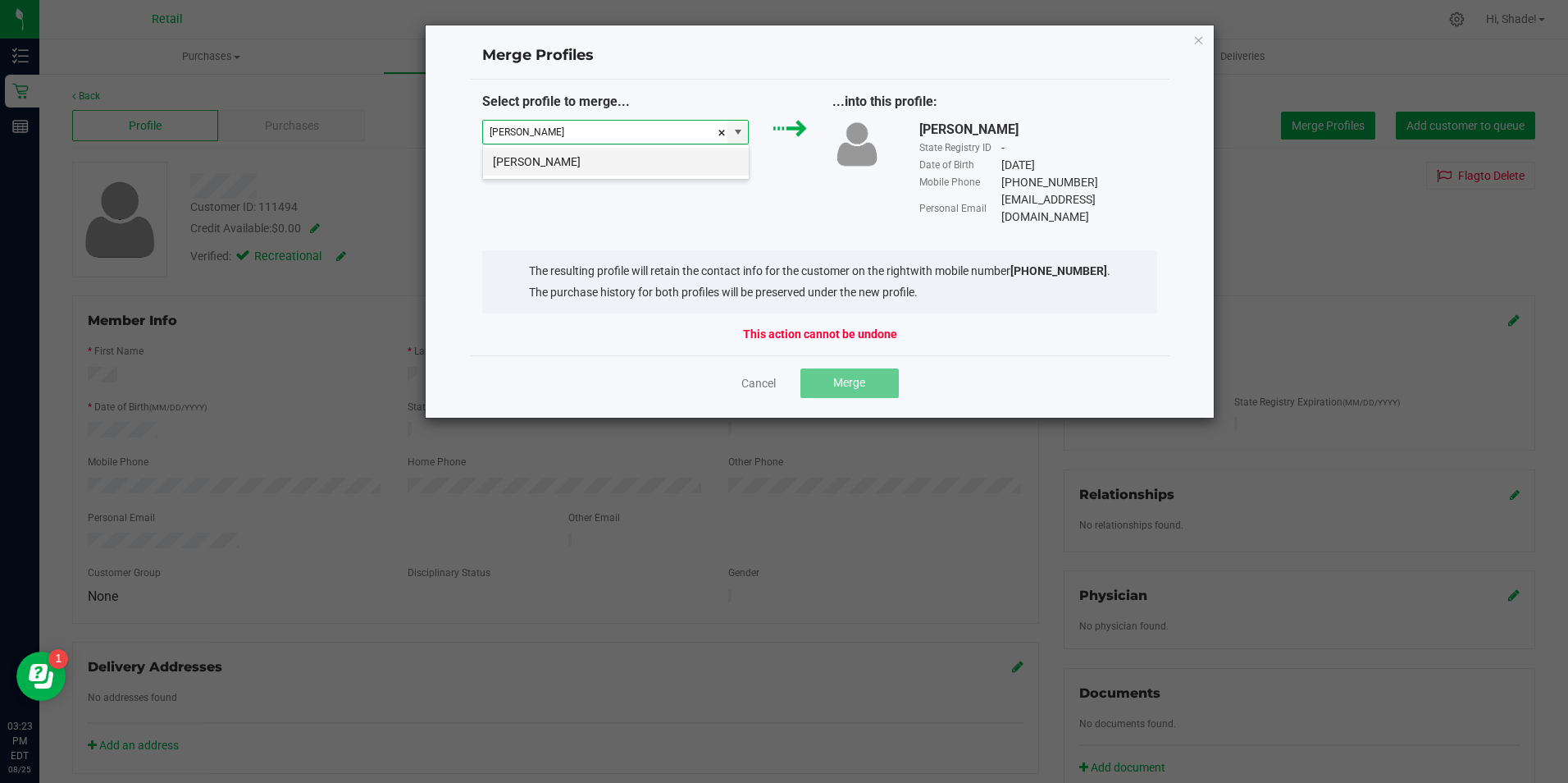
click at [619, 169] on li "[PERSON_NAME]" at bounding box center [616, 162] width 266 height 28
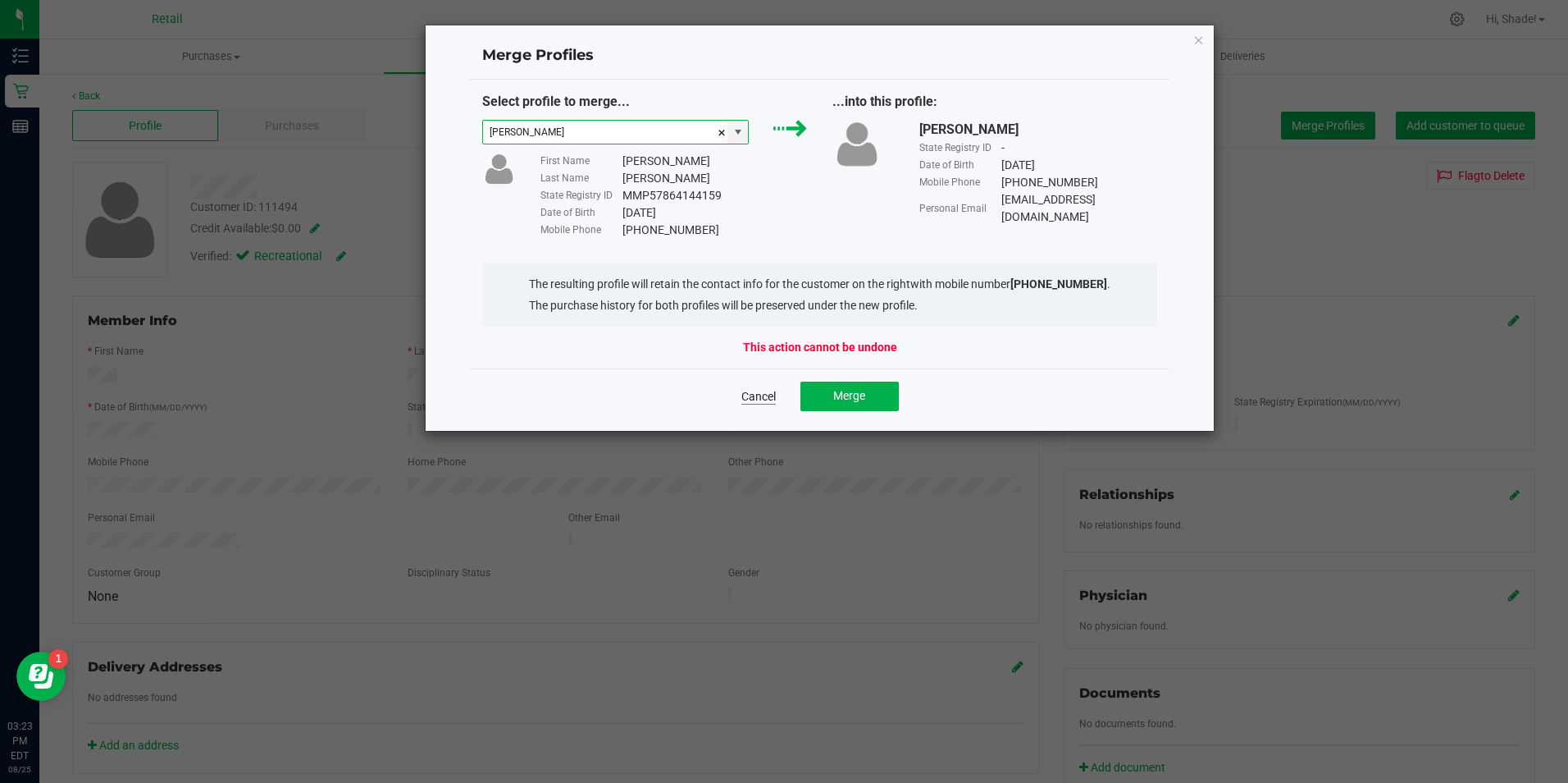
type input "[PERSON_NAME]"
click at [760, 397] on link "Cancel" at bounding box center [759, 396] width 34 height 16
